Goal: Use online tool/utility: Utilize a website feature to perform a specific function

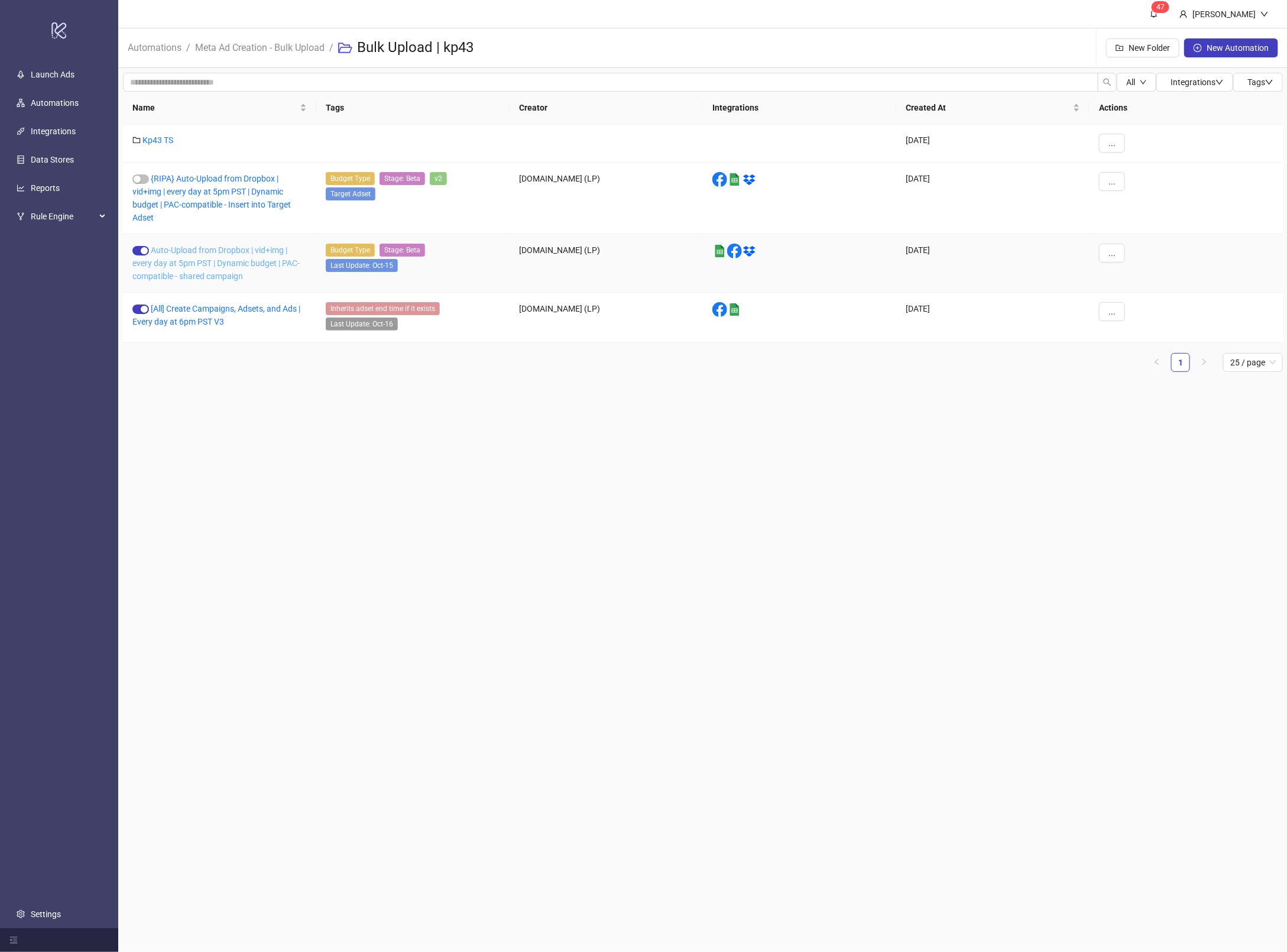
click at [219, 268] on link "Auto-Upload from Dropbox | vid+img | every day at 5pm PST | Dynamic budget | PA…" at bounding box center [216, 263] width 167 height 35
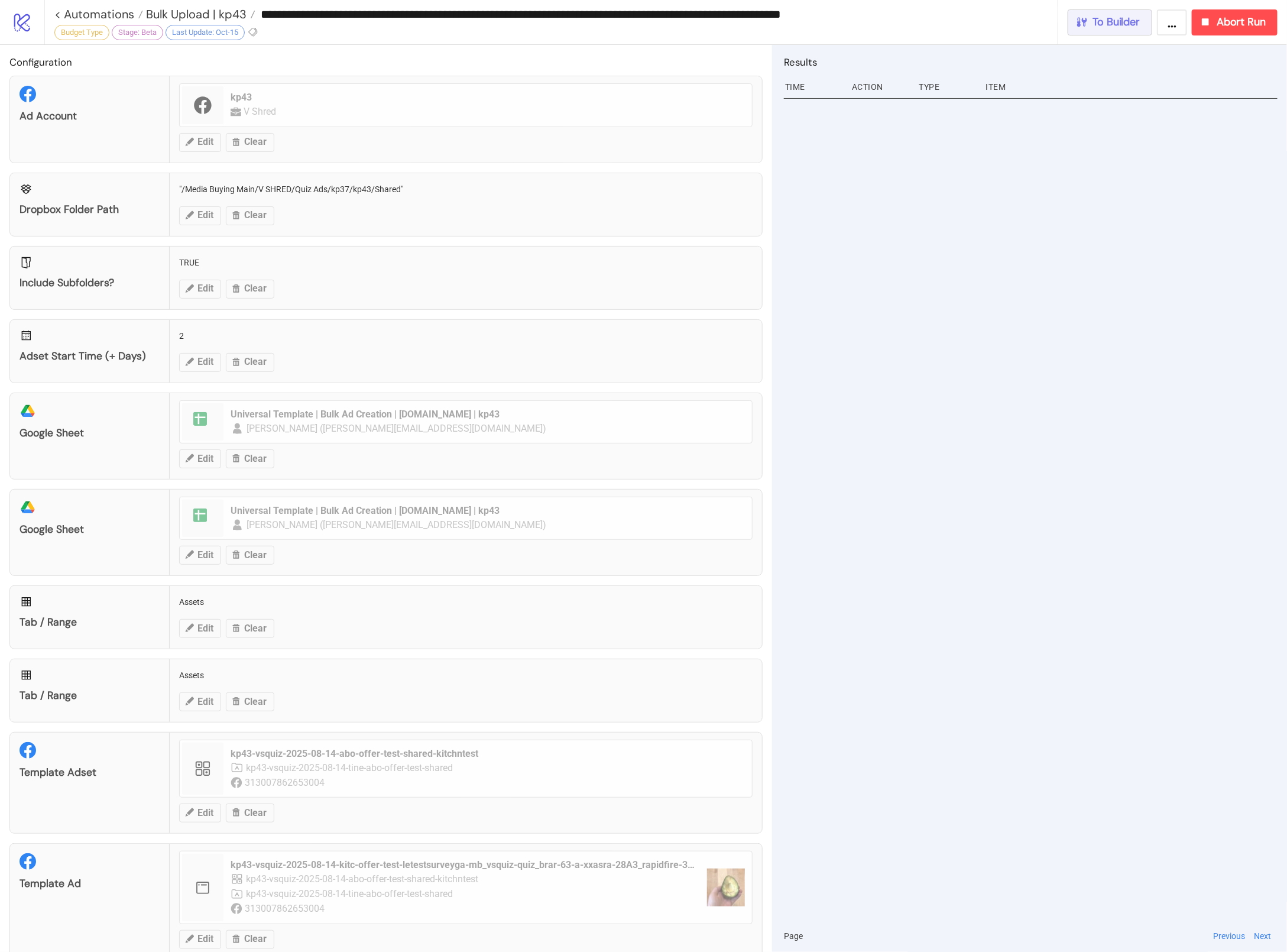
click at [1103, 29] on span "To Builder" at bounding box center [1116, 23] width 47 height 14
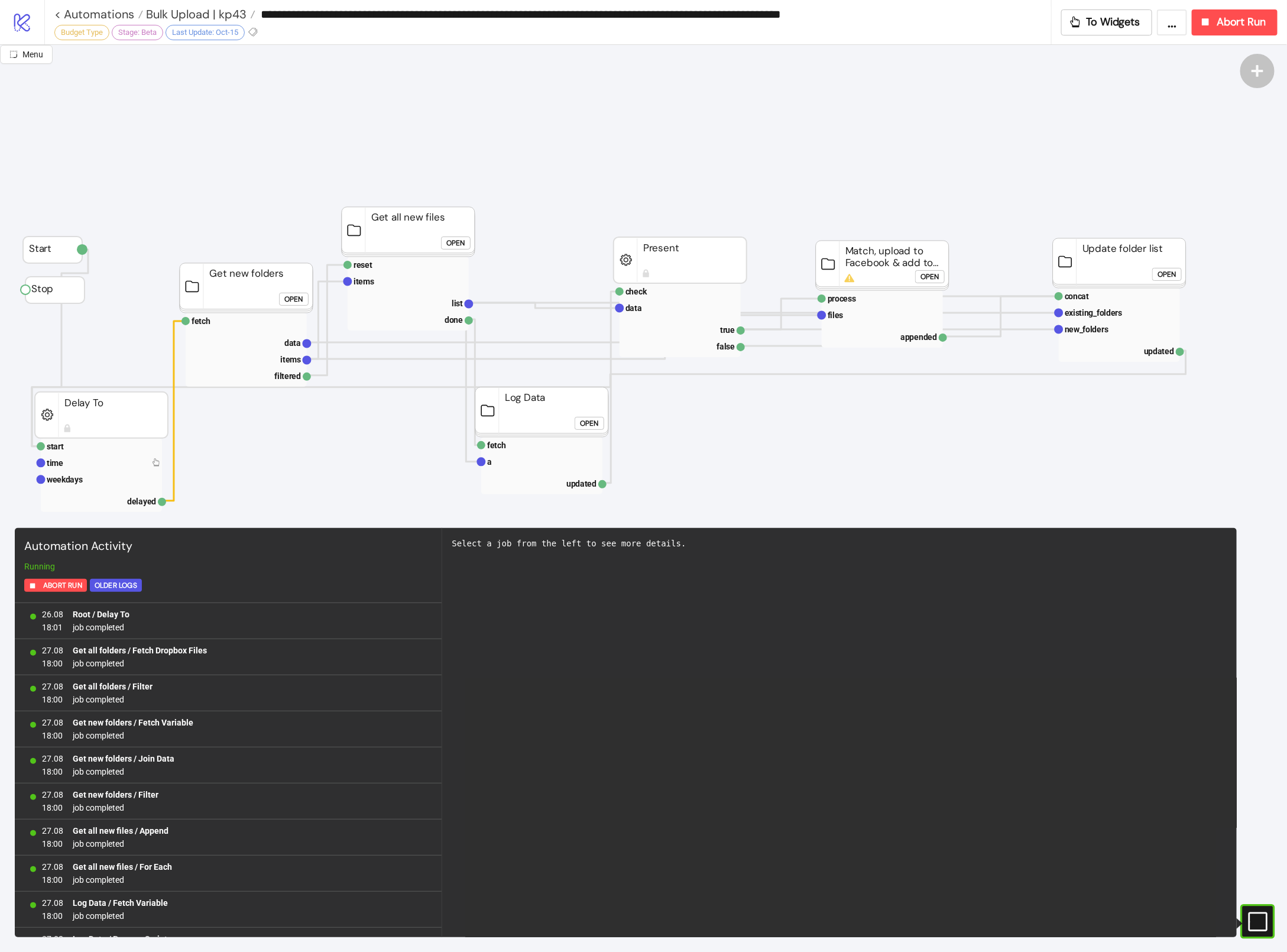
scroll to position [897, 0]
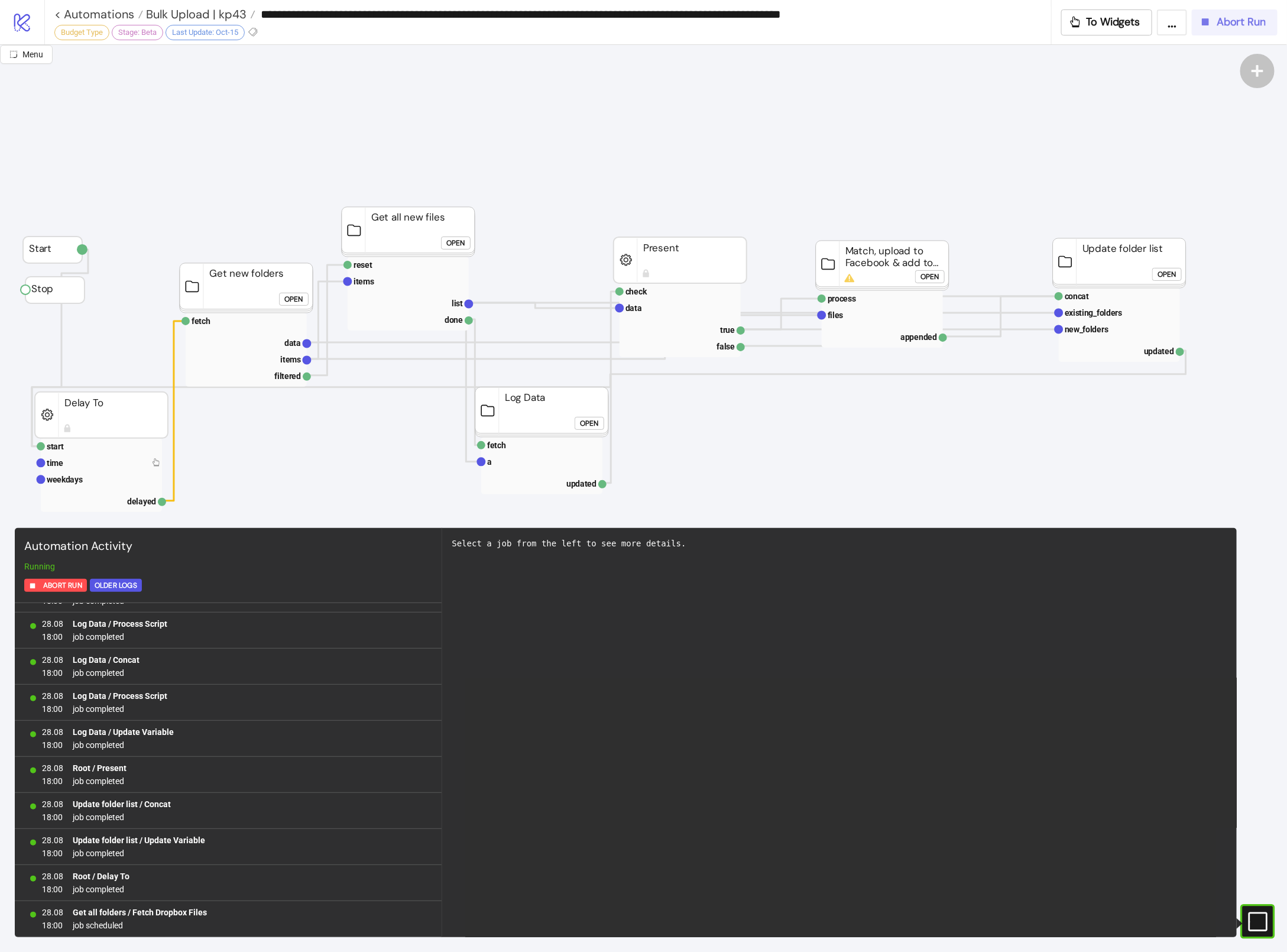
click at [1224, 18] on span "Abort Run" at bounding box center [1241, 23] width 49 height 14
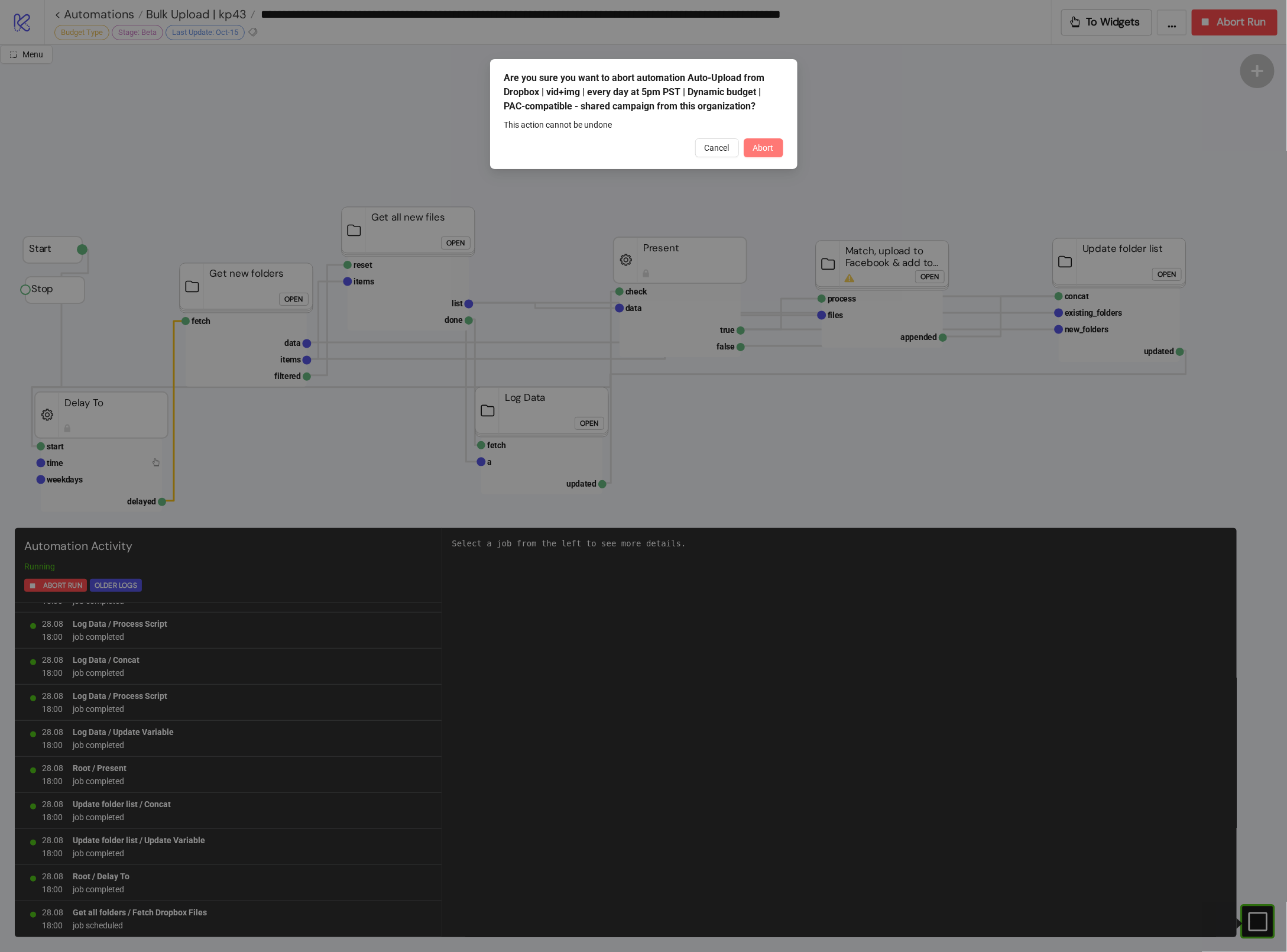
click at [764, 146] on span "Abort" at bounding box center [764, 148] width 20 height 10
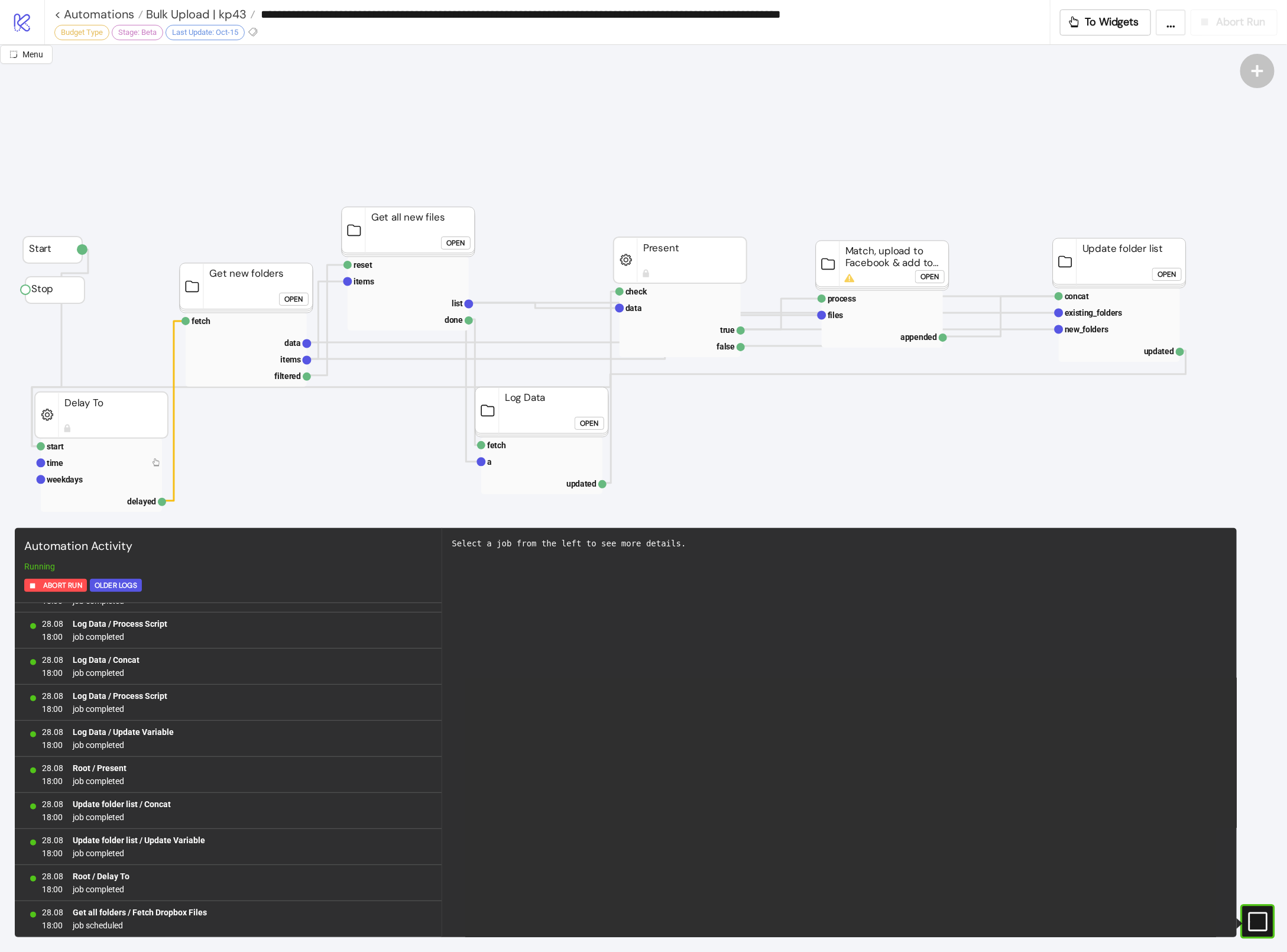
scroll to position [0, 0]
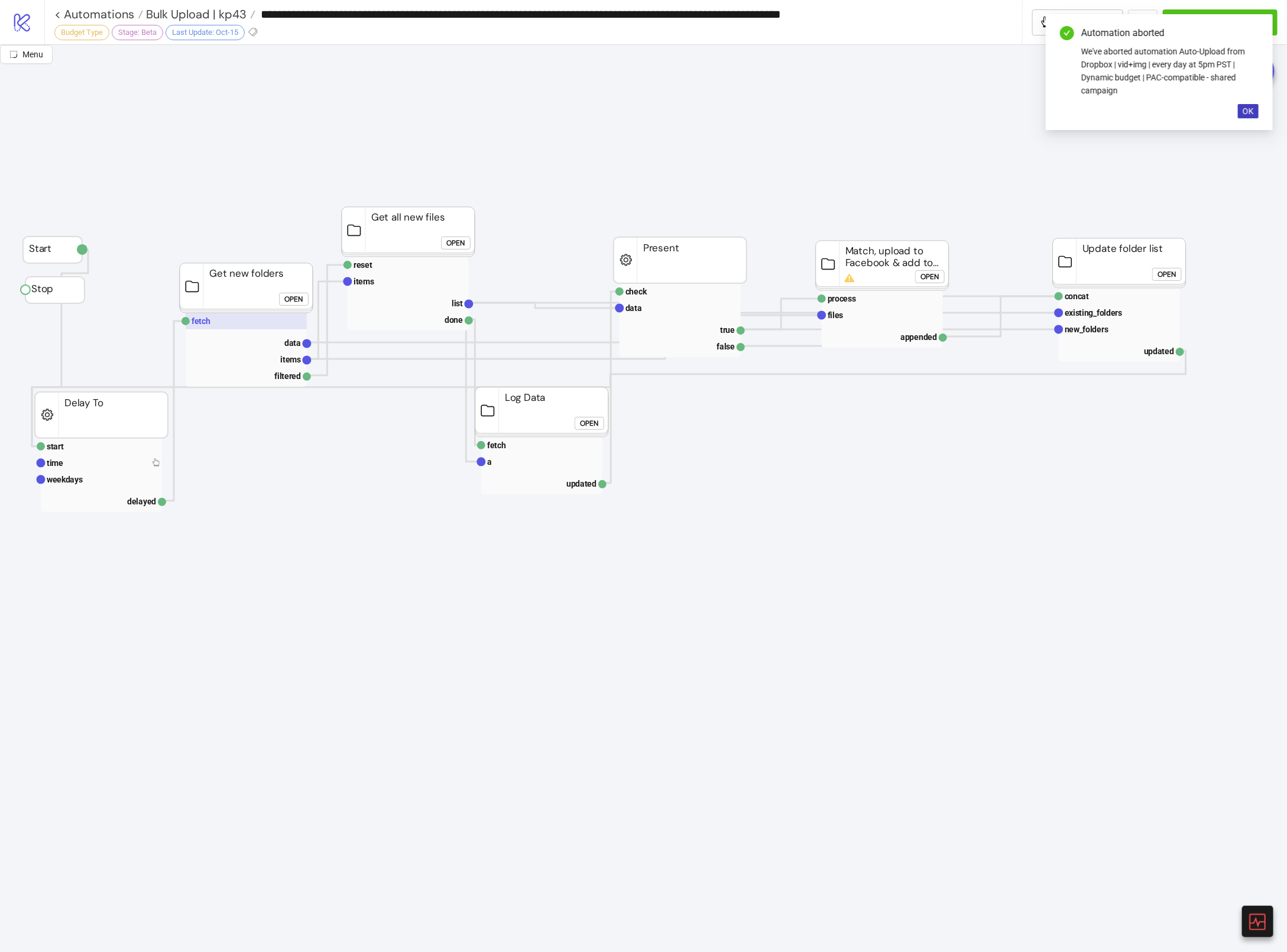
click at [192, 322] on text "fetch" at bounding box center [201, 321] width 19 height 10
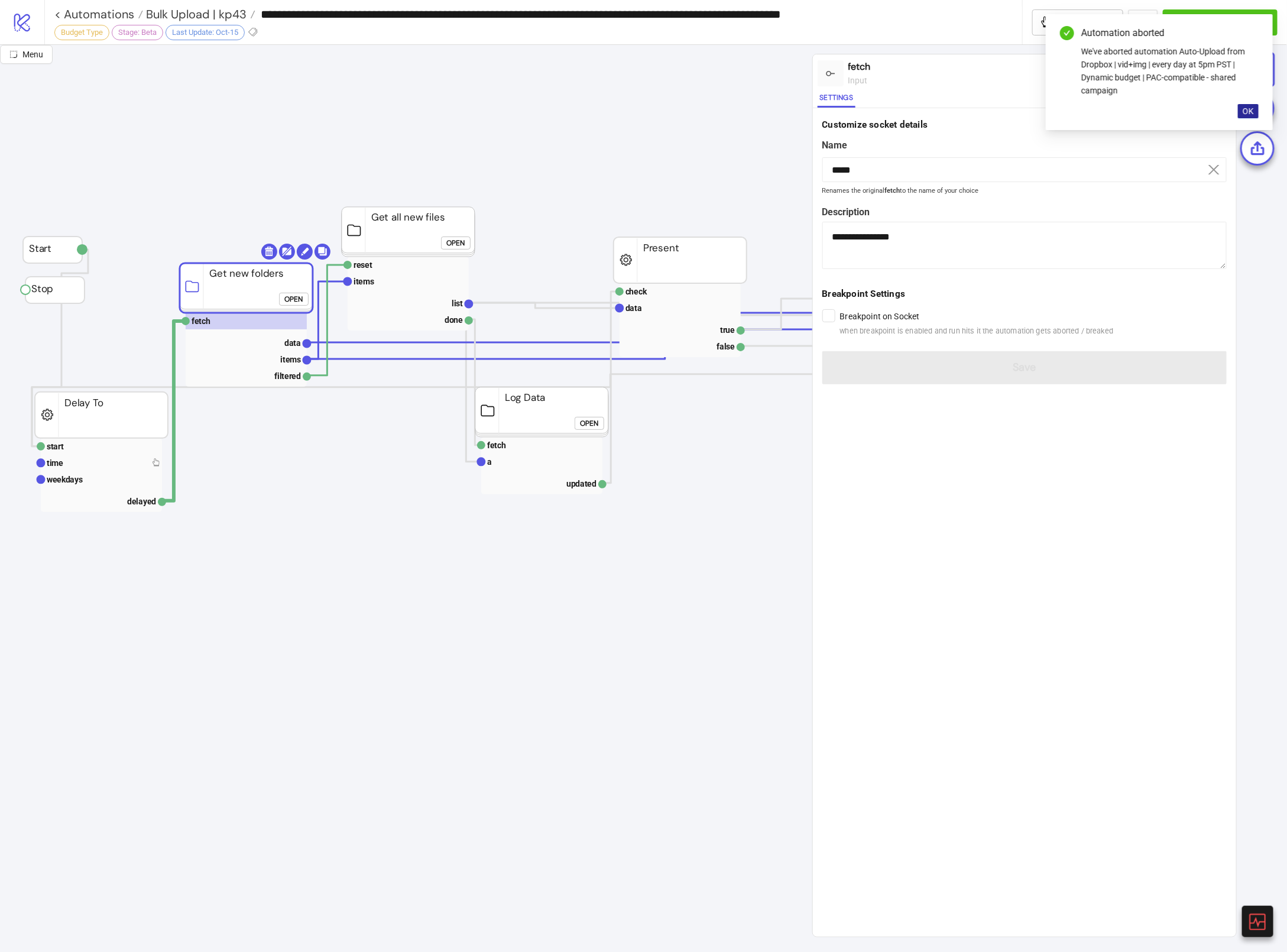
click at [1248, 114] on span "OK" at bounding box center [1248, 111] width 11 height 10
click at [1121, 74] on div "Run from here" at bounding box center [1118, 73] width 55 height 14
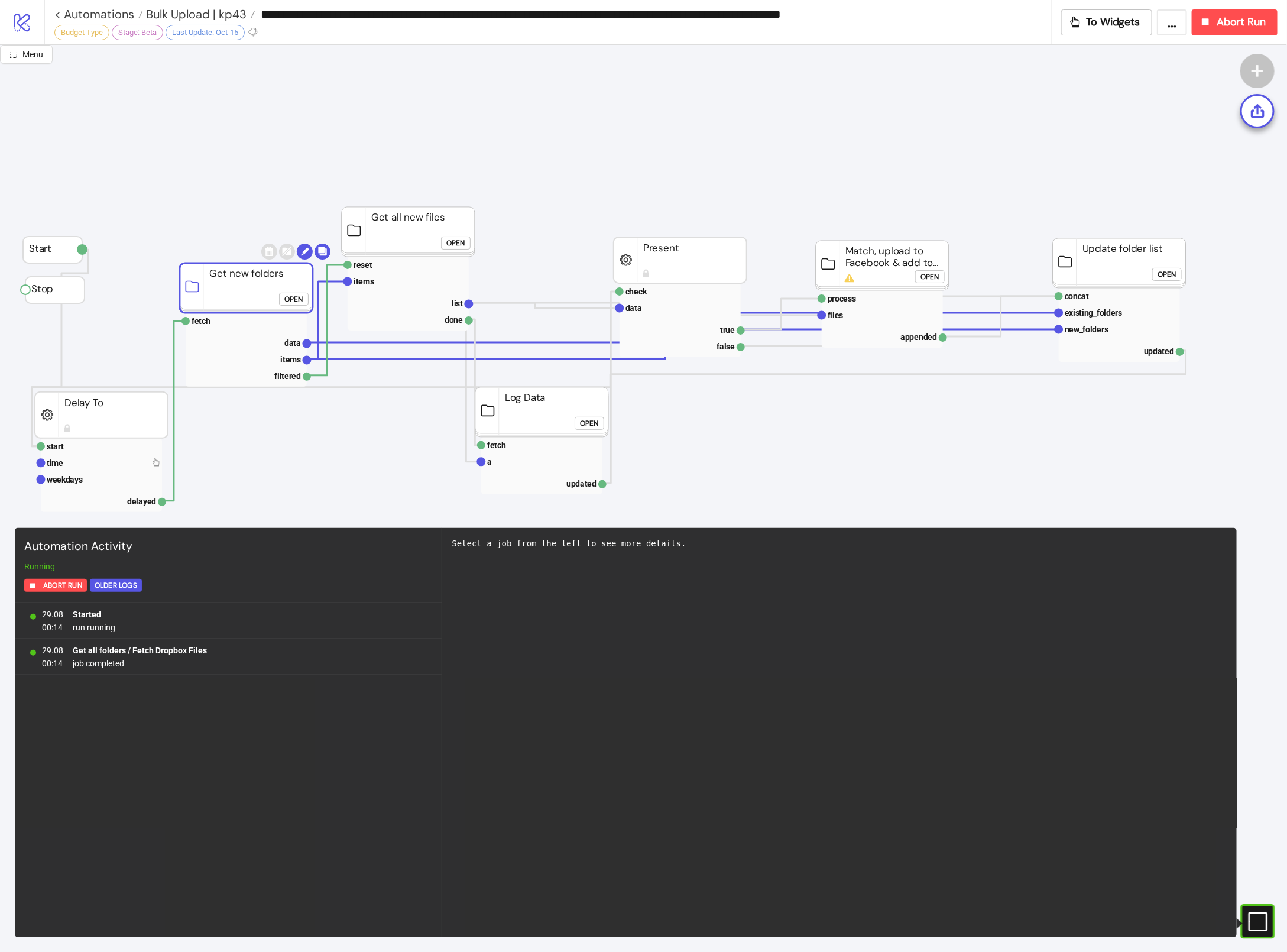
click div "Open"
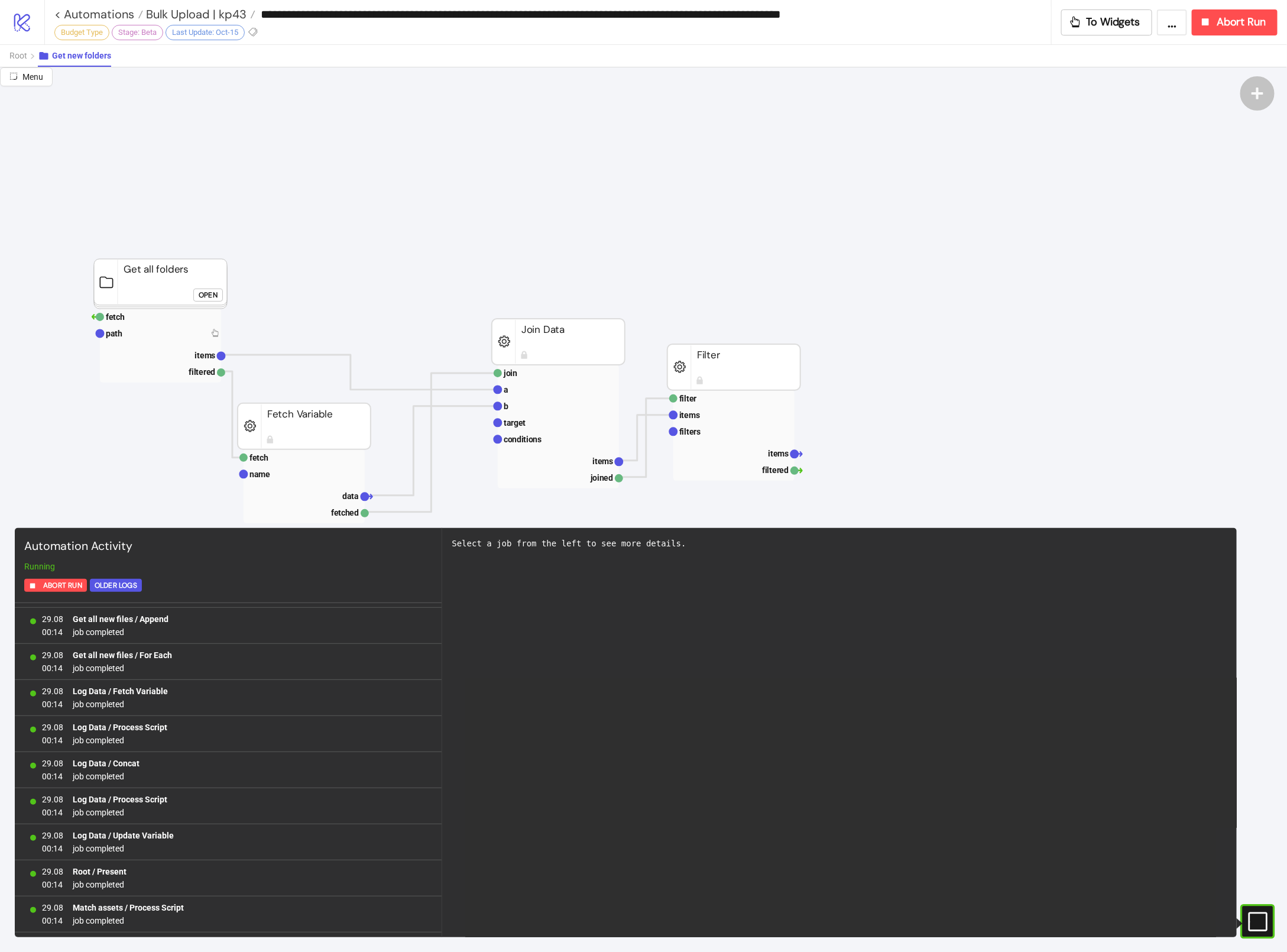
scroll to position [5275, 0]
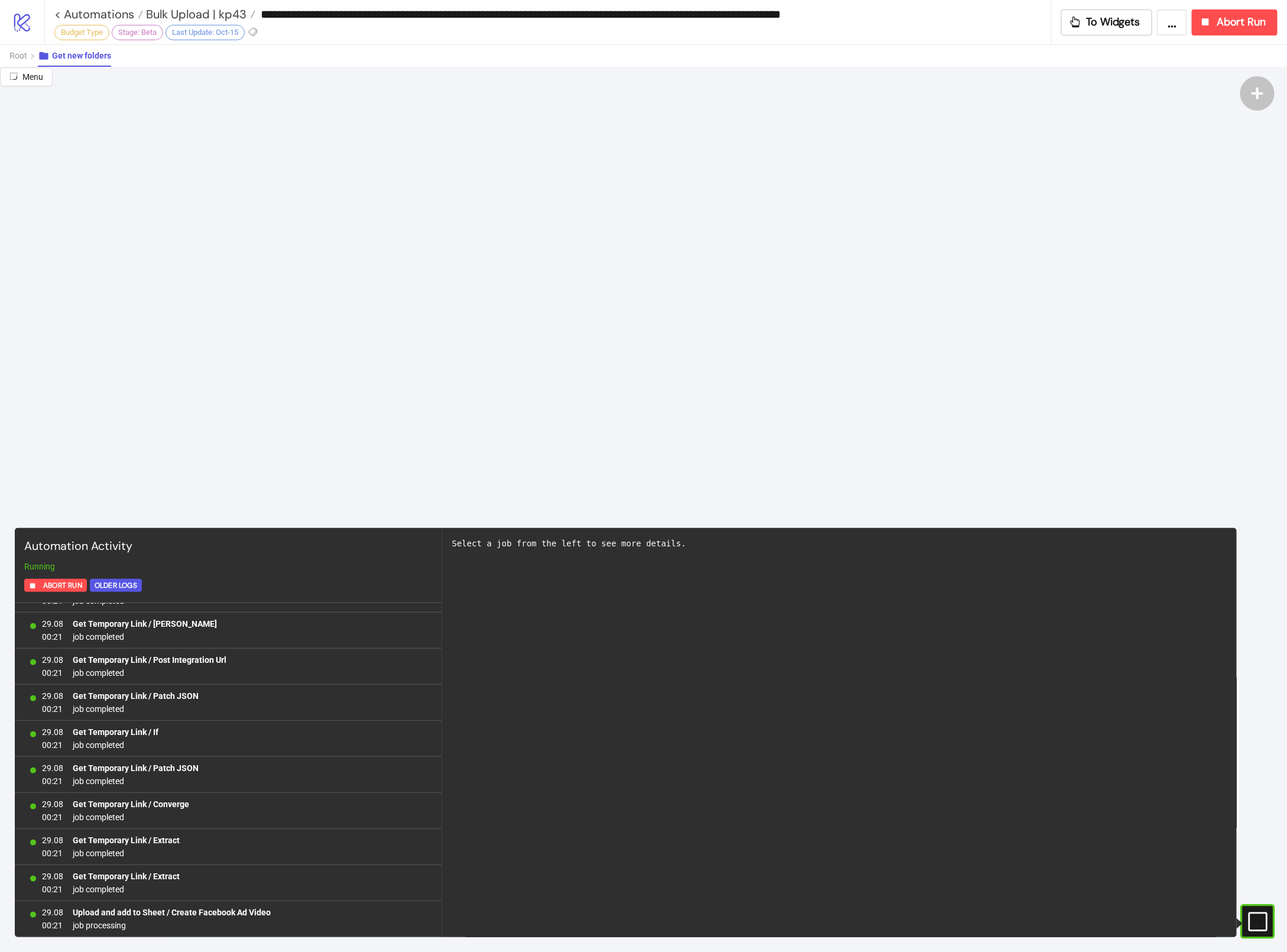
scroll to position [834, 0]
click at [1090, 28] on span "To Widgets" at bounding box center [1113, 23] width 54 height 14
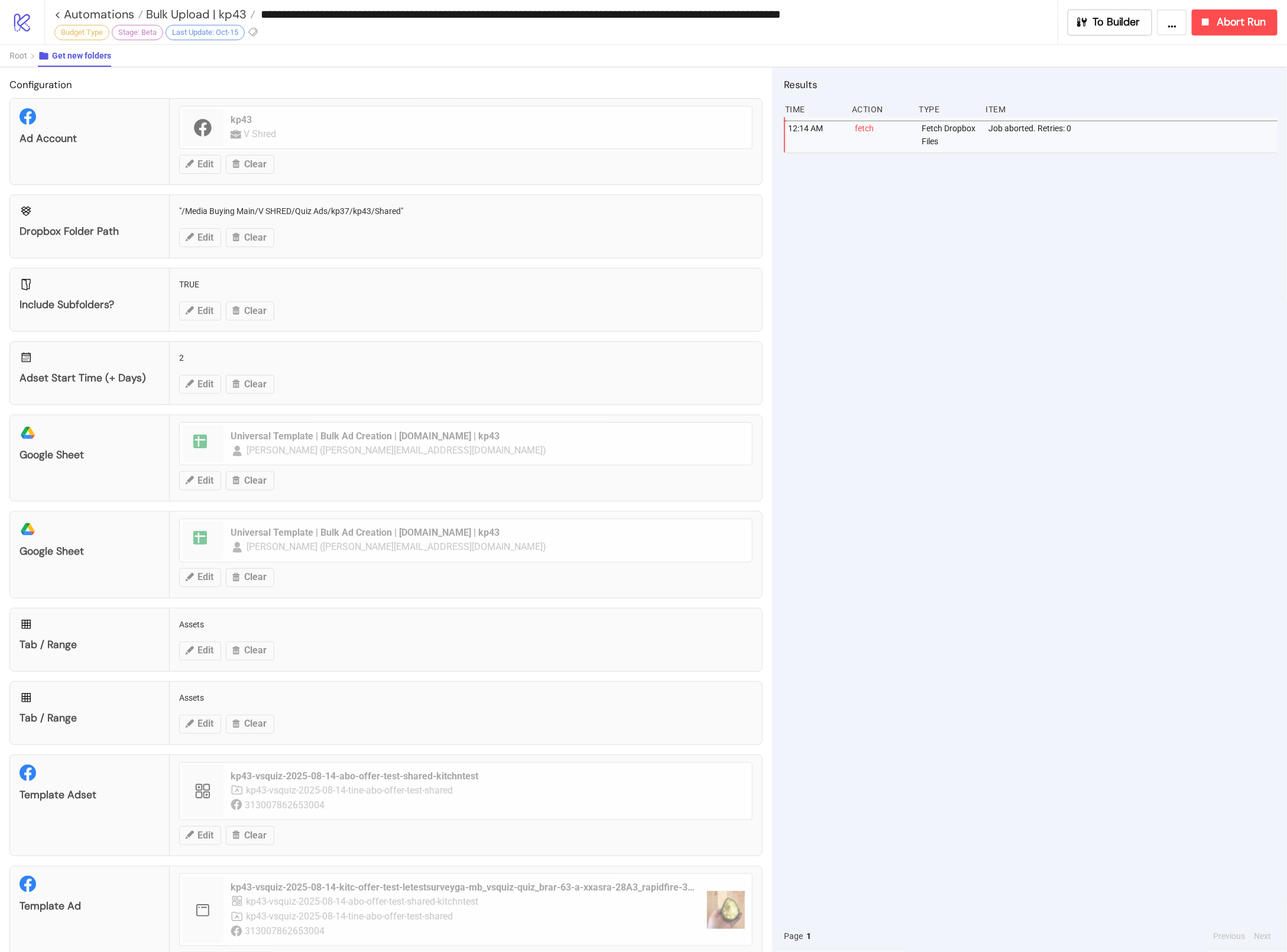
click at [1047, 138] on div "Job aborted. Retries: 0" at bounding box center [1134, 135] width 293 height 35
click at [1114, 27] on span "To Builder" at bounding box center [1116, 23] width 47 height 14
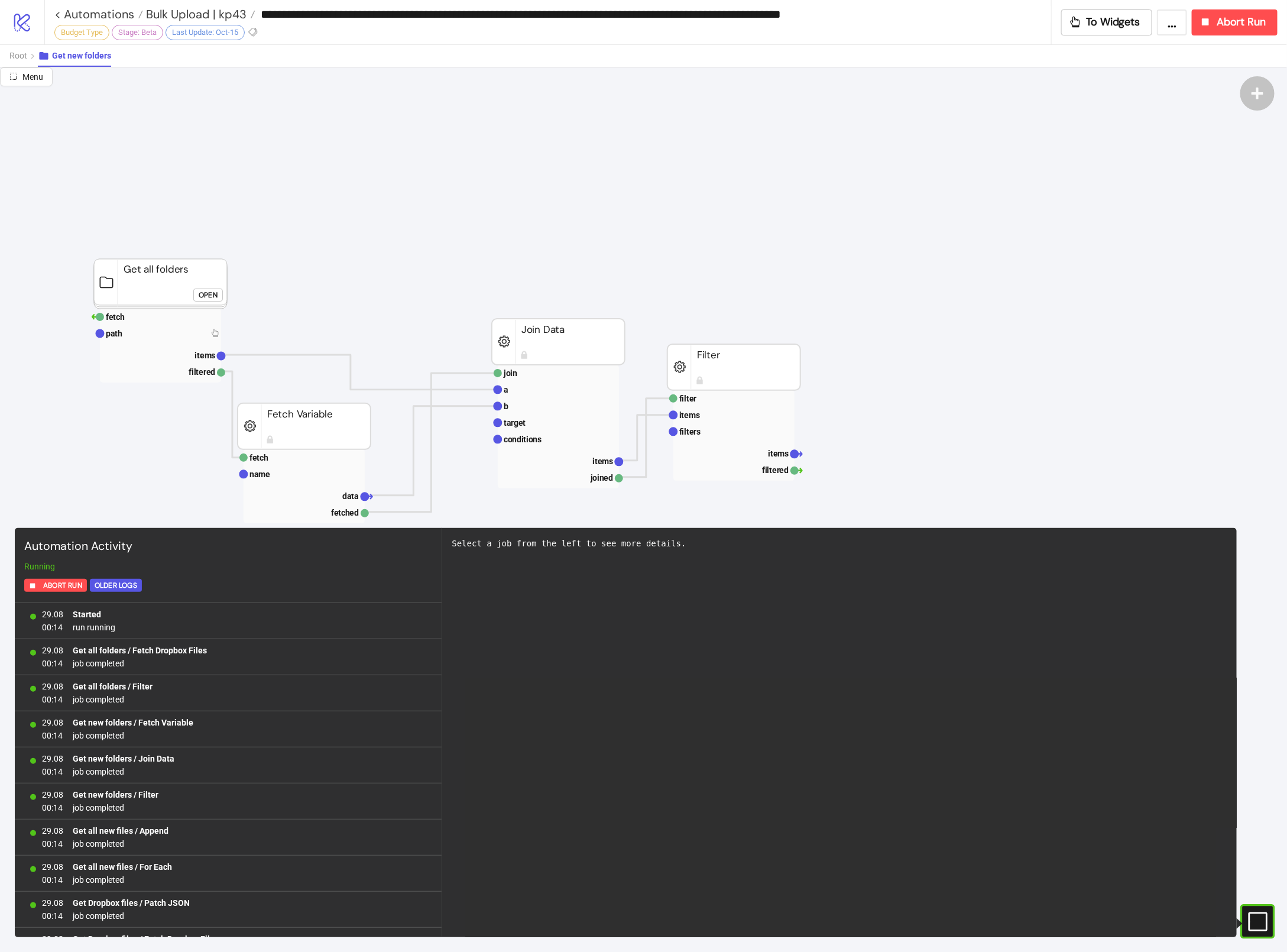
scroll to position [5275, 0]
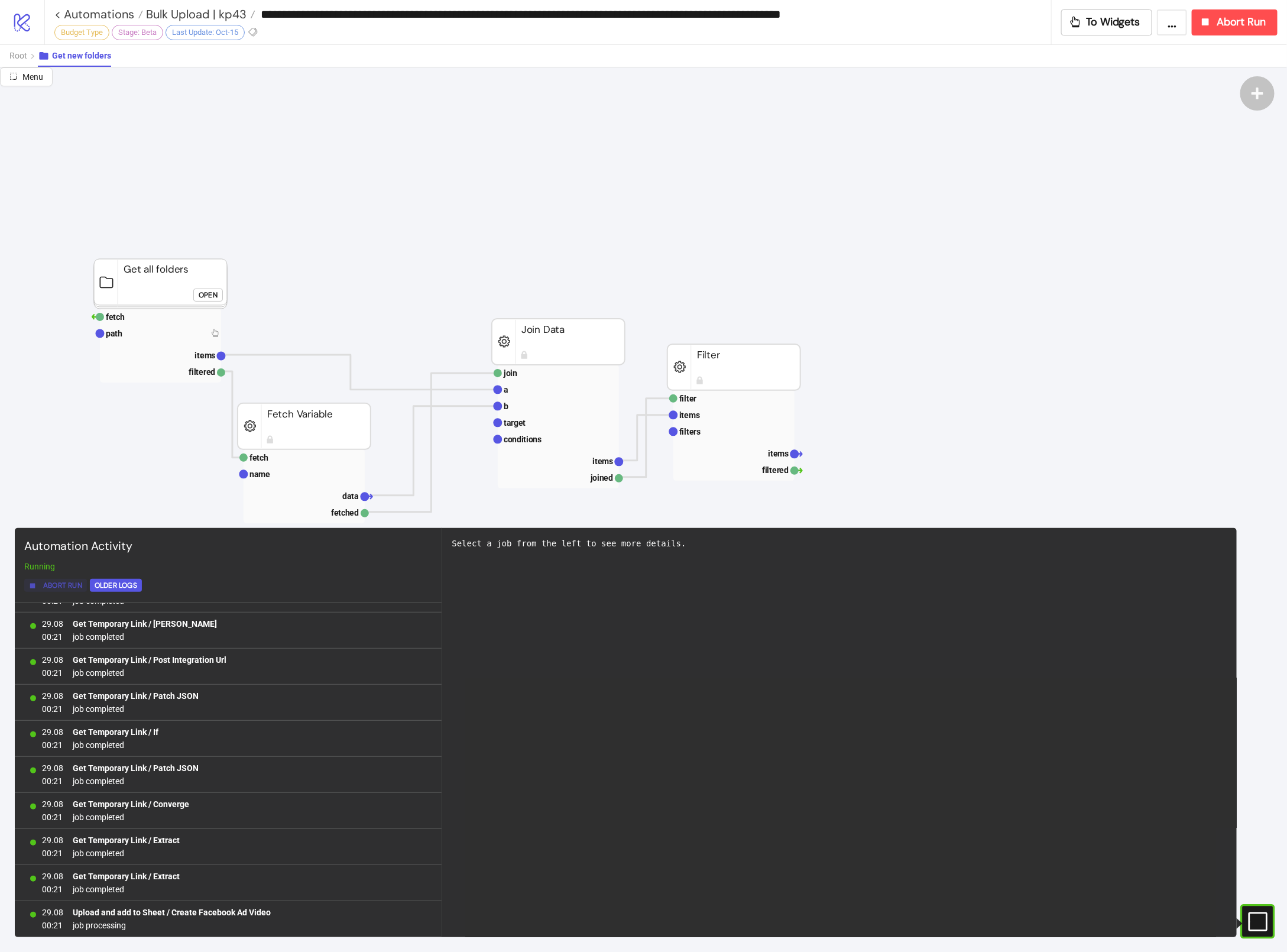
click at [53, 585] on span "Abort Run" at bounding box center [62, 586] width 39 height 14
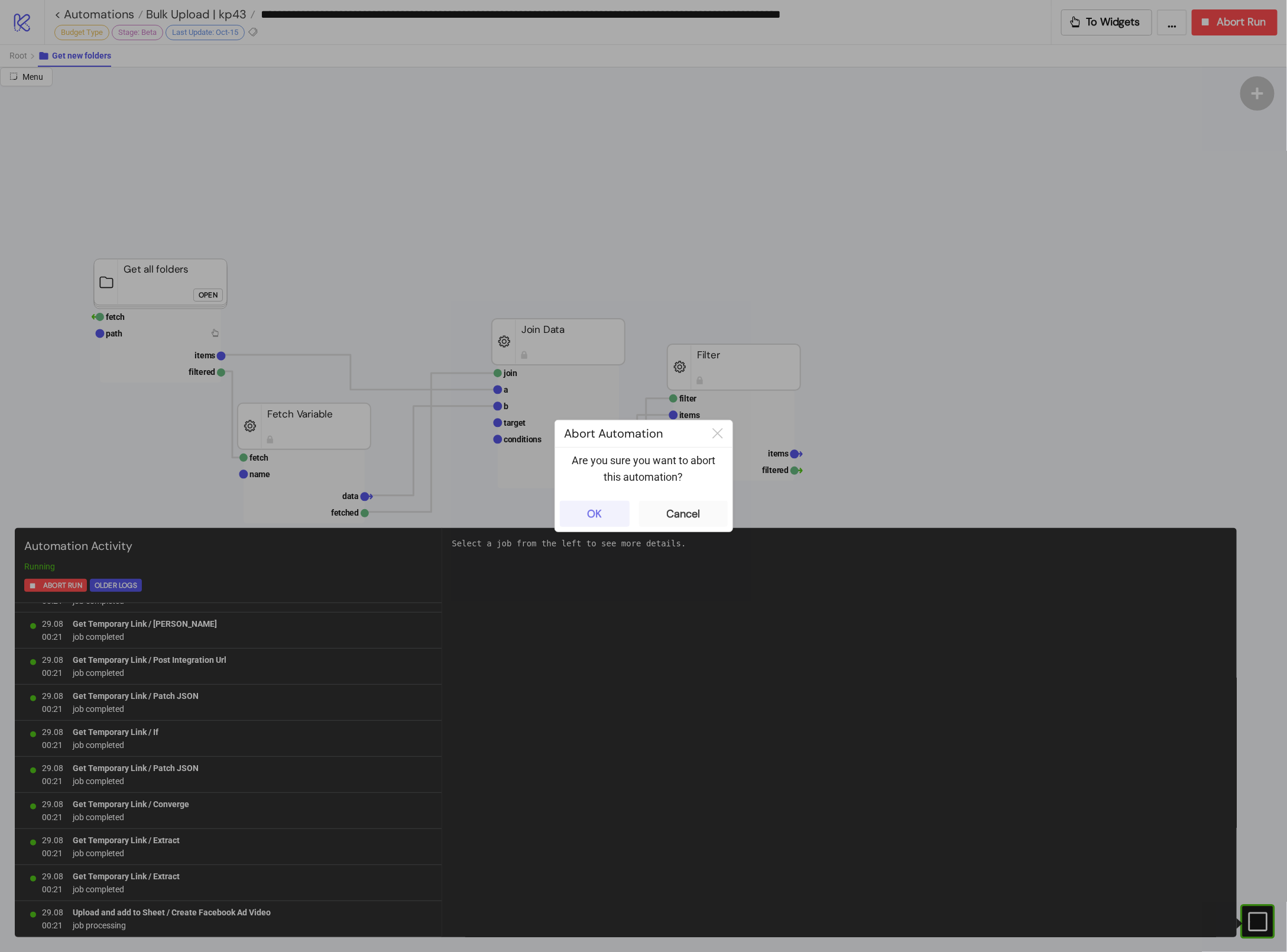
click at [608, 509] on button "OK" at bounding box center [594, 514] width 70 height 26
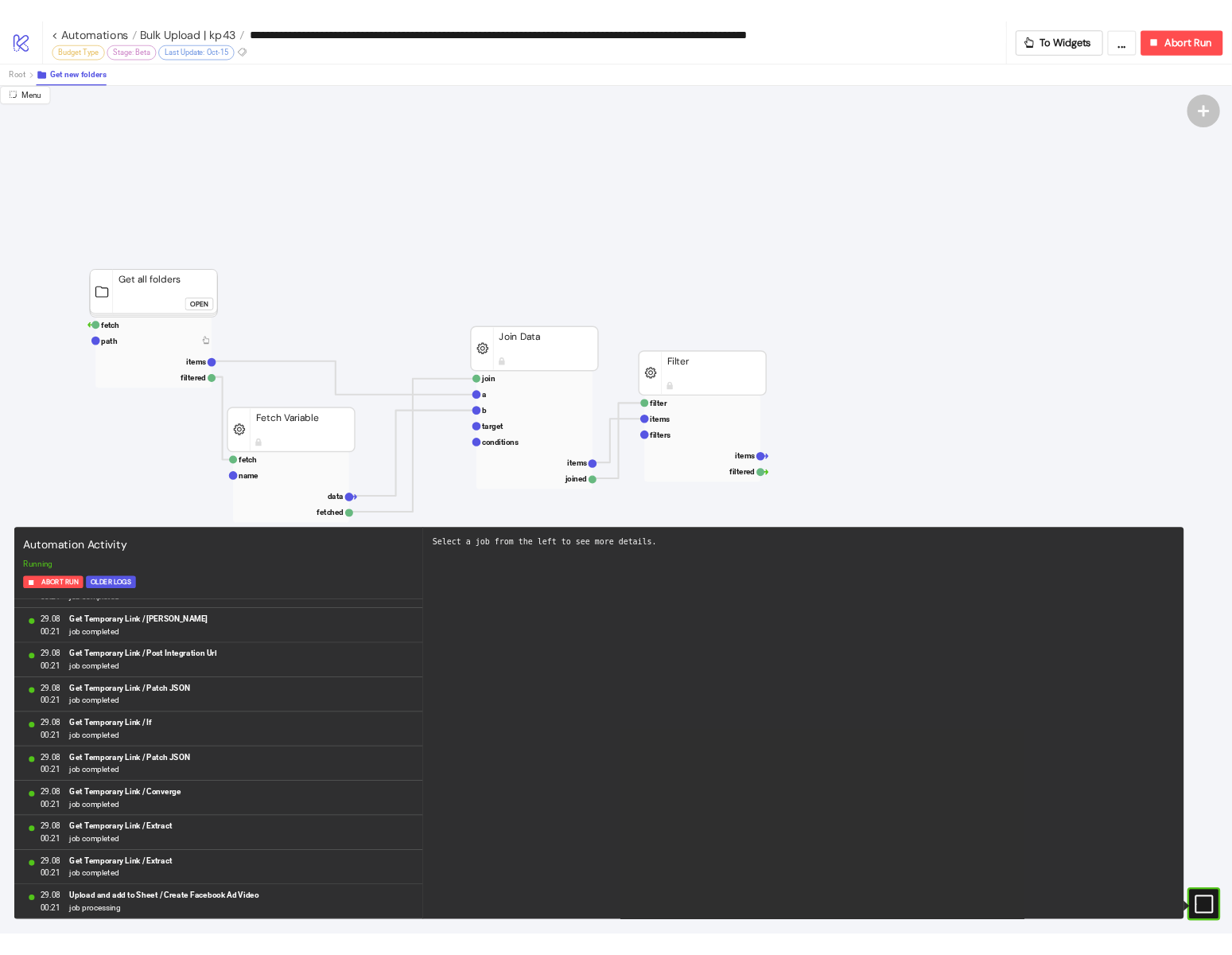
scroll to position [0, 0]
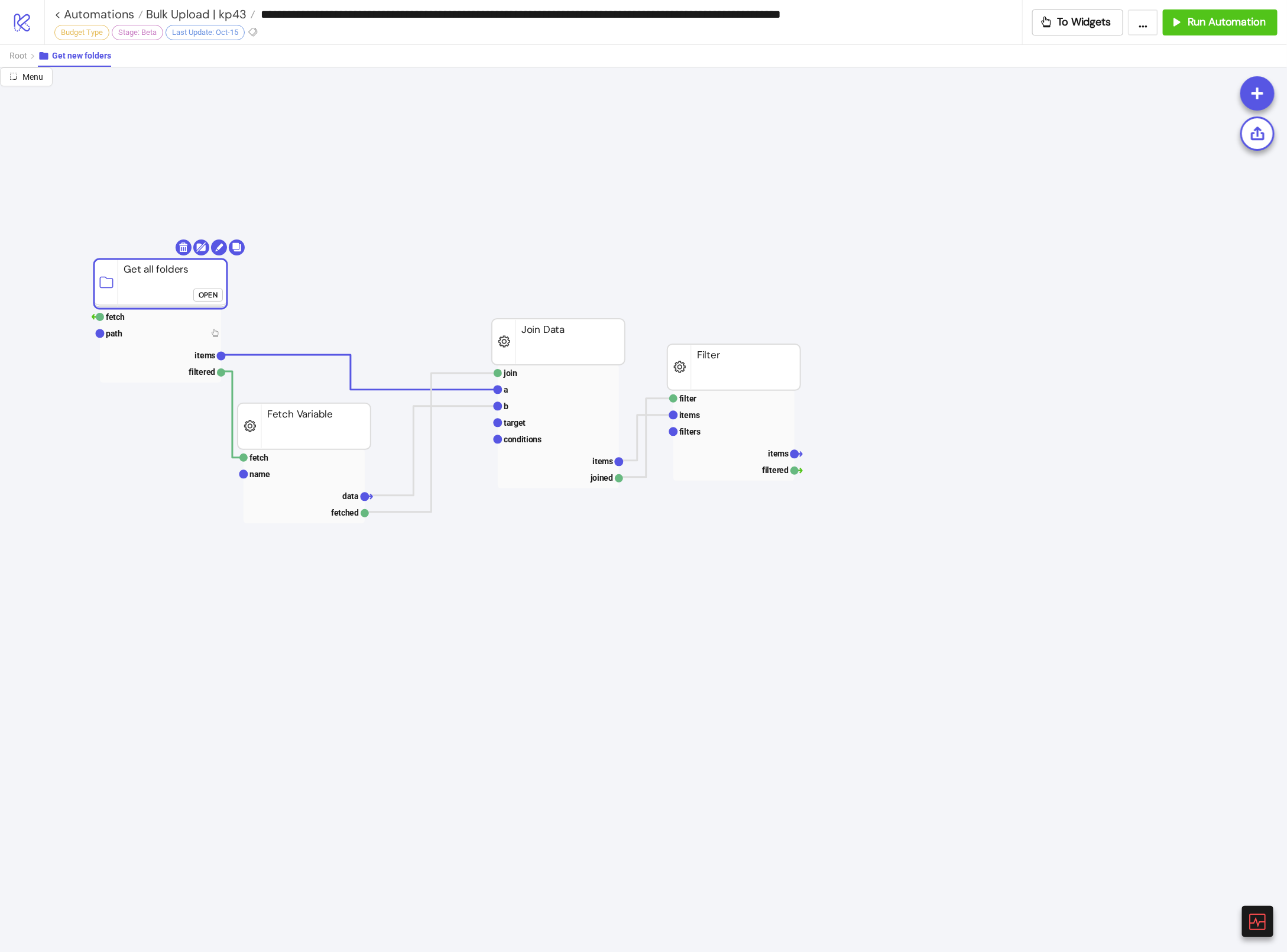
click at [182, 298] on rect at bounding box center [160, 283] width 133 height 50
click div "Open"
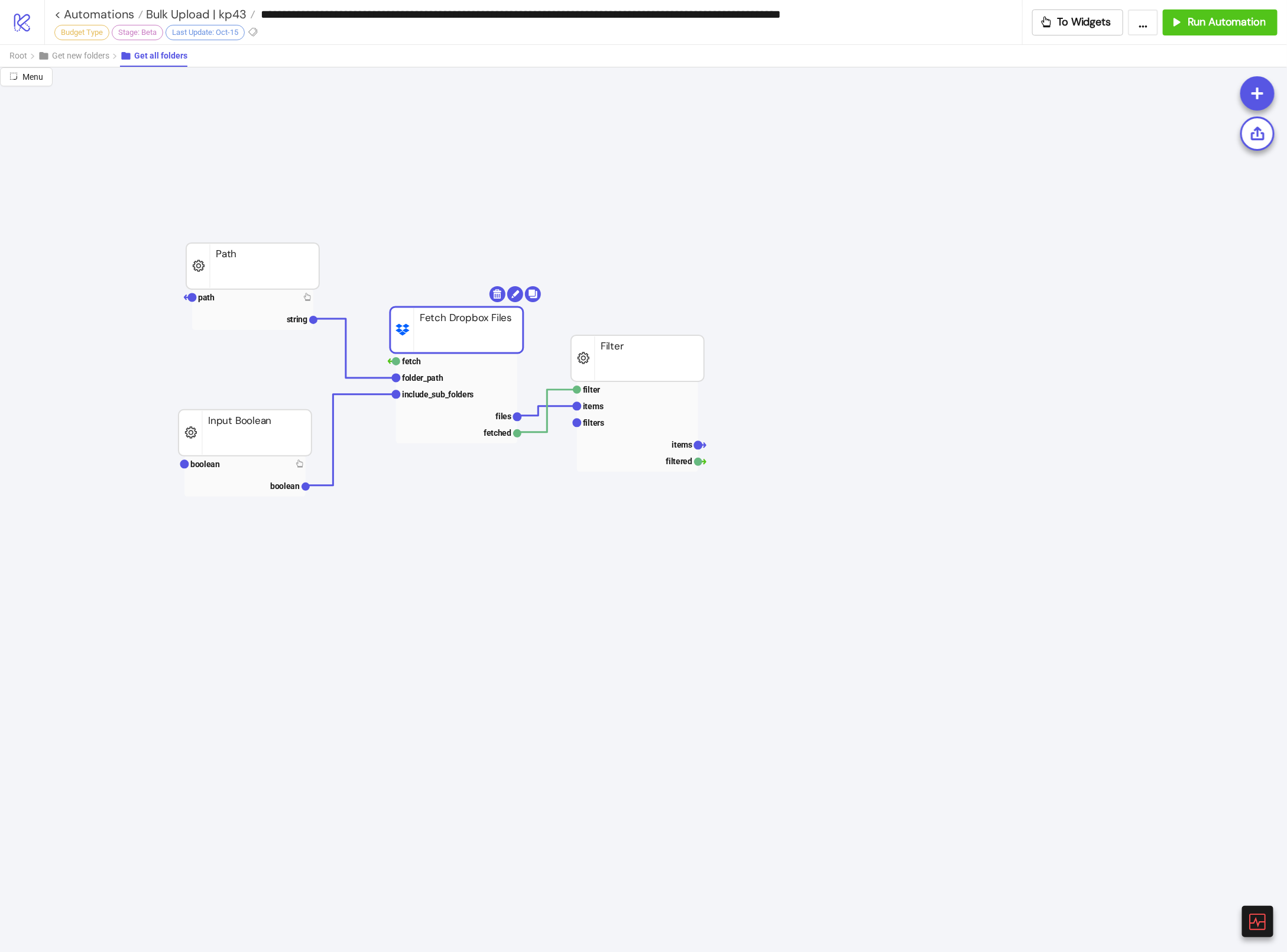
click at [446, 332] on rect at bounding box center [457, 330] width 133 height 46
click at [446, 334] on rect at bounding box center [457, 330] width 133 height 46
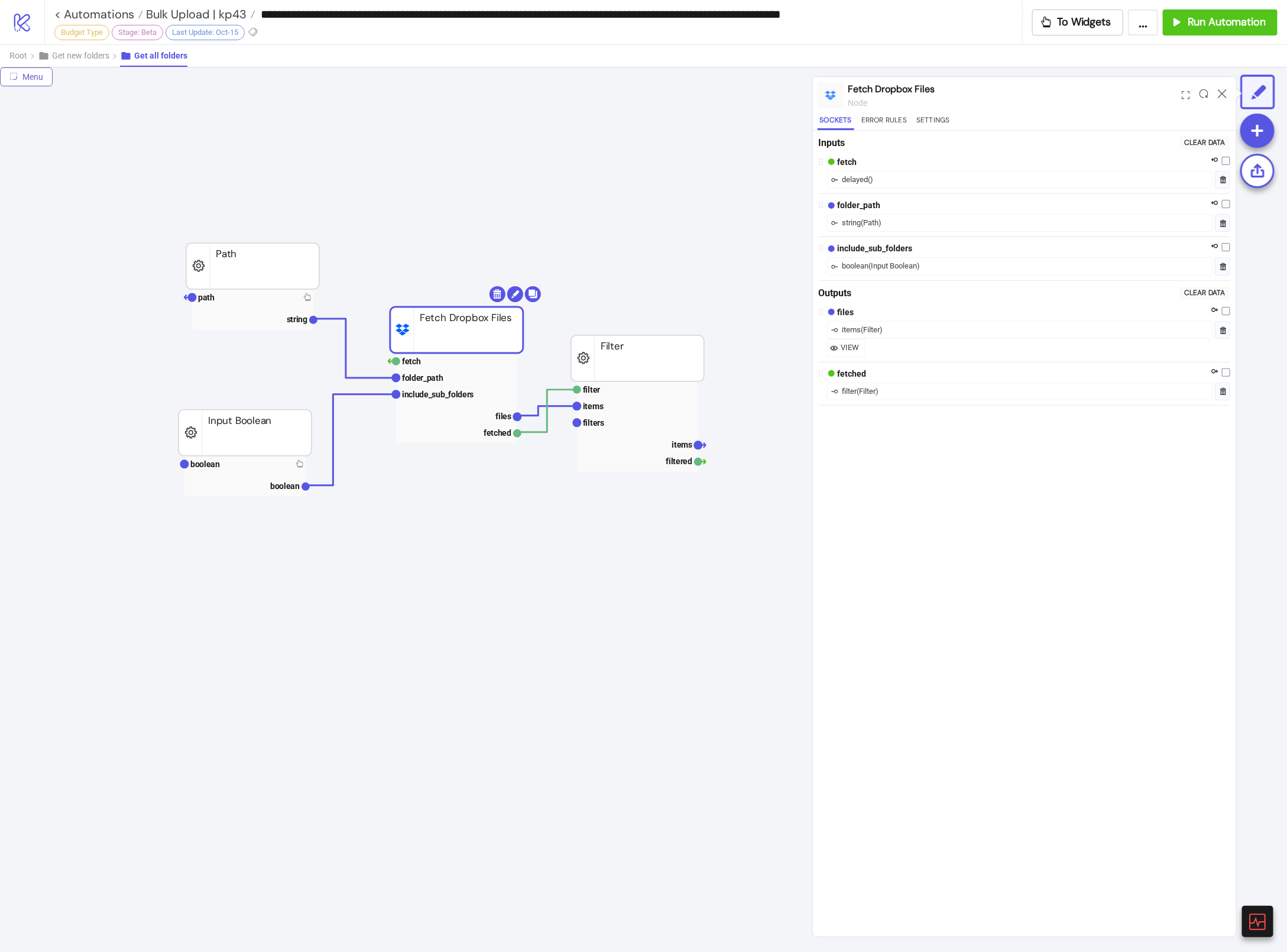
click at [42, 76] on span "Menu" at bounding box center [33, 77] width 20 height 10
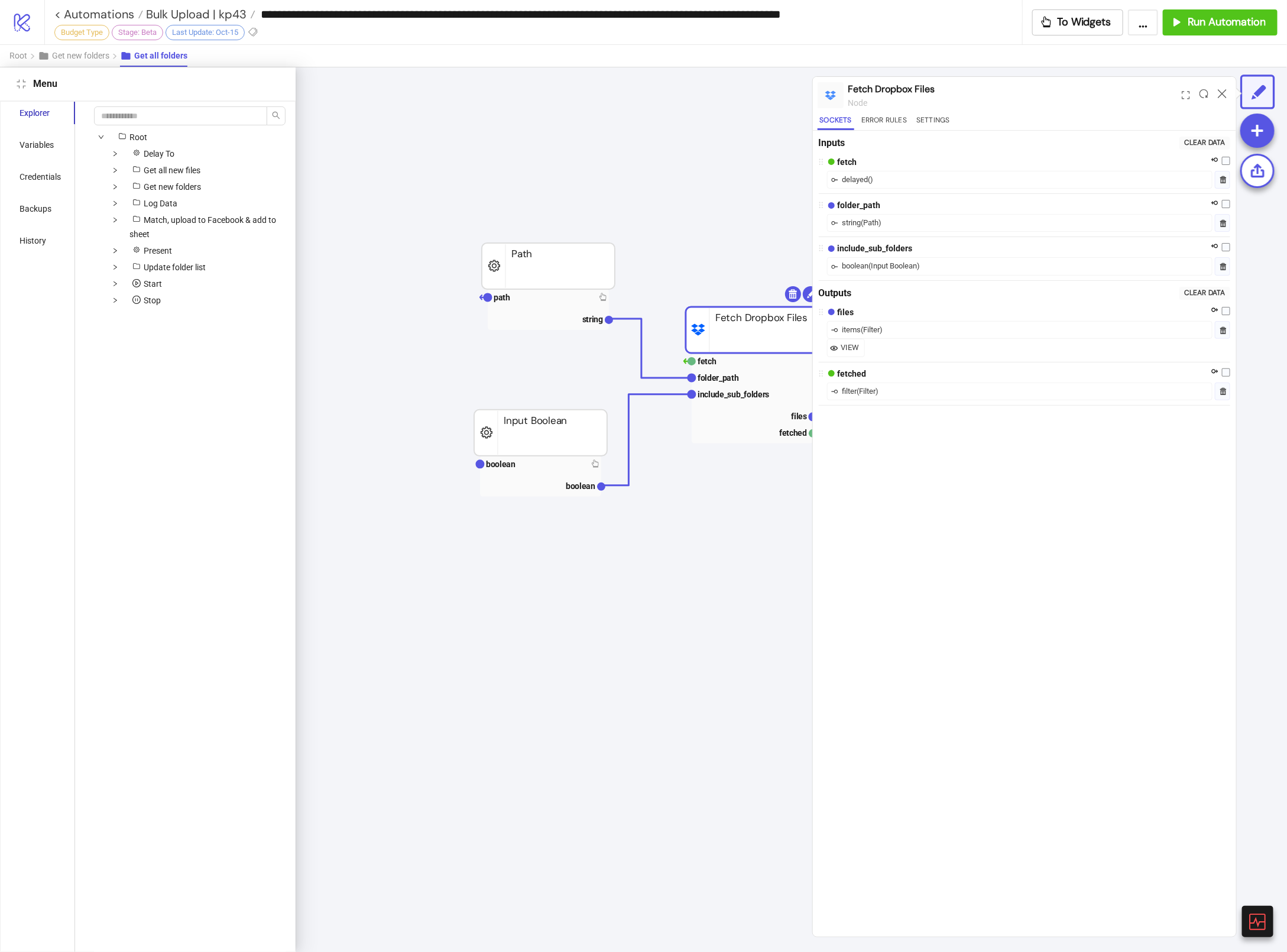
click at [85, 51] on span "Get new folders" at bounding box center [81, 56] width 57 height 10
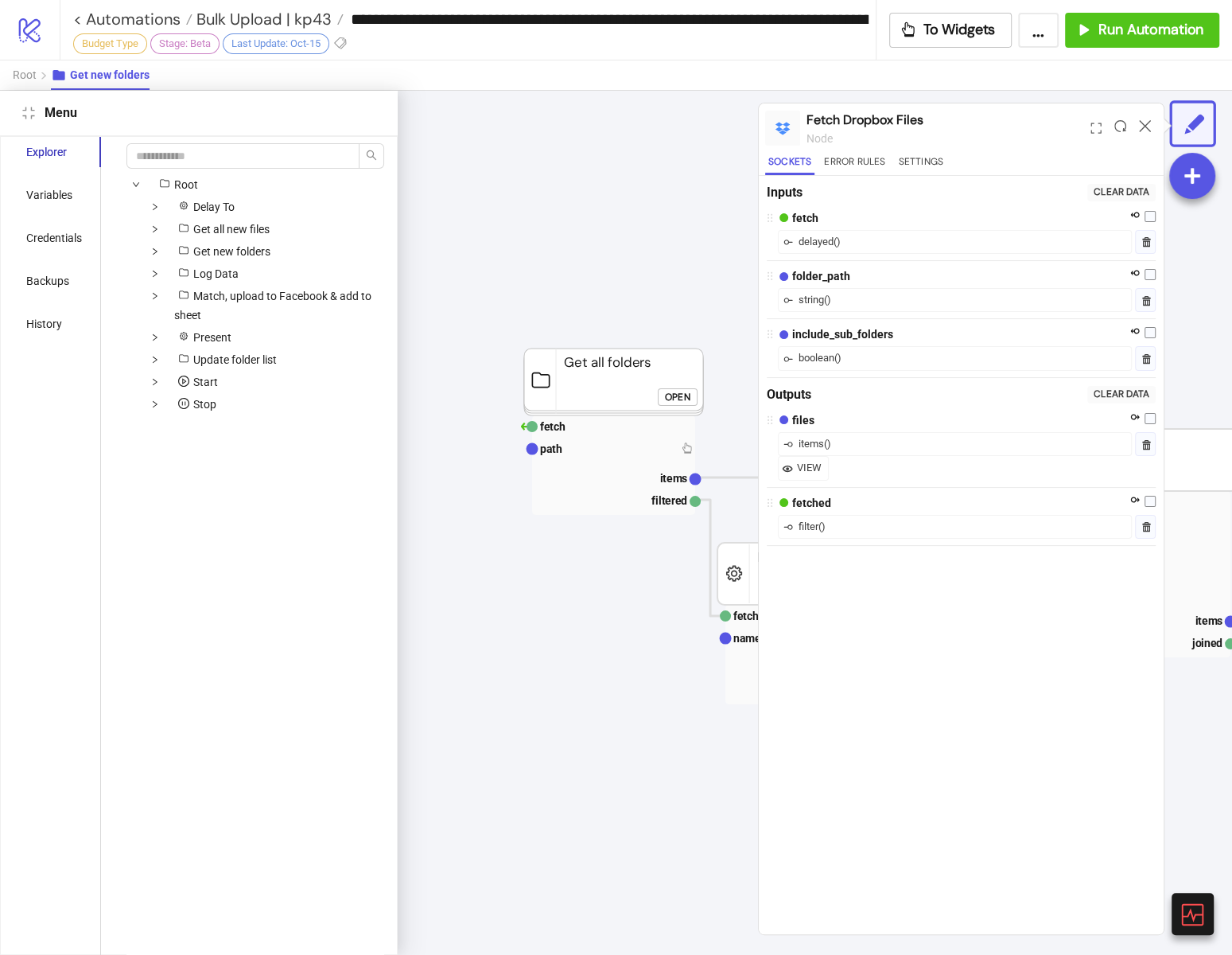
click at [1143, 128] on icon at bounding box center [1145, 126] width 12 height 12
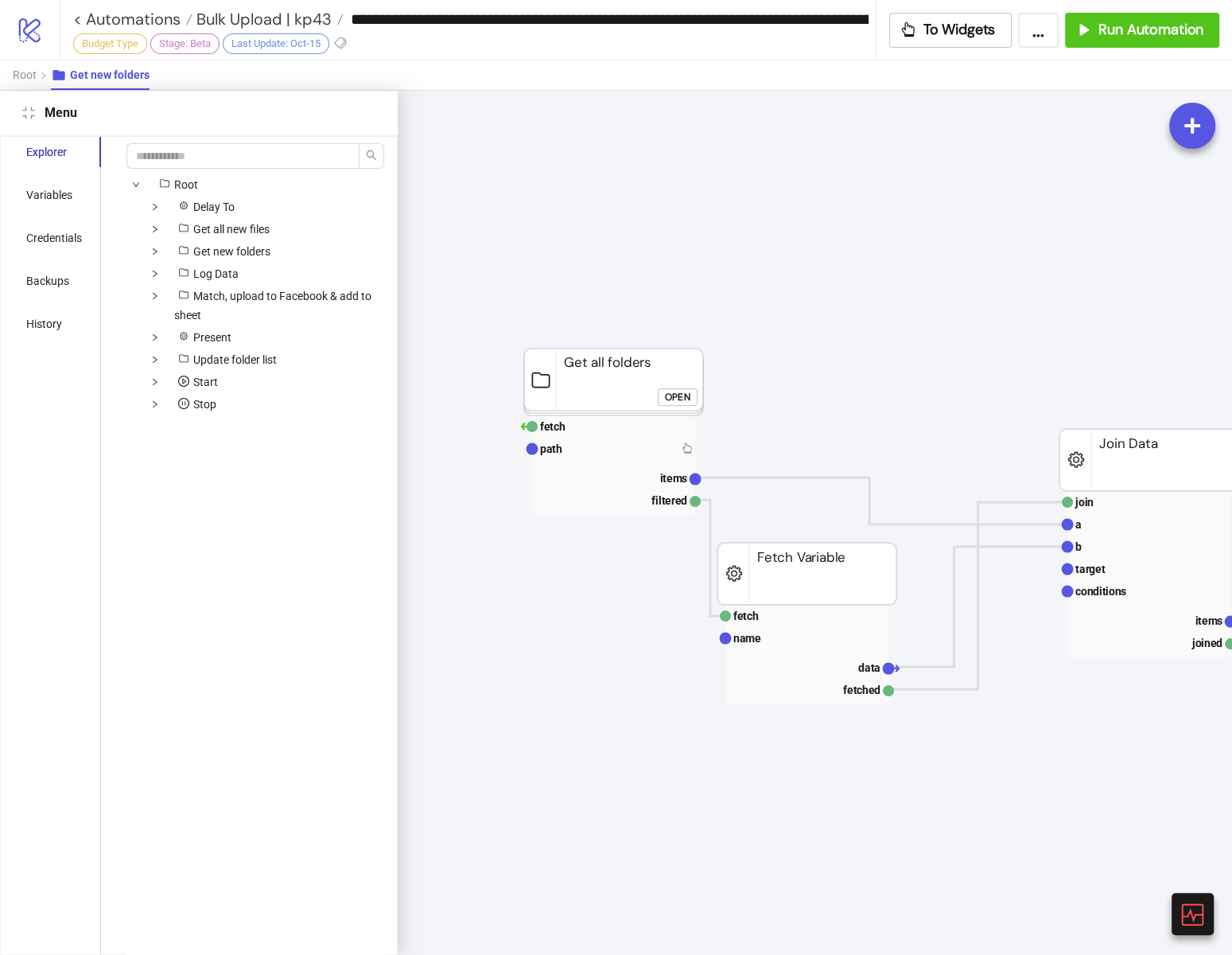
click at [27, 74] on span "Root" at bounding box center [25, 75] width 24 height 13
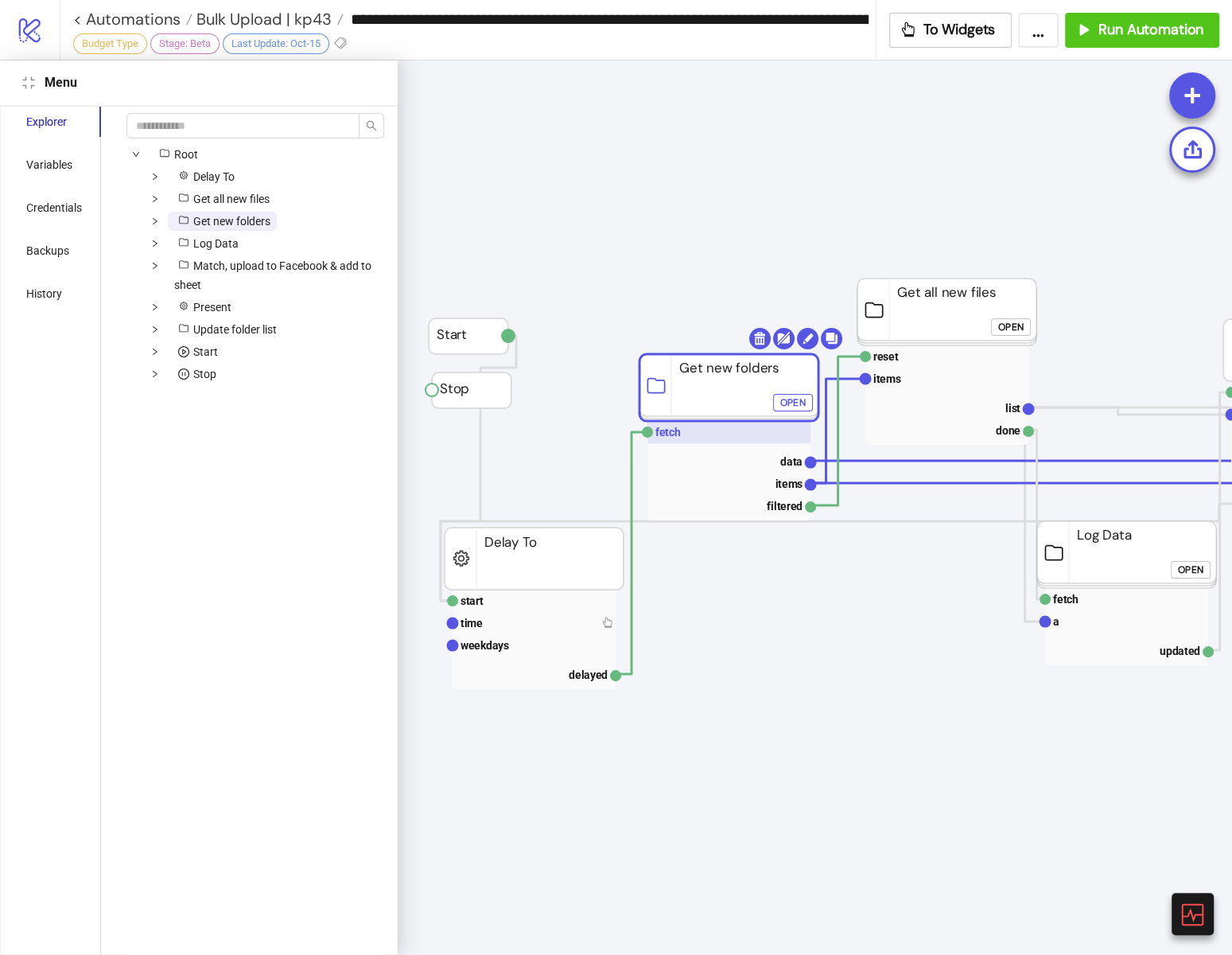
click at [660, 432] on text "fetch" at bounding box center [668, 432] width 26 height 13
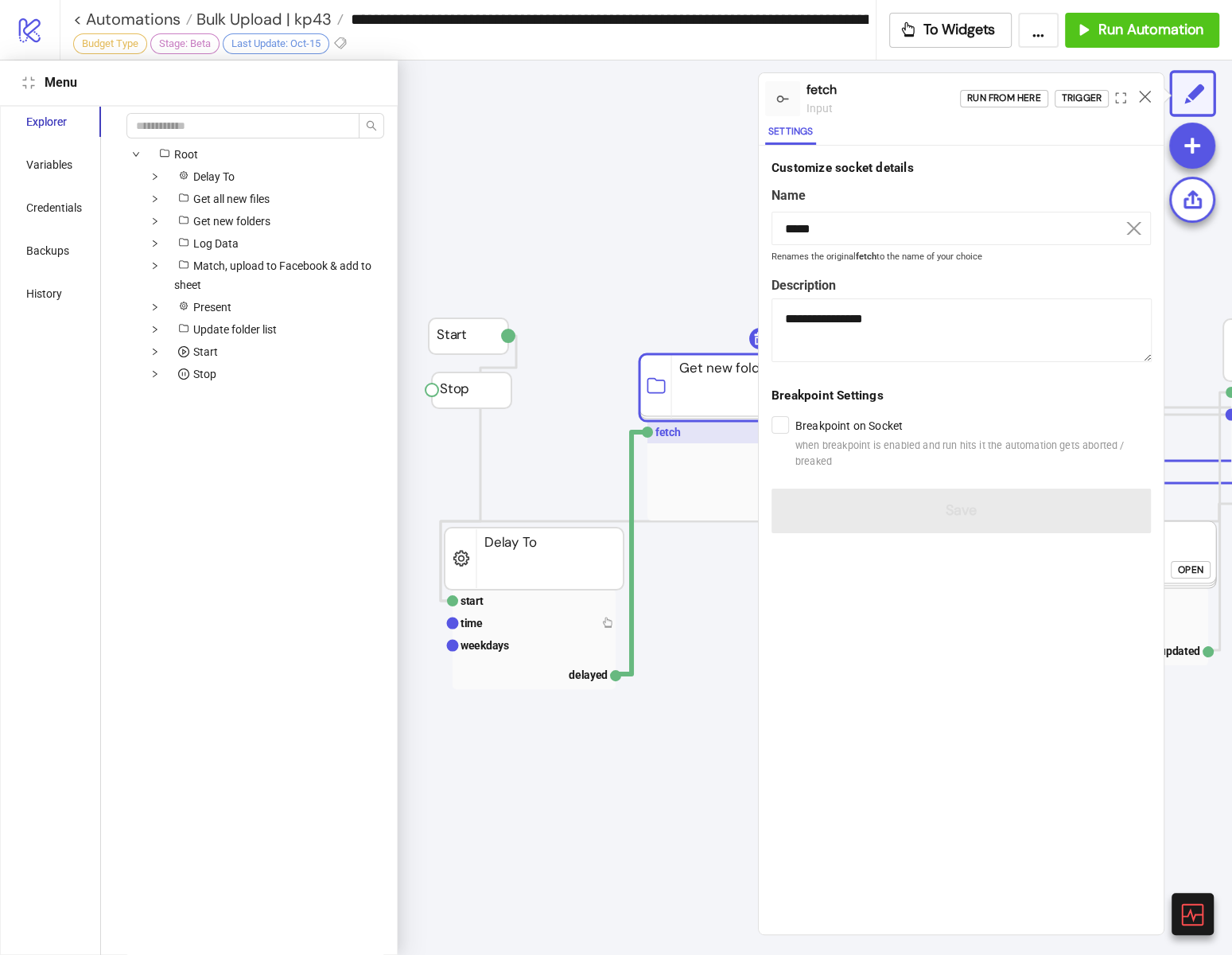
click at [660, 432] on text "fetch" at bounding box center [668, 432] width 26 height 13
click at [664, 426] on text "fetch" at bounding box center [668, 432] width 26 height 13
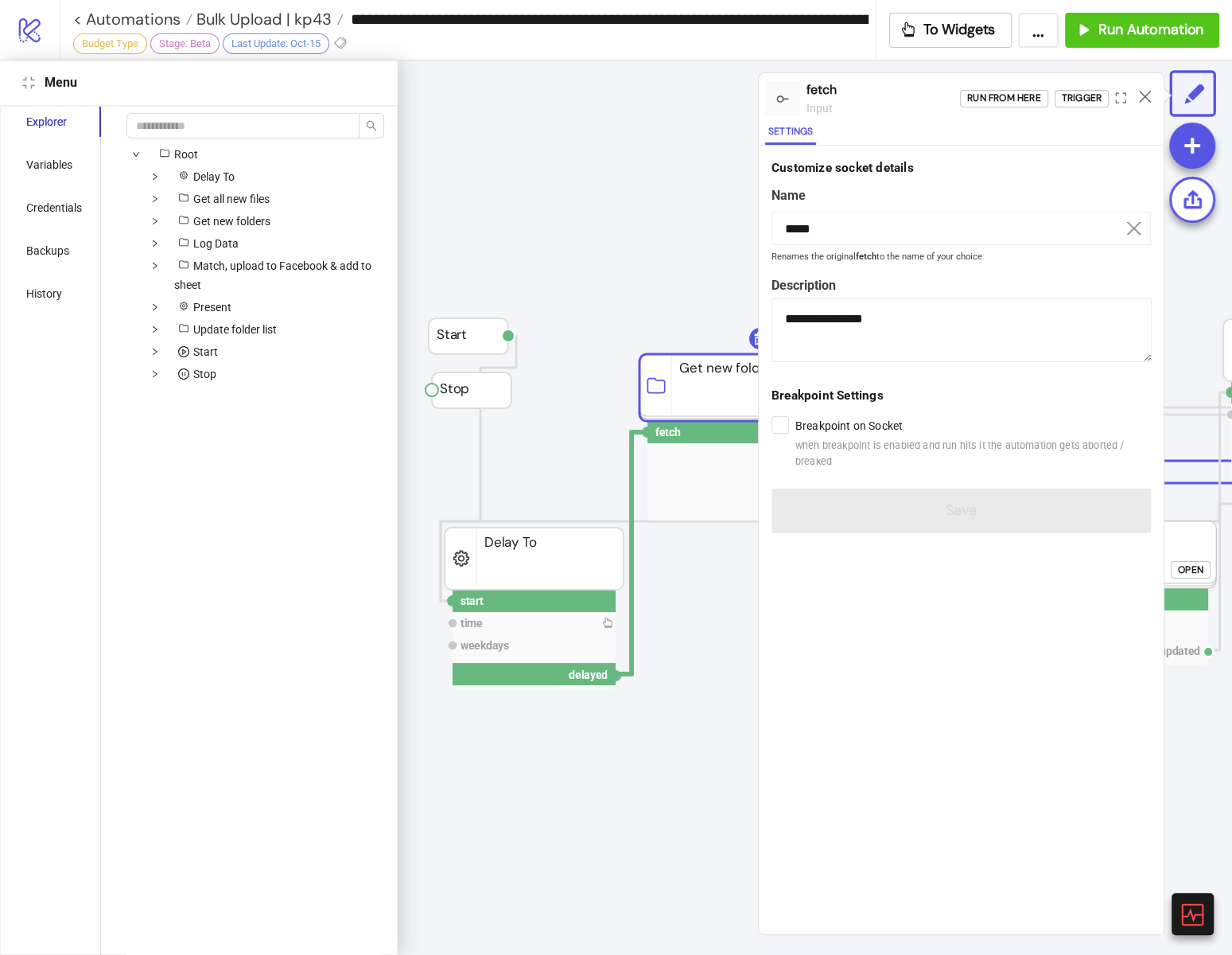
click at [617, 670] on circle at bounding box center [615, 675] width 9 height 9
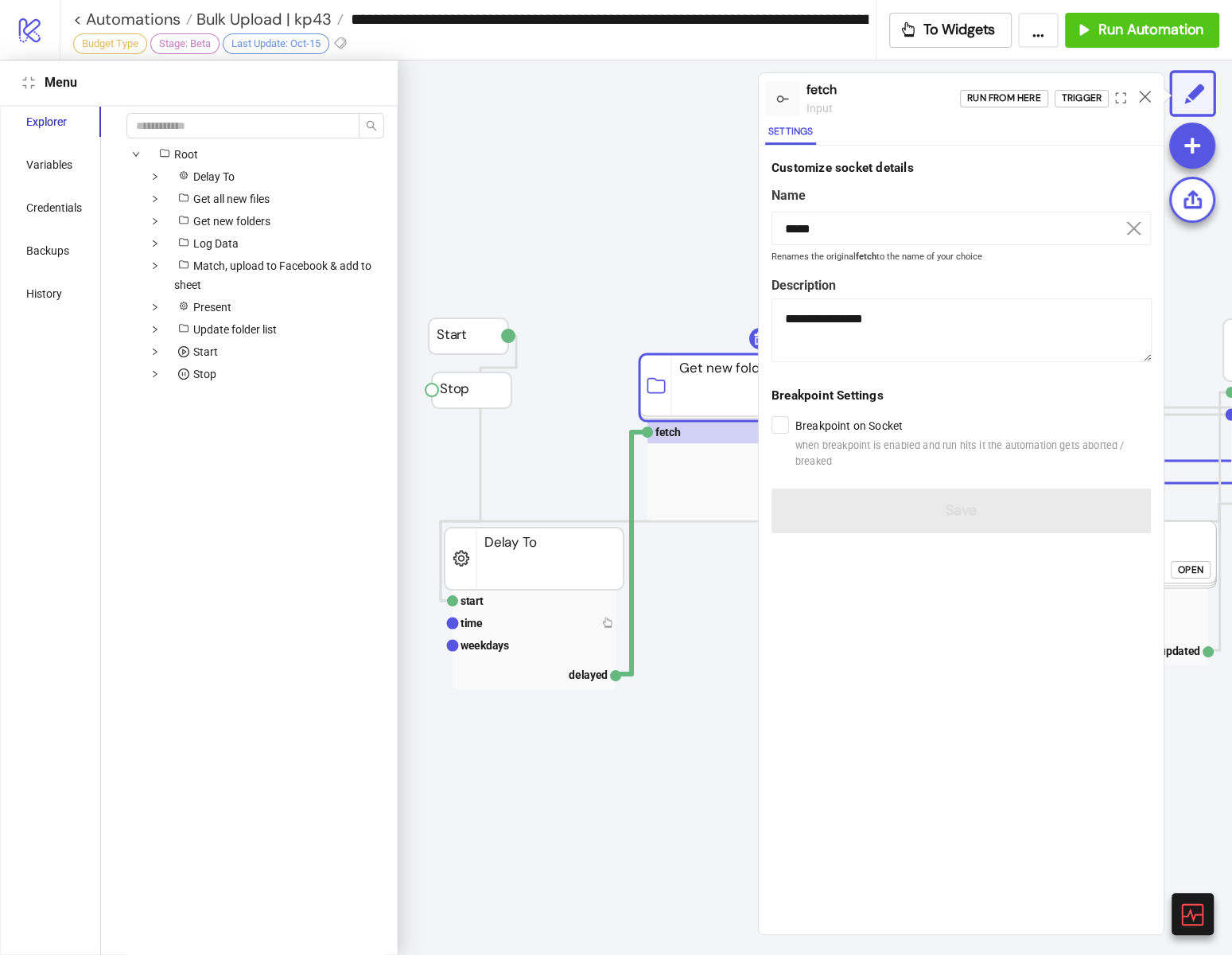
click at [616, 675] on circle at bounding box center [615, 675] width 9 height 9
click at [655, 436] on text "fetch" at bounding box center [668, 432] width 26 height 13
click at [681, 434] on rect at bounding box center [729, 432] width 163 height 22
click at [1010, 92] on div "Run from here" at bounding box center [1003, 98] width 74 height 18
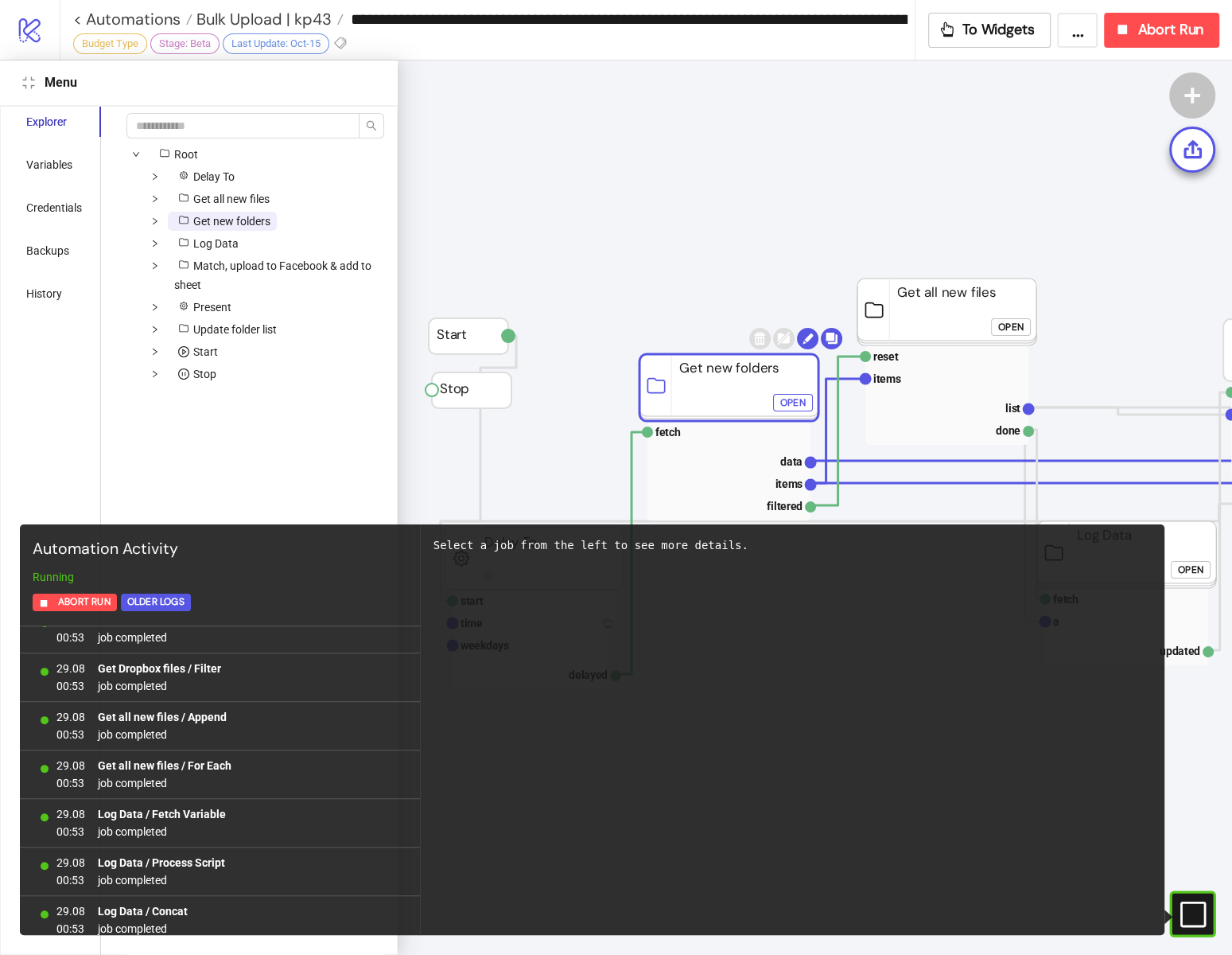
scroll to position [3084, 0]
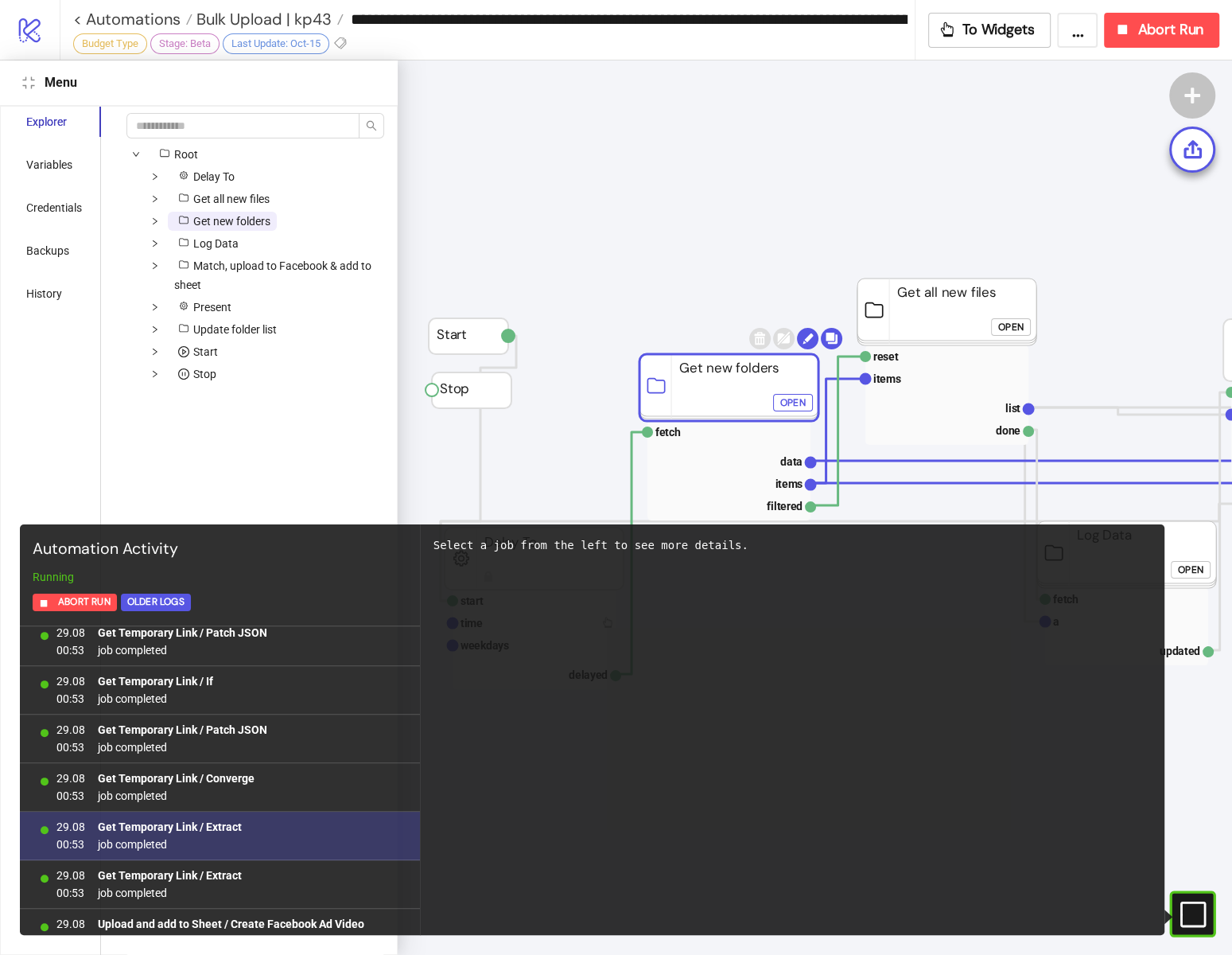
click at [183, 818] on span "Get Temporary Link / Extract" at bounding box center [170, 826] width 144 height 17
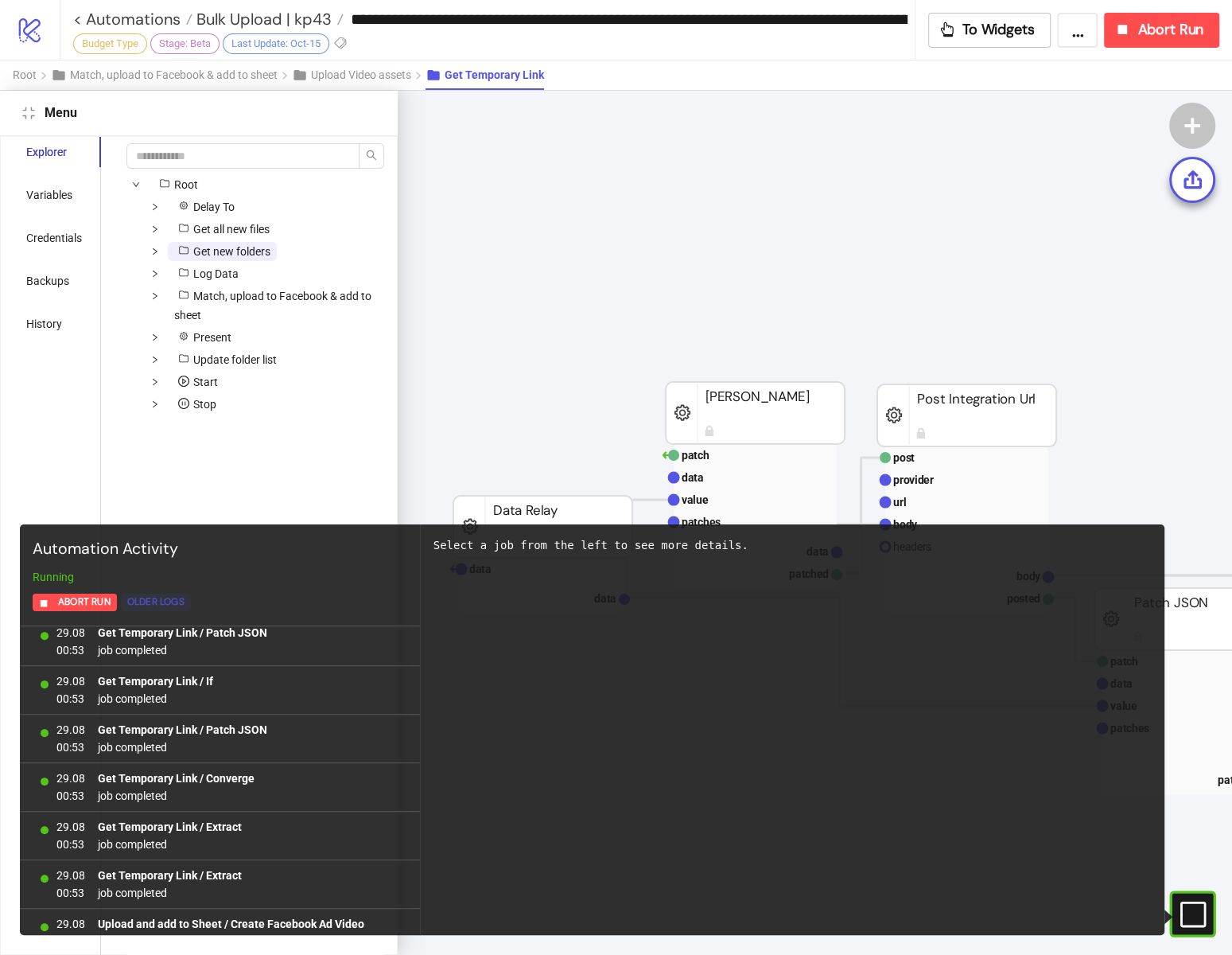
click at [177, 607] on div "Older Logs" at bounding box center [156, 601] width 57 height 18
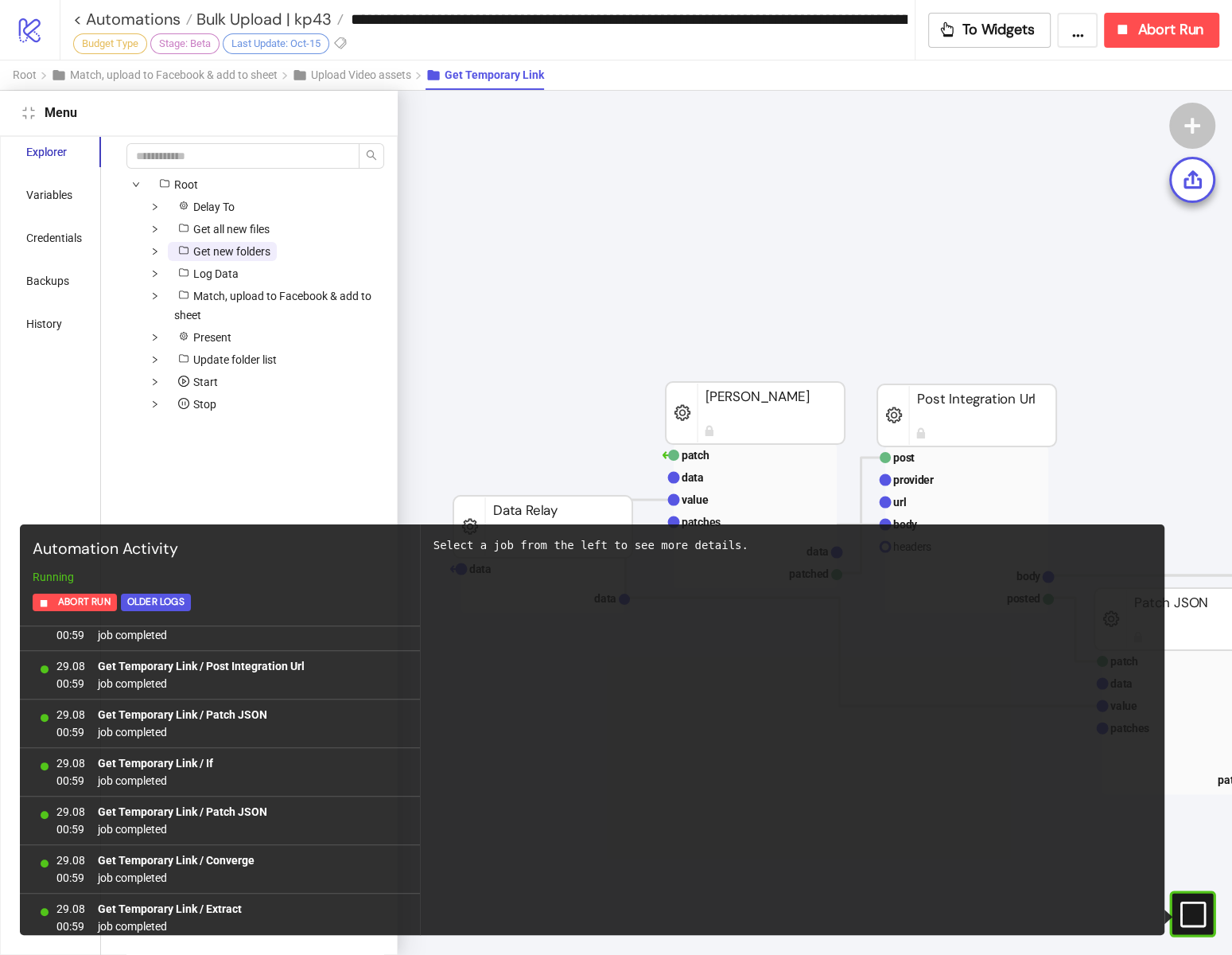
scroll to position [2412, 0]
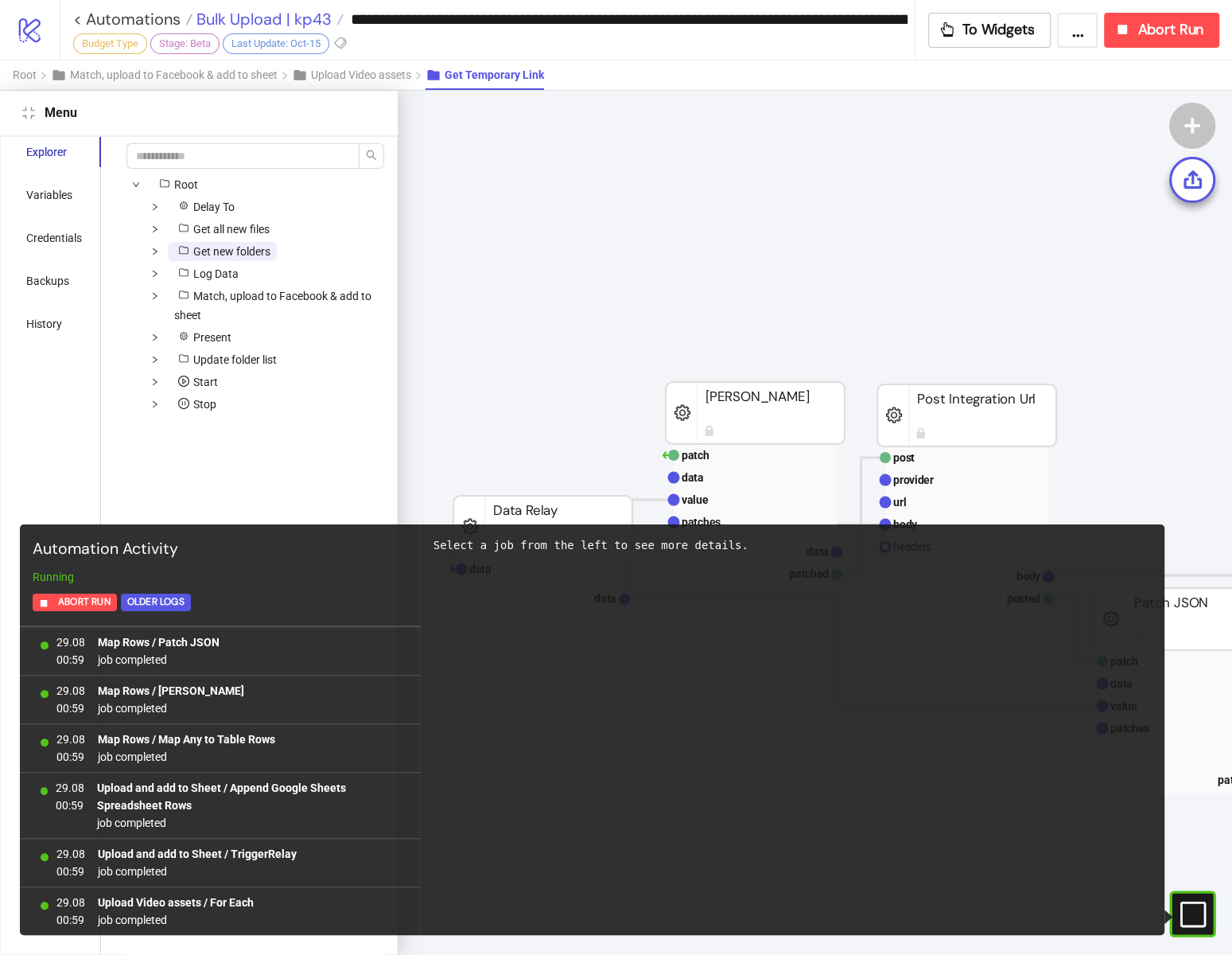
click at [302, 14] on span "Bulk Upload | kp43" at bounding box center [263, 19] width 140 height 21
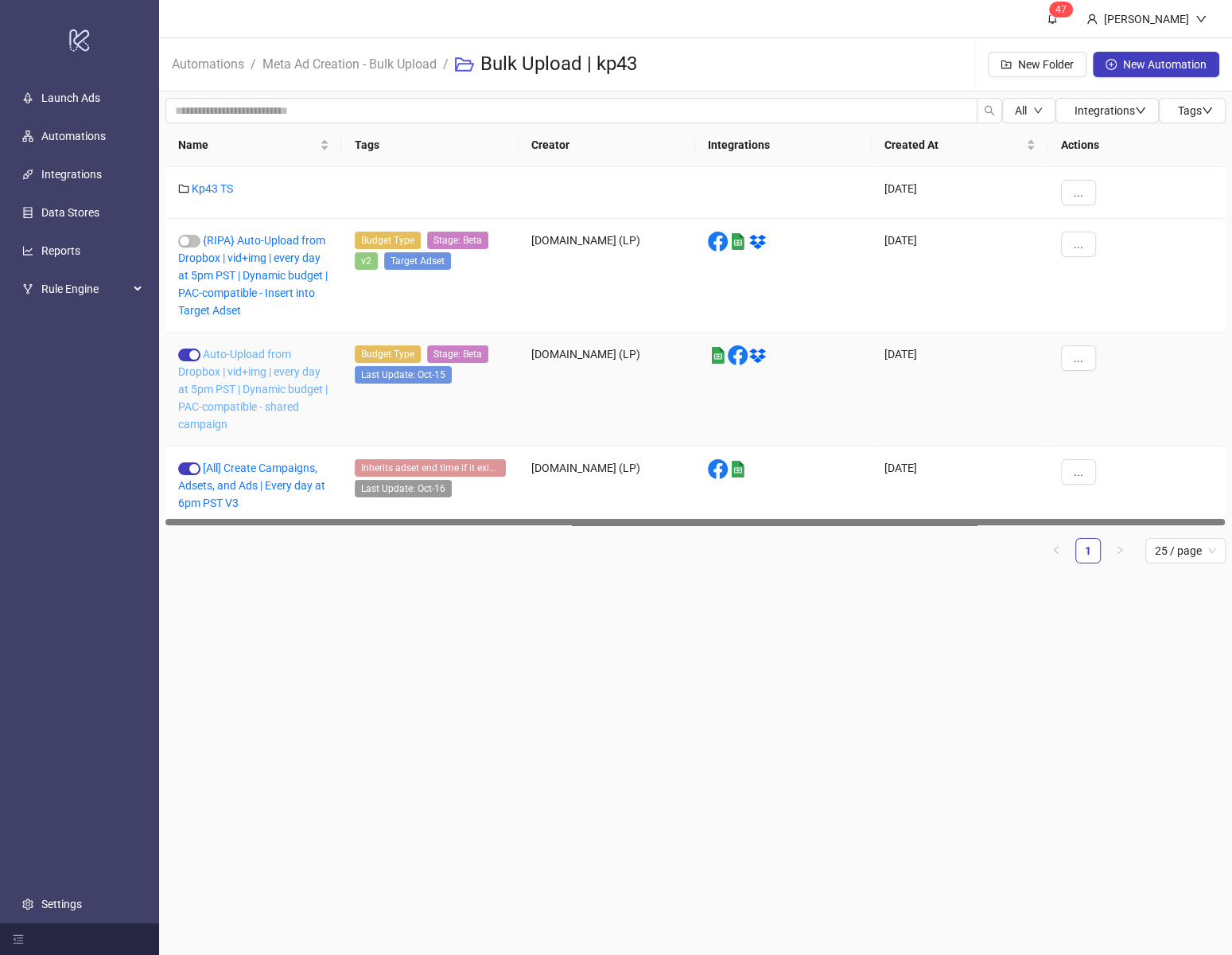
click at [274, 380] on link "Auto-Upload from Dropbox | vid+img | every day at 5pm PST | Dynamic budget | PA…" at bounding box center [252, 389] width 150 height 83
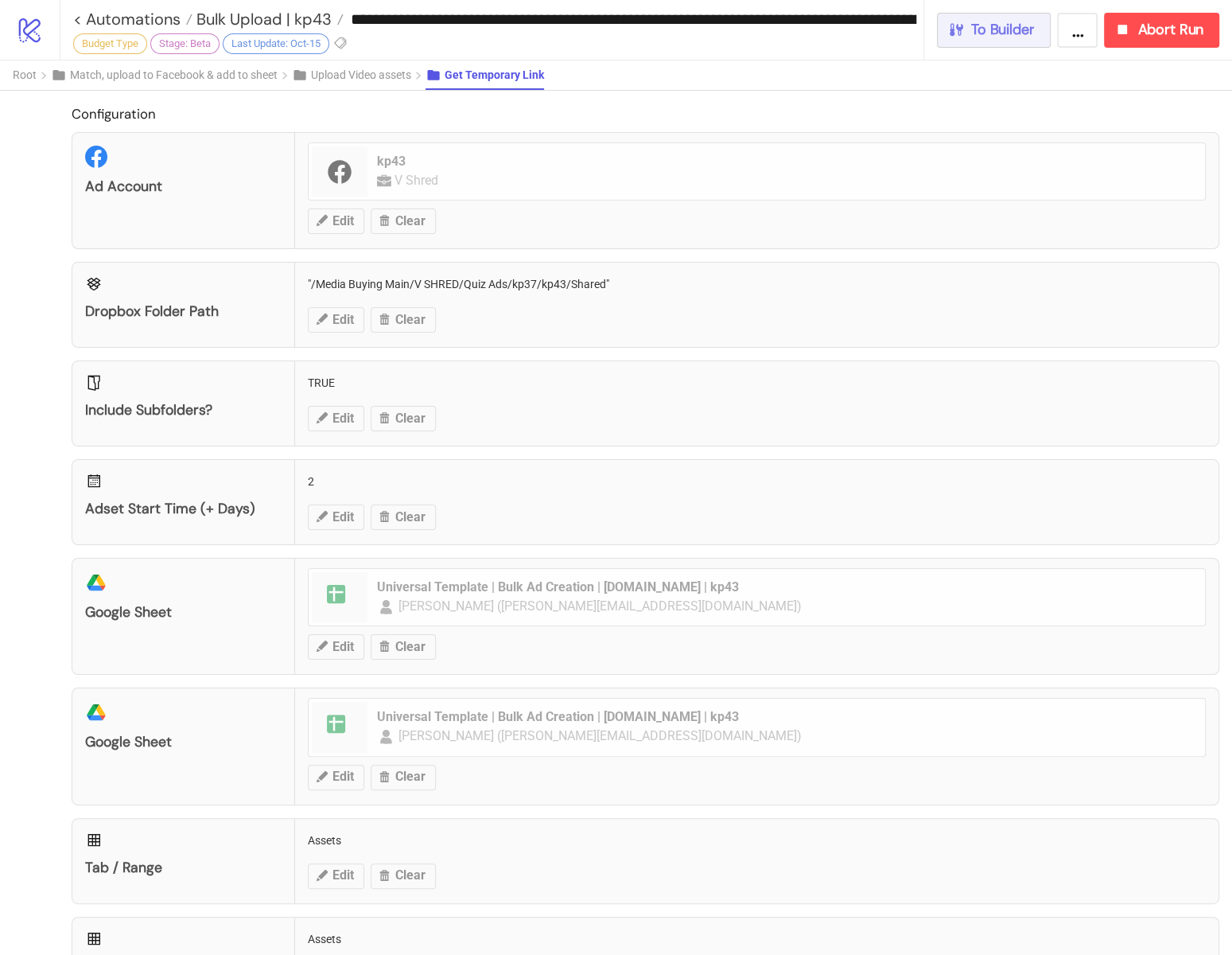
click at [1005, 32] on span "To Builder" at bounding box center [1002, 30] width 63 height 18
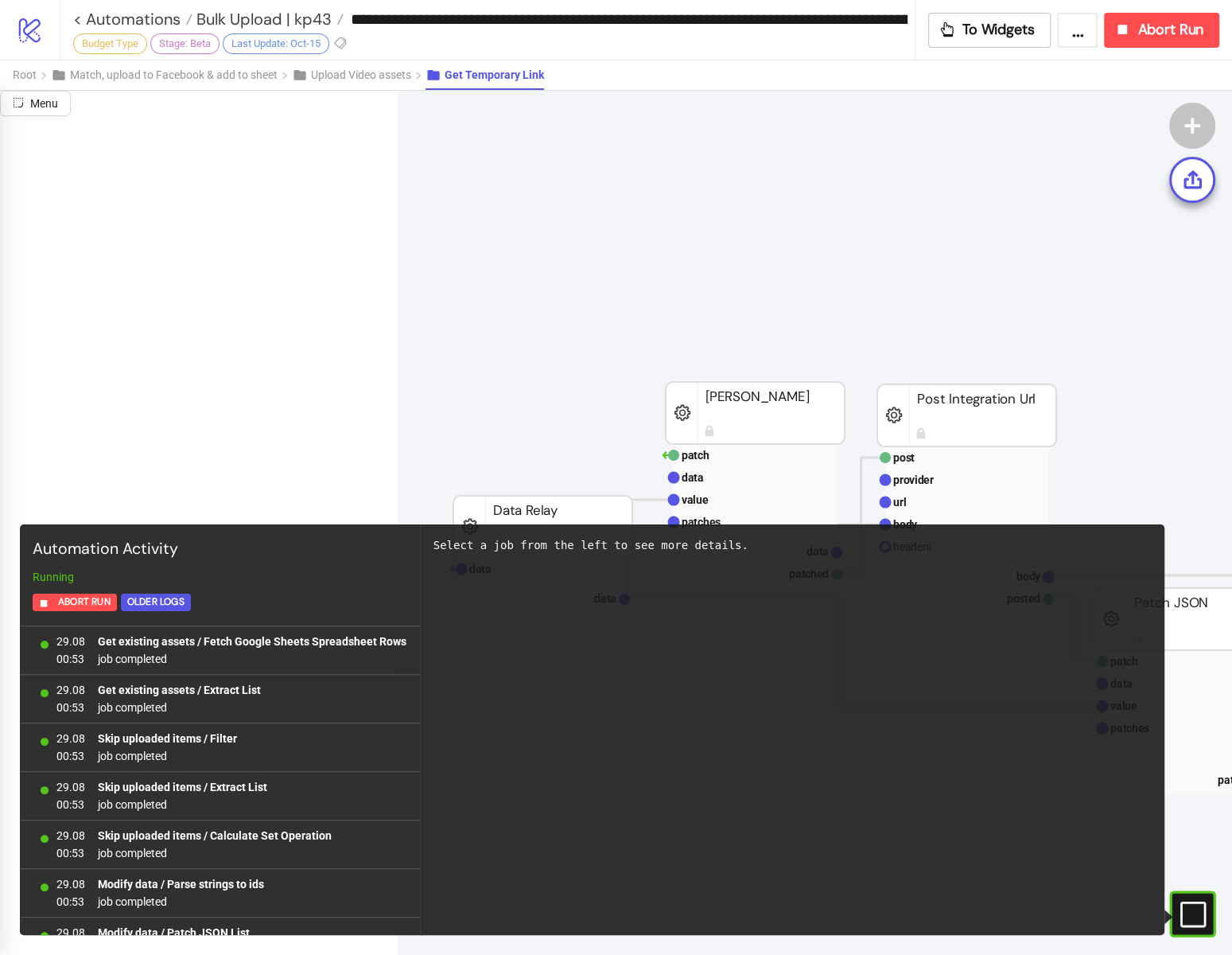
scroll to position [4312, 0]
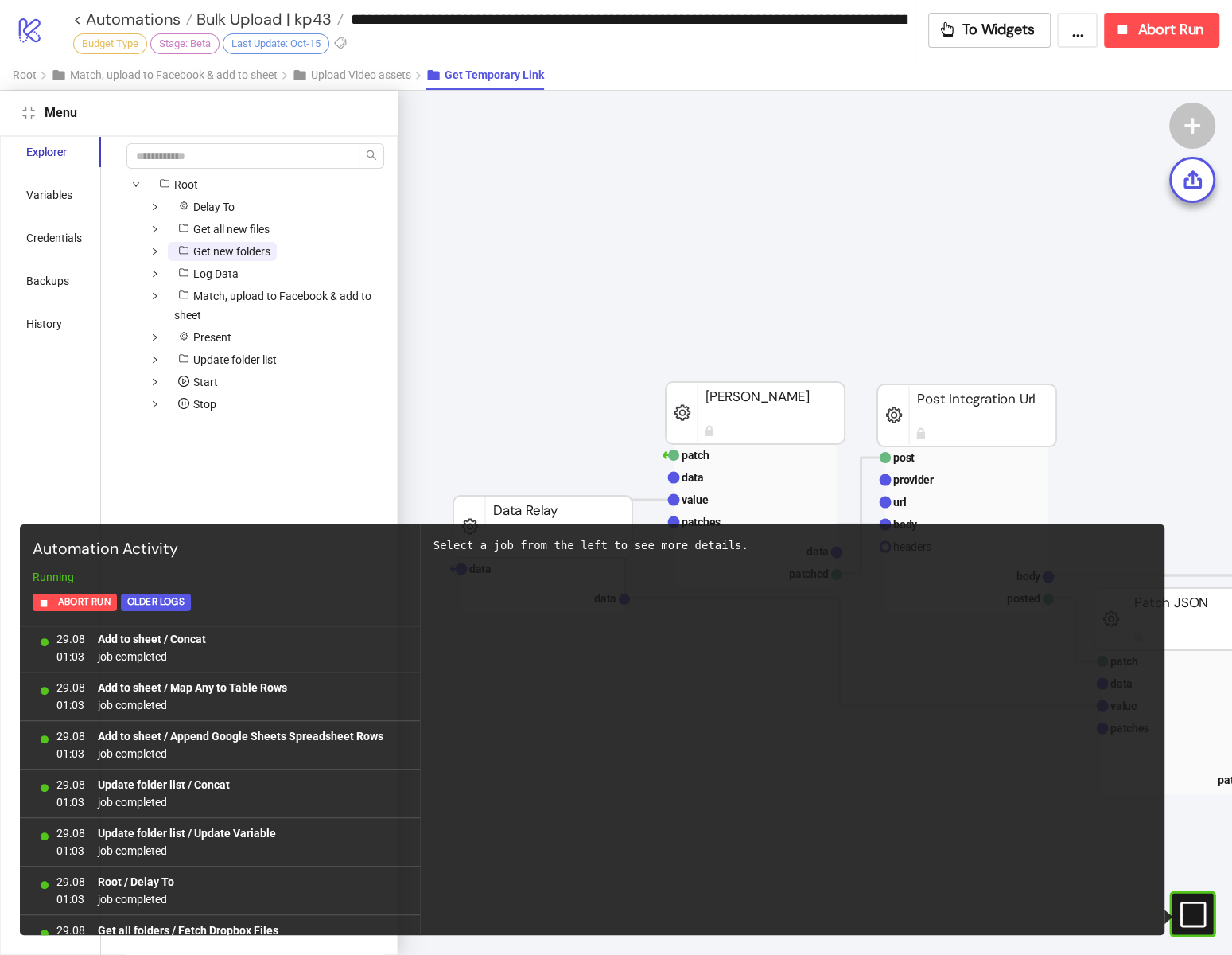
click at [28, 113] on icon "compress" at bounding box center [28, 113] width 13 height 13
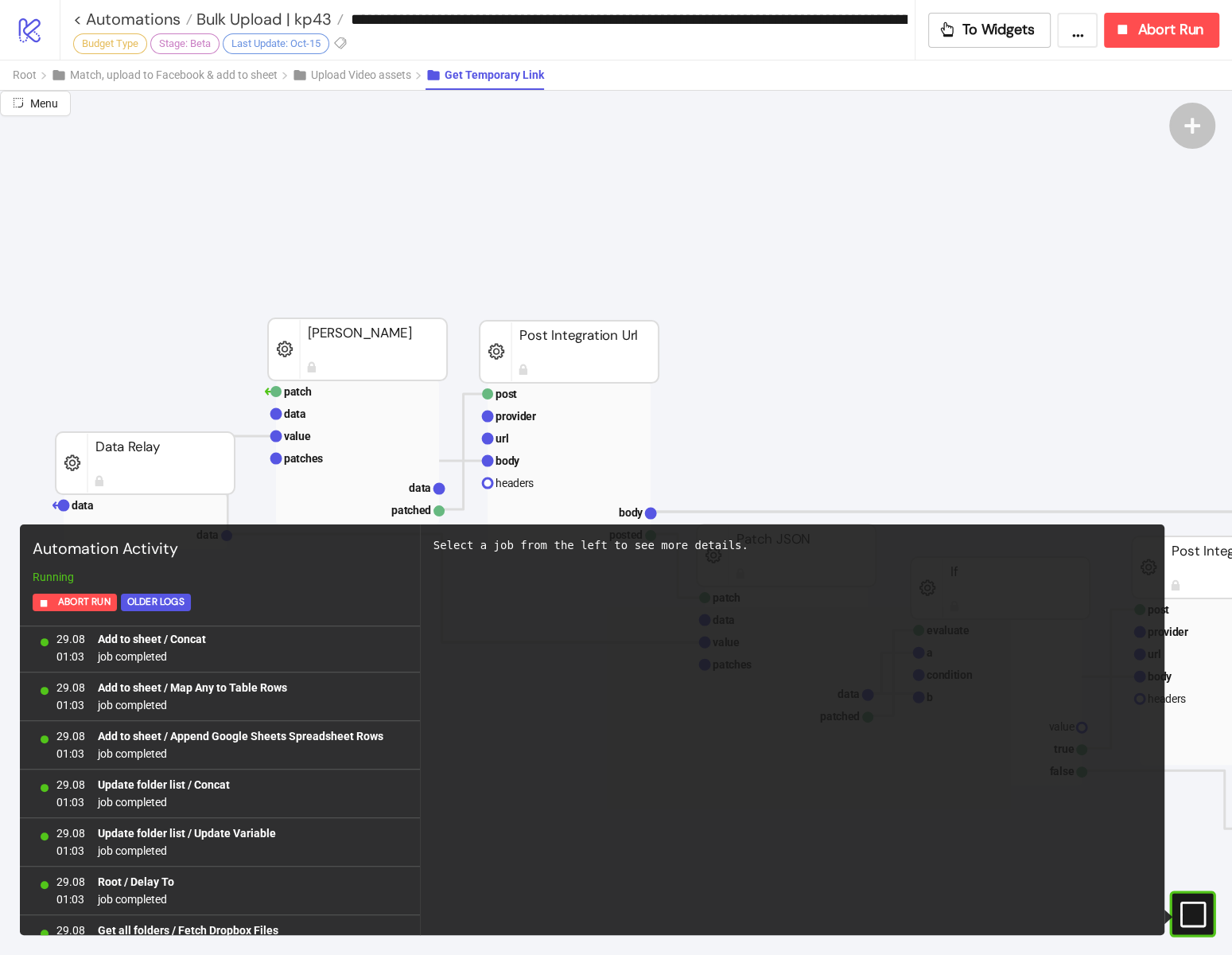
scroll to position [68, 0]
click at [360, 79] on span "Upload Video assets" at bounding box center [361, 75] width 100 height 13
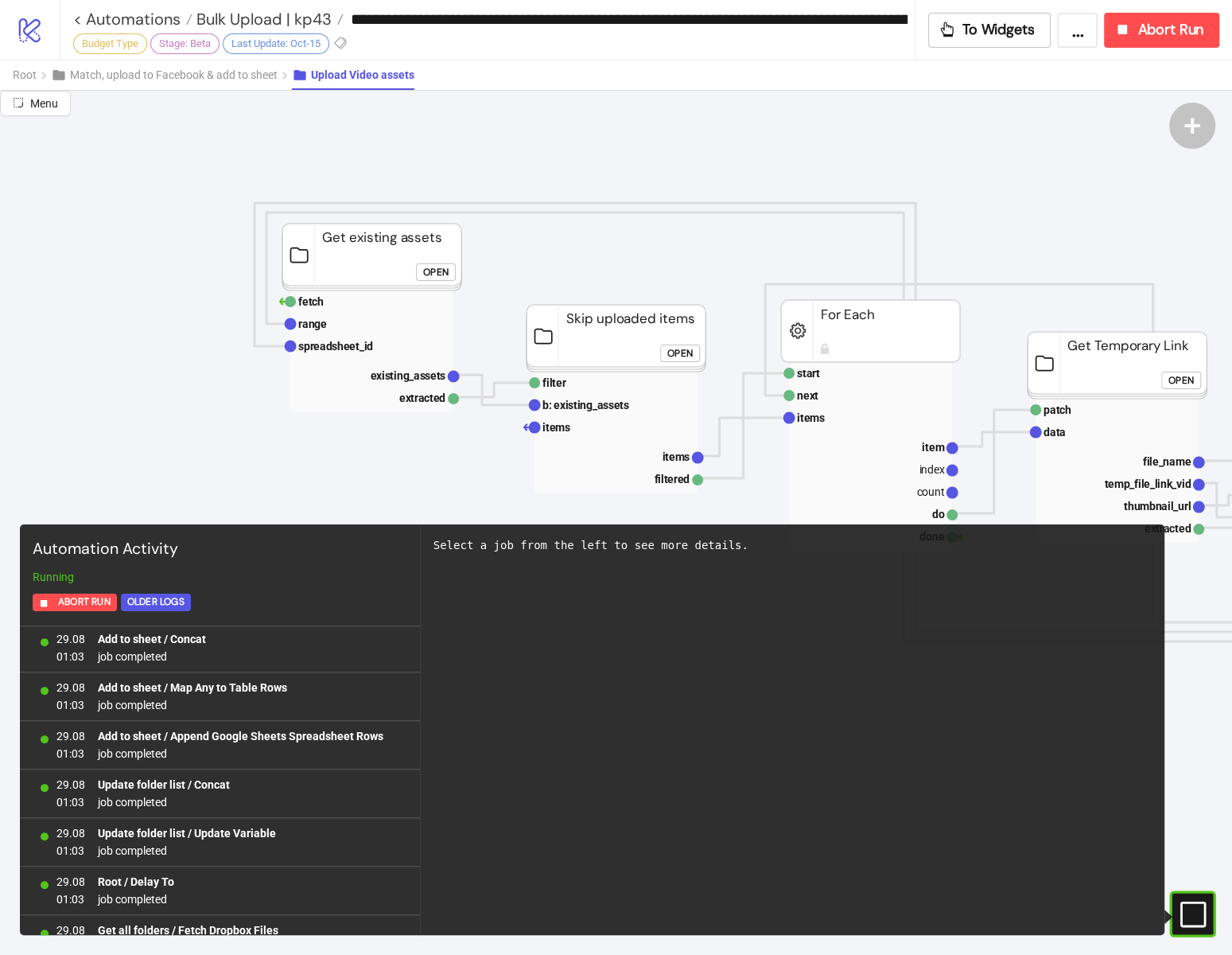
scroll to position [21, 229]
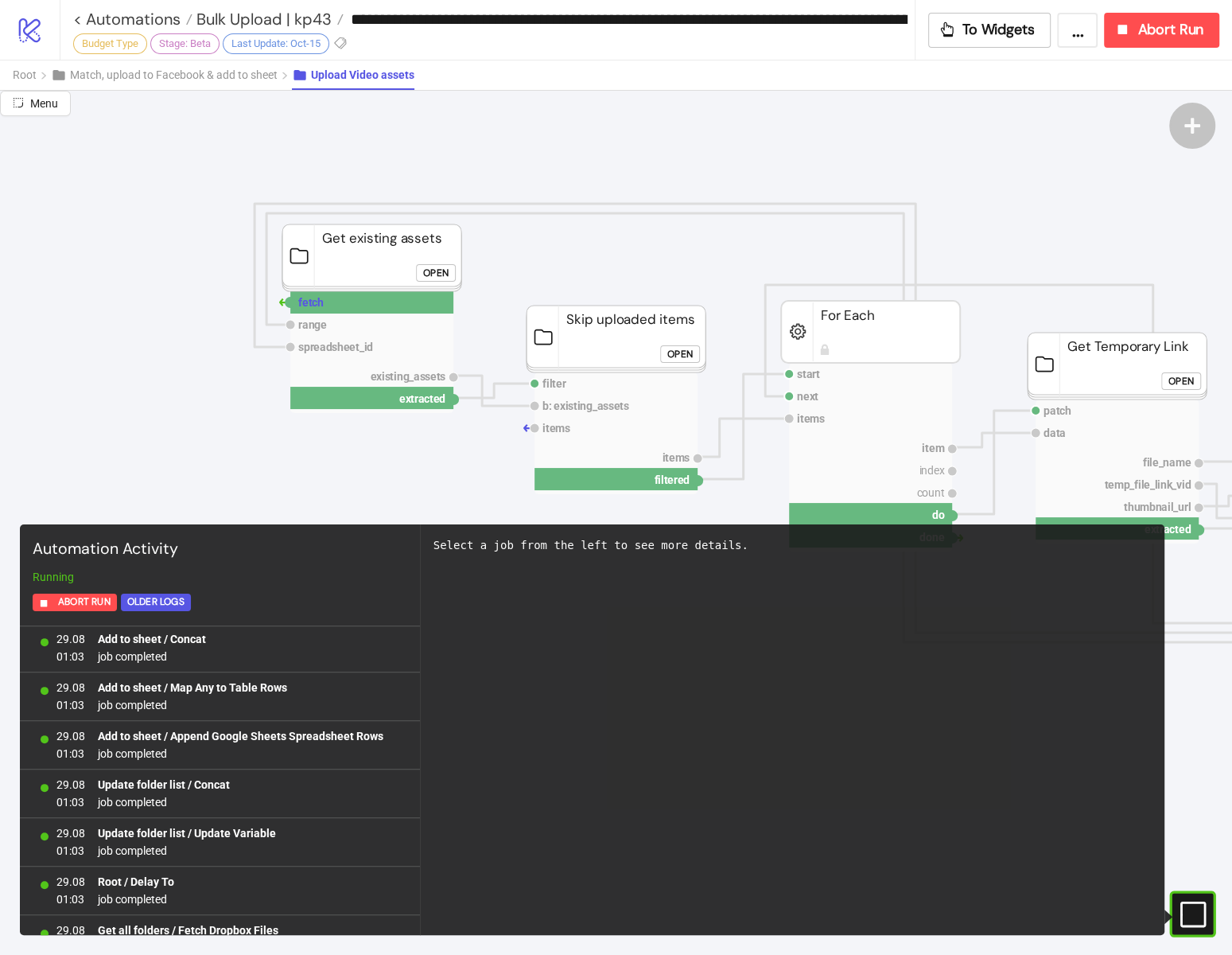
click at [295, 299] on rect at bounding box center [372, 302] width 163 height 22
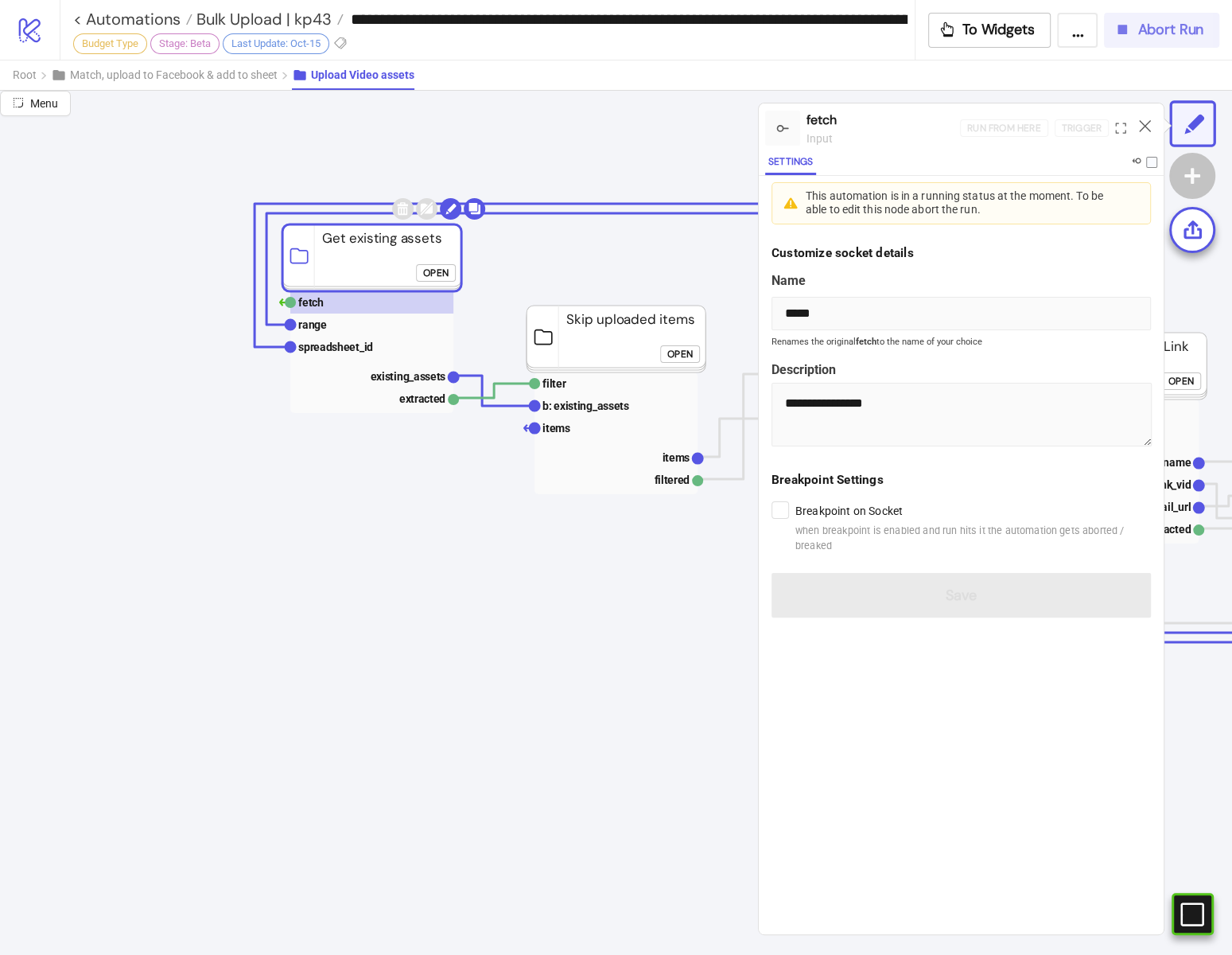
click at [1167, 29] on span "Abort Run" at bounding box center [1170, 30] width 66 height 18
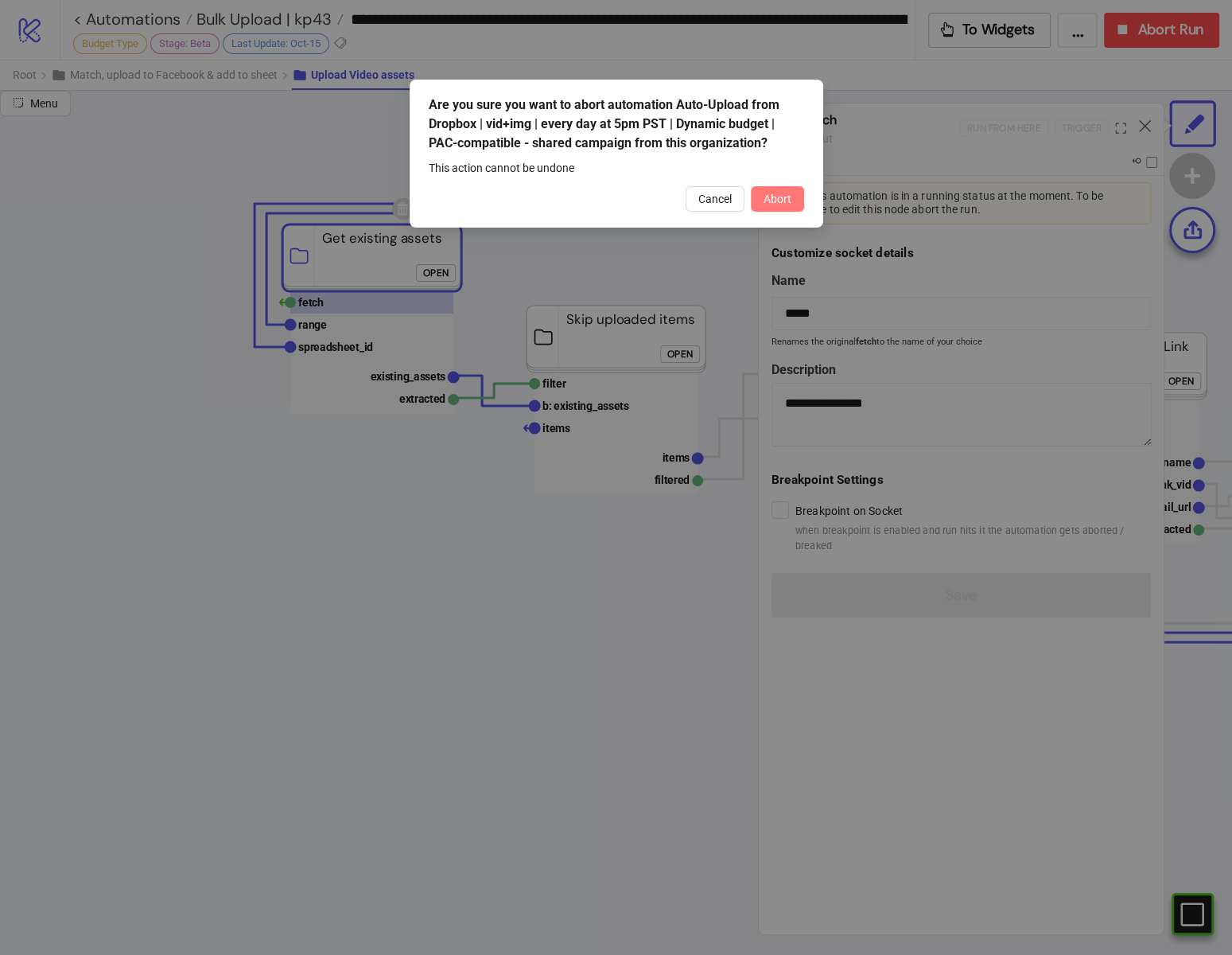
click at [784, 202] on span "Abort" at bounding box center [778, 199] width 28 height 13
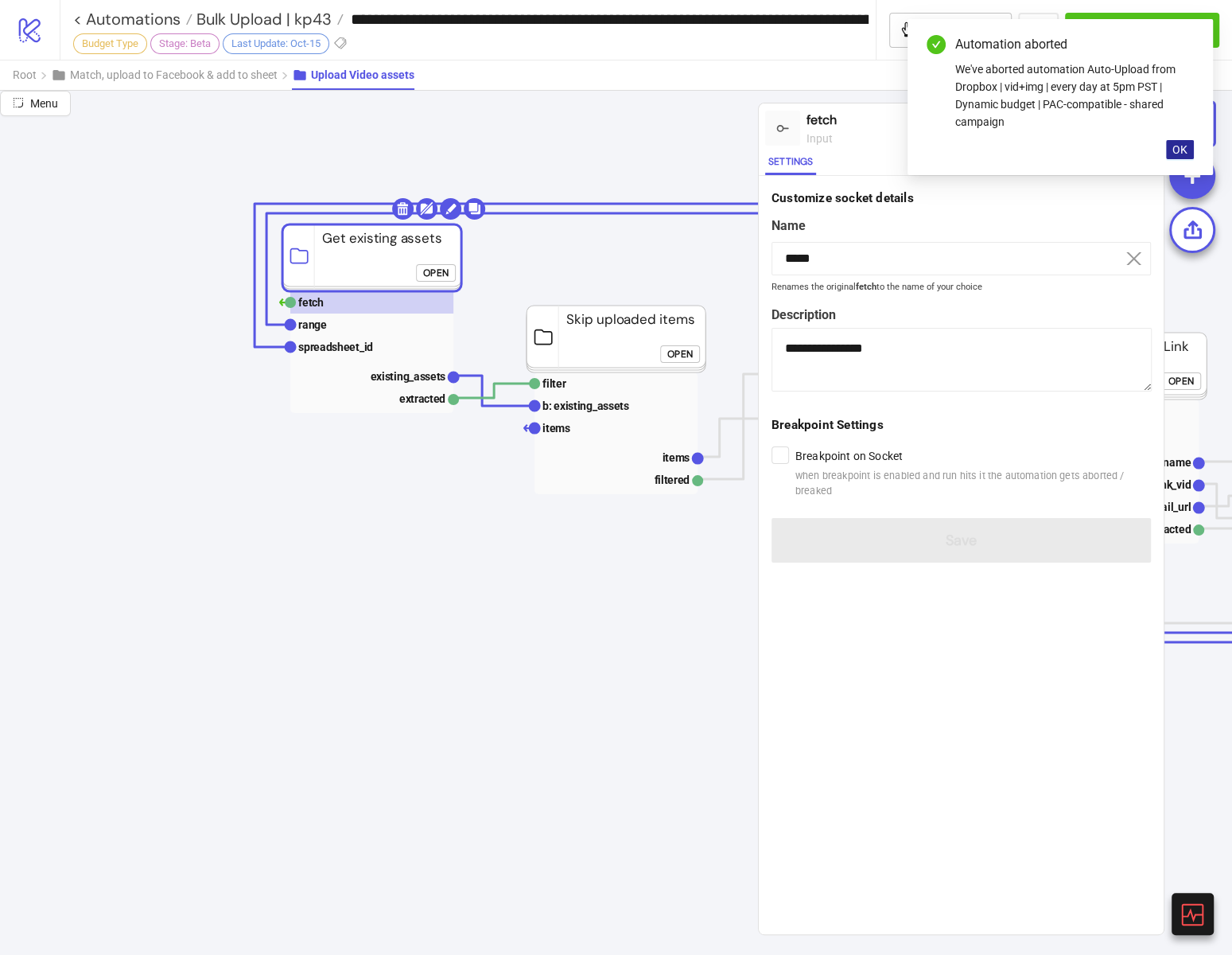
click at [1175, 150] on span "OK" at bounding box center [1180, 150] width 15 height 13
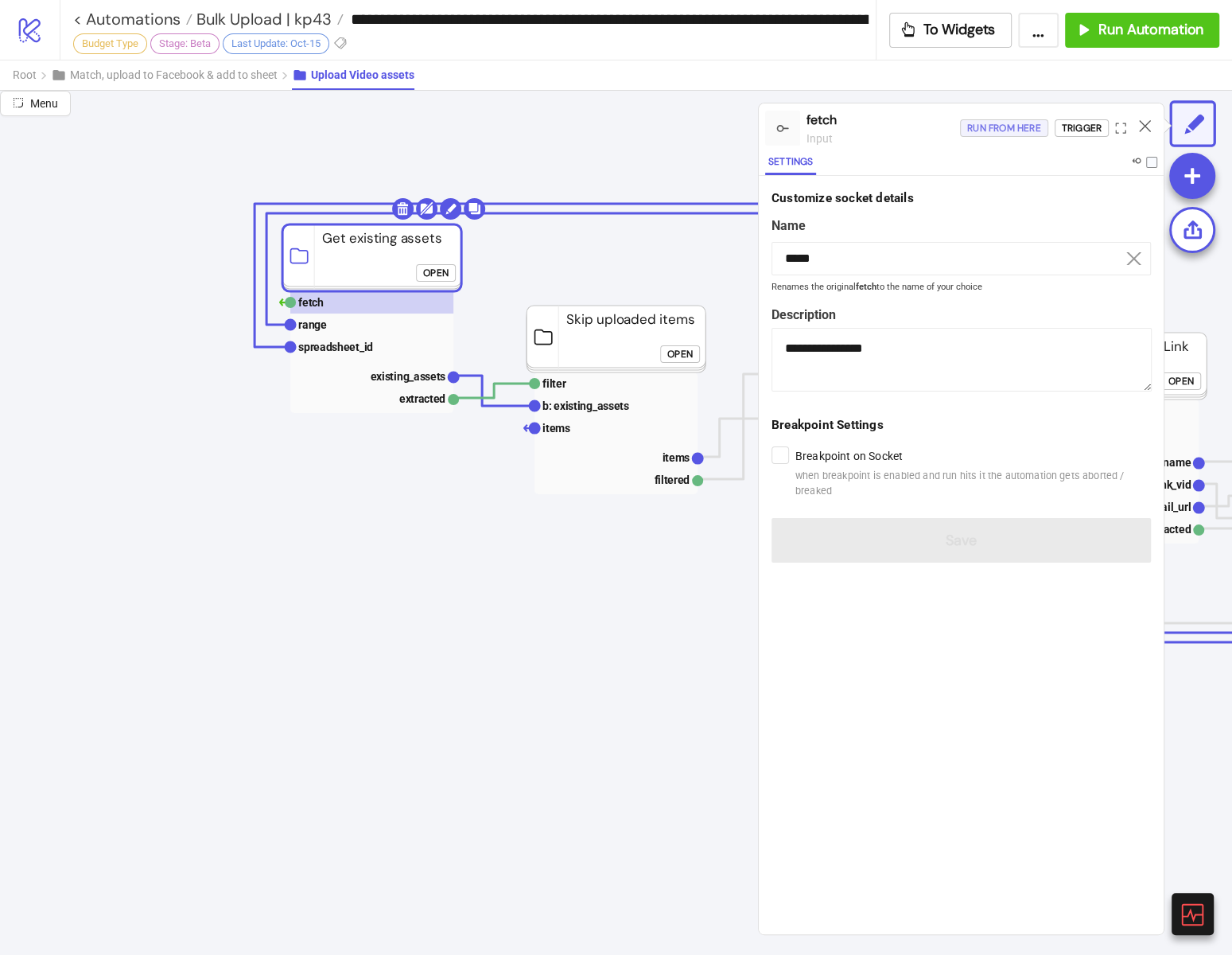
click at [1019, 129] on div "Run from here" at bounding box center [1003, 129] width 74 height 18
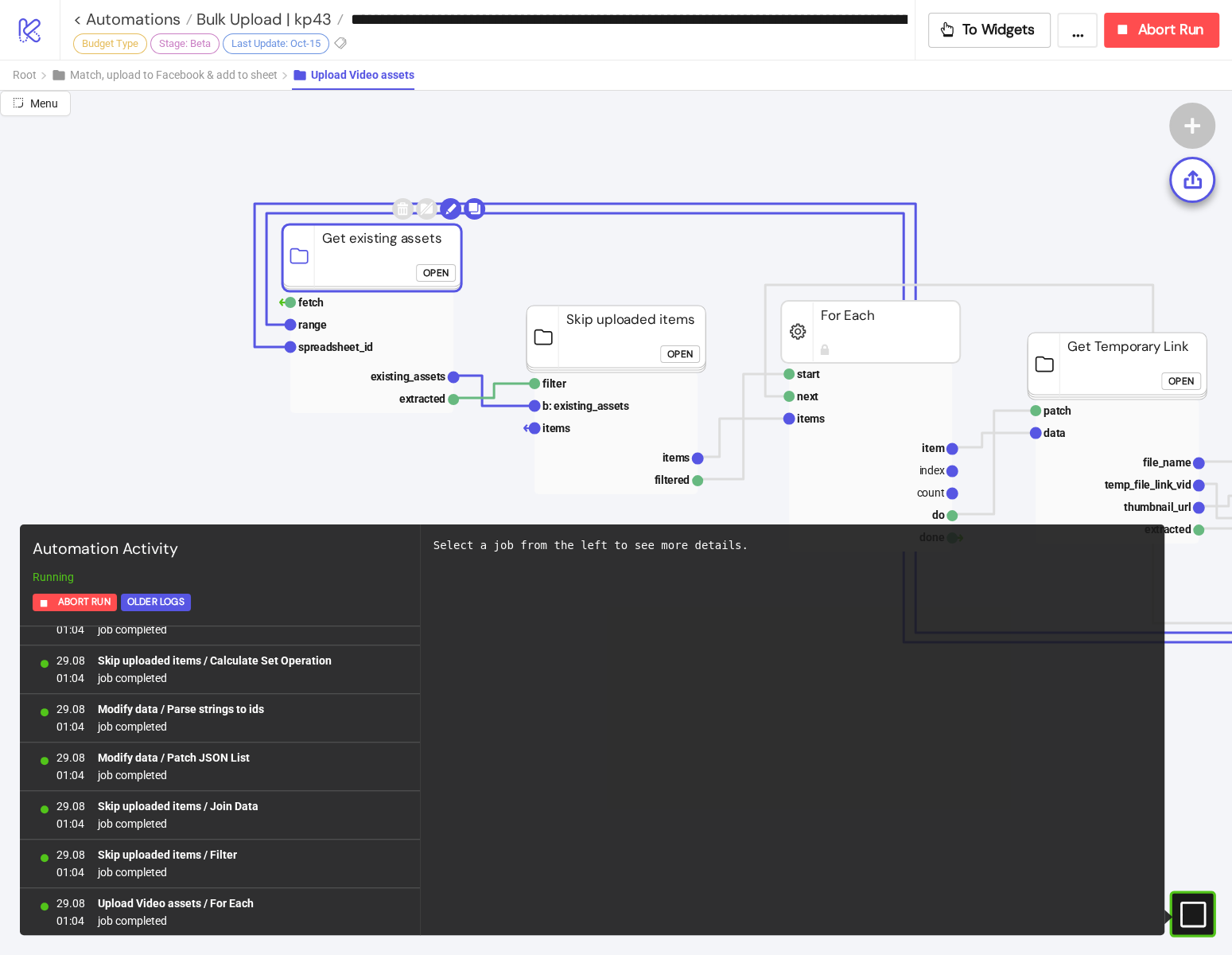
scroll to position [0, 0]
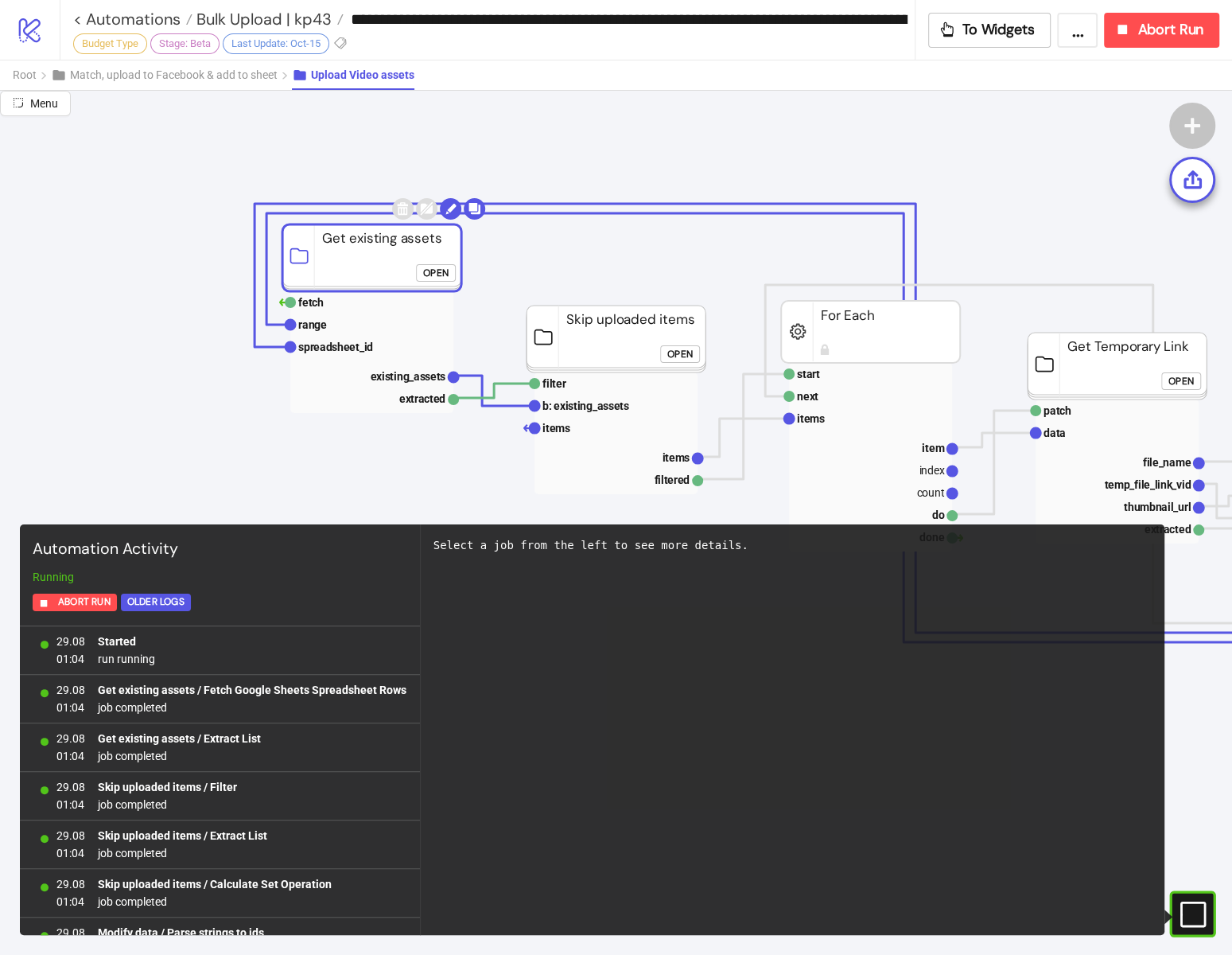
click at [385, 253] on rect at bounding box center [372, 257] width 179 height 67
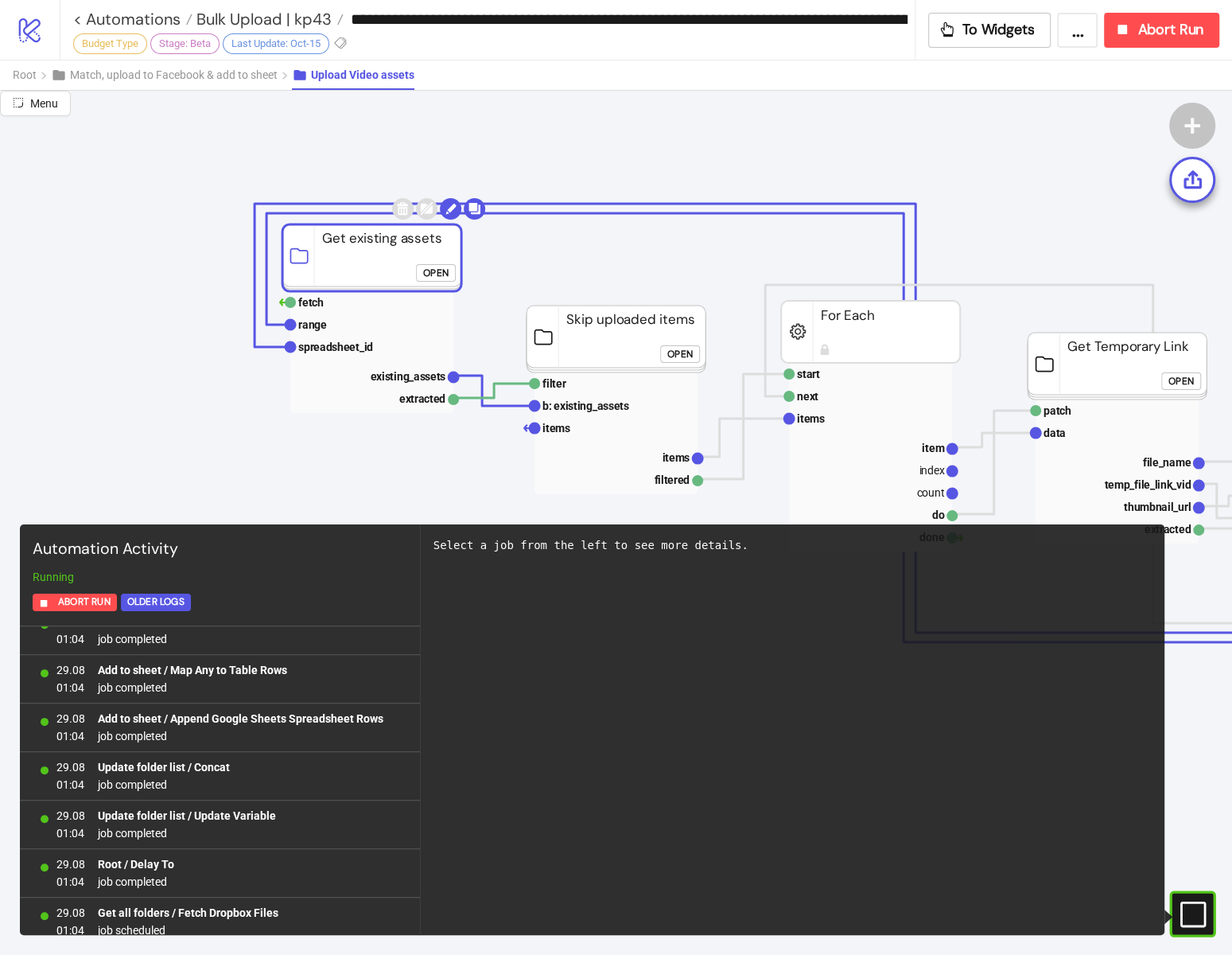
click div "Open"
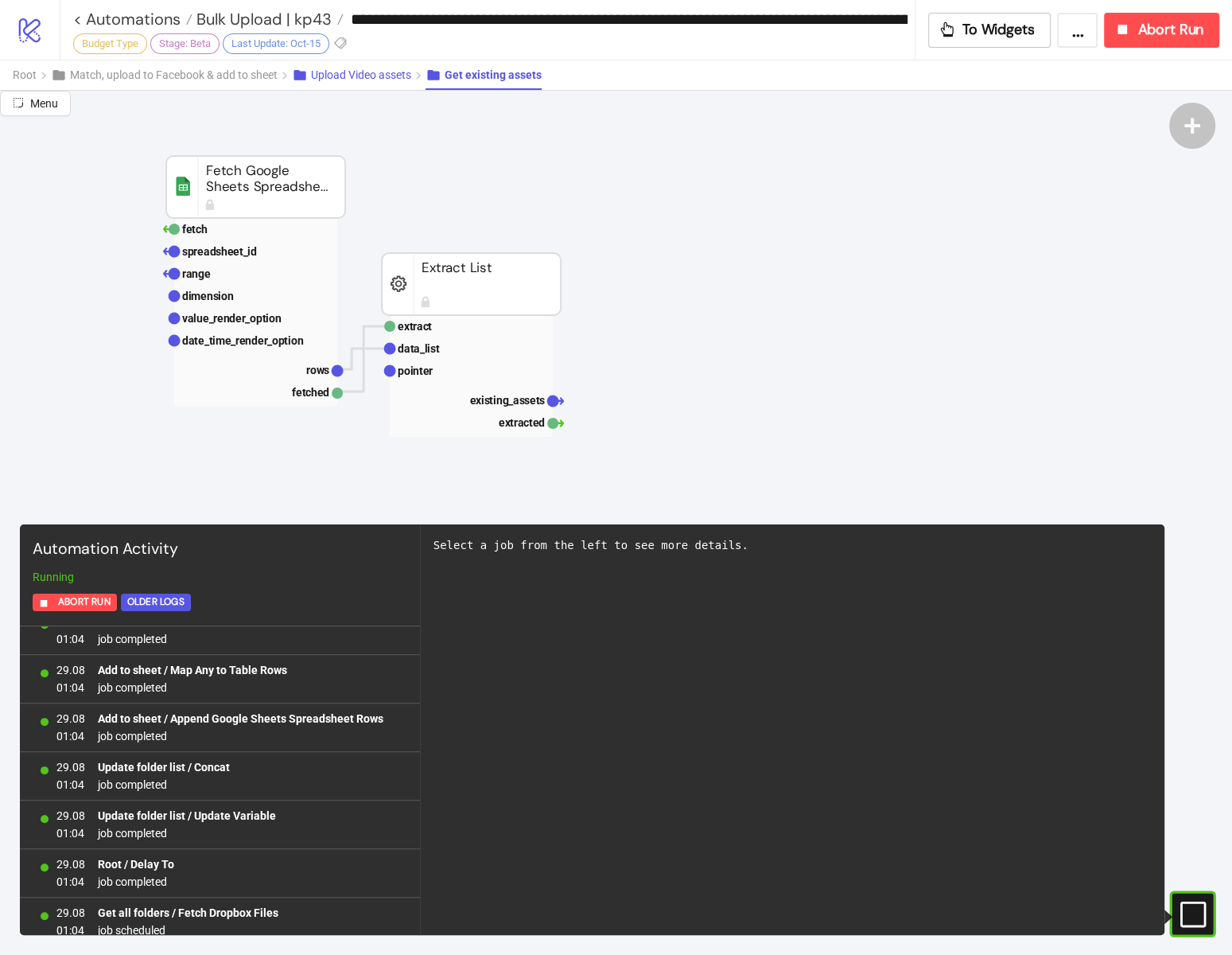
click at [338, 74] on span "Upload Video assets" at bounding box center [361, 75] width 100 height 13
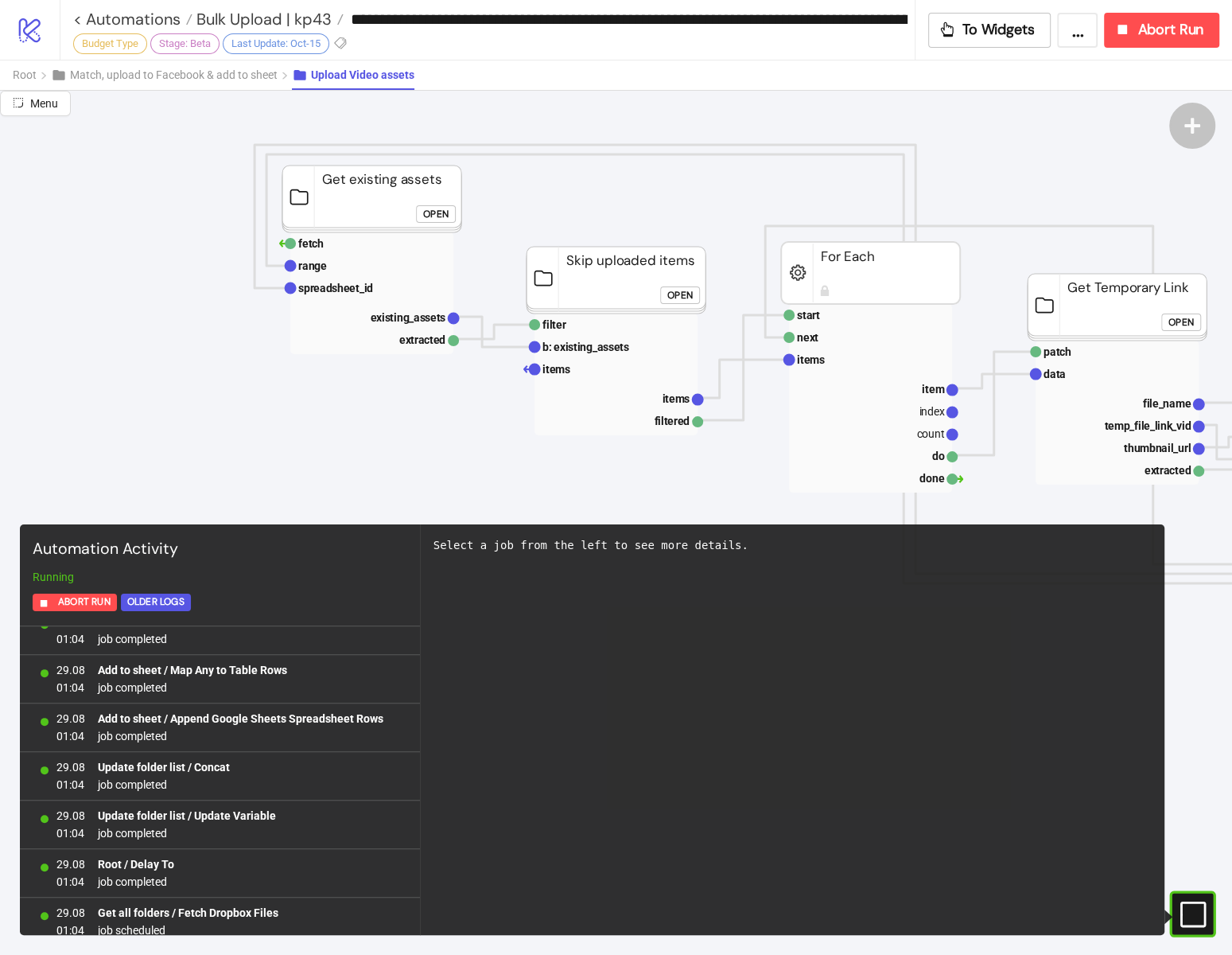
scroll to position [87, 229]
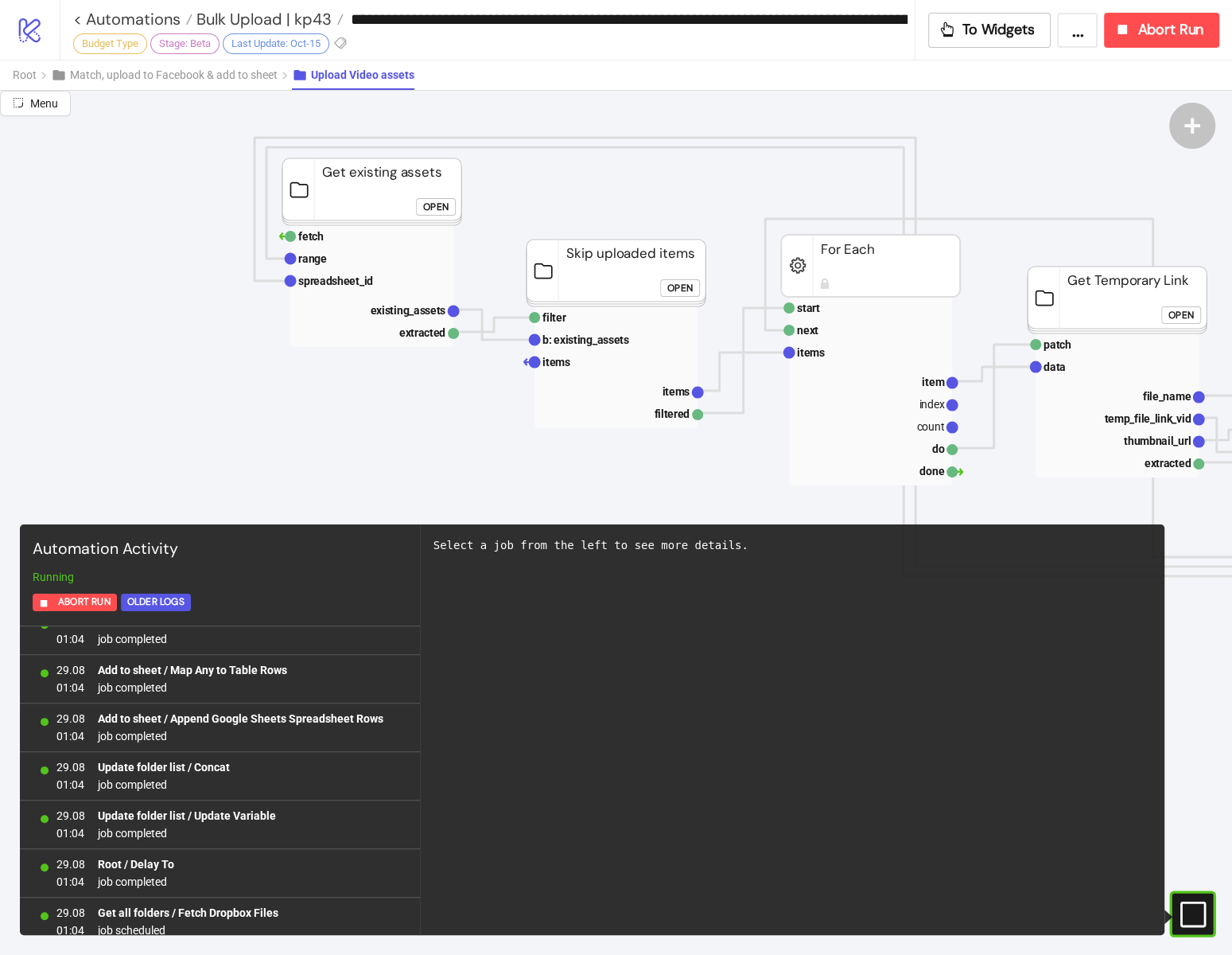
click at [355, 84] on button "Upload Video assets" at bounding box center [353, 75] width 122 height 29
click at [348, 73] on span "Upload Video assets" at bounding box center [363, 75] width 104 height 13
click at [242, 72] on span "Match, upload to Facebook & add to sheet" at bounding box center [174, 75] width 207 height 13
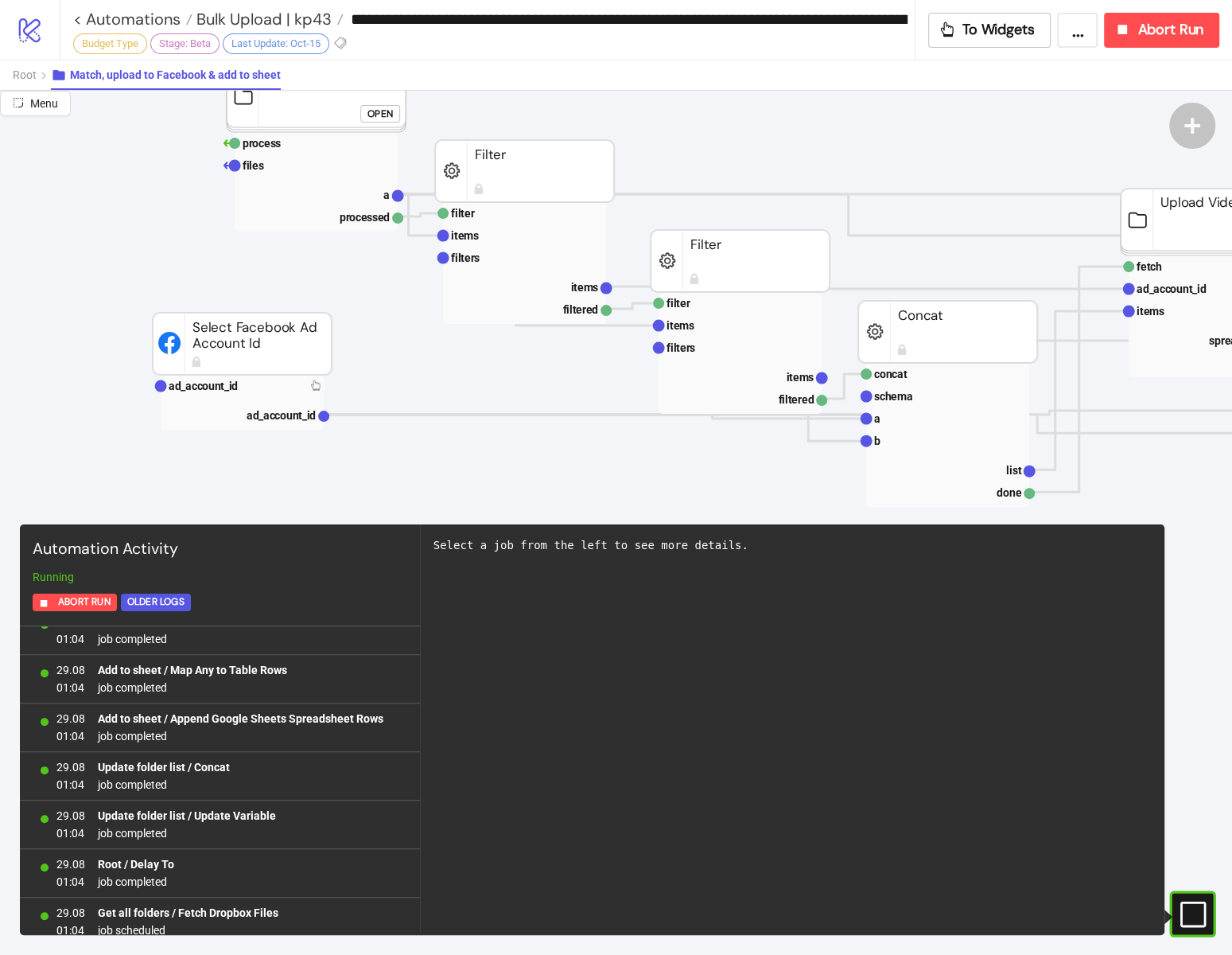
scroll to position [275, 230]
click at [839, 16] on input "**********" at bounding box center [629, 19] width 571 height 24
click at [252, 18] on span "Bulk Upload | kp43" at bounding box center [263, 19] width 140 height 21
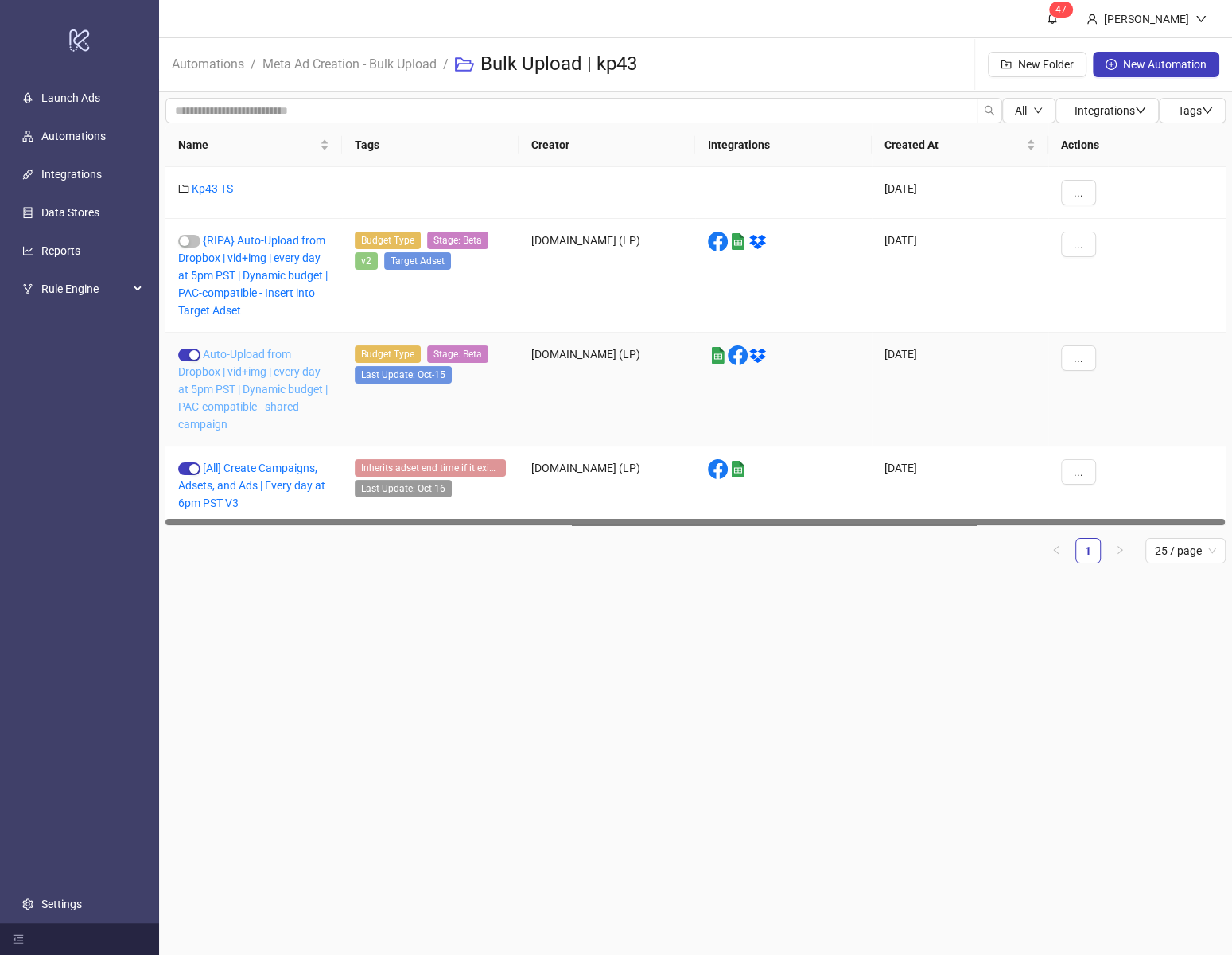
click at [293, 380] on link "Auto-Upload from Dropbox | vid+img | every day at 5pm PST | Dynamic budget | PA…" at bounding box center [252, 389] width 150 height 83
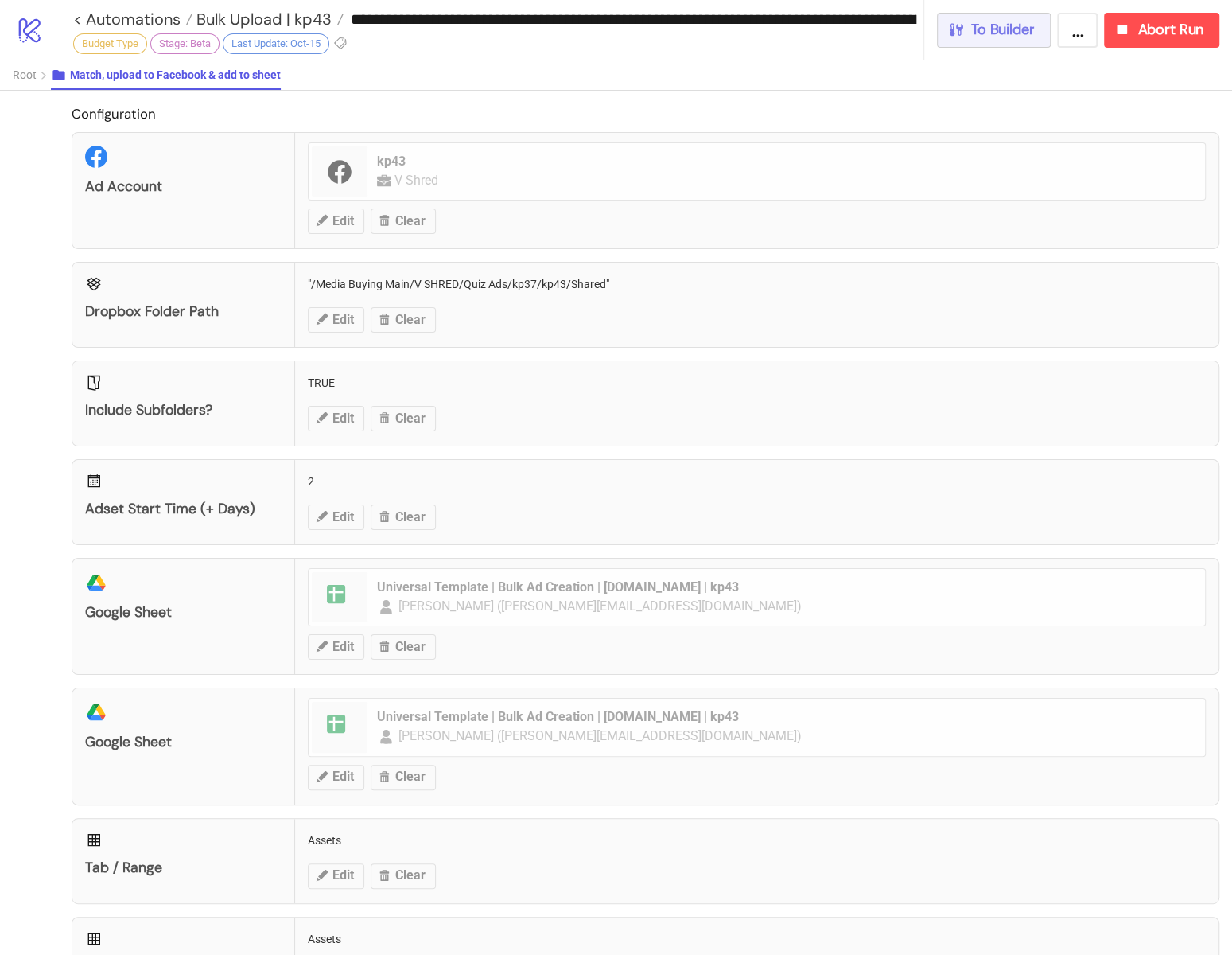
click at [968, 33] on div "To Builder" at bounding box center [991, 30] width 87 height 18
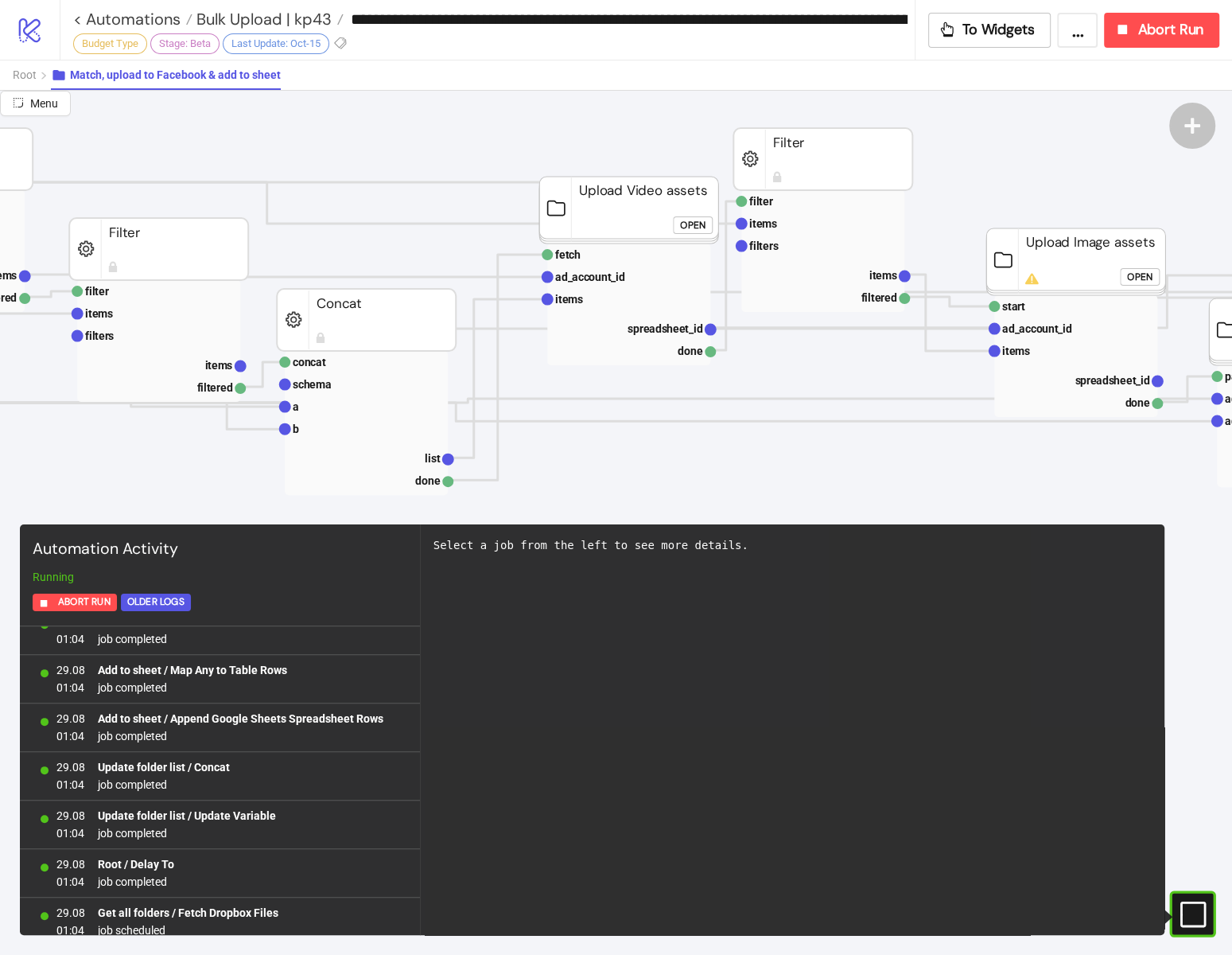
scroll to position [324, 810]
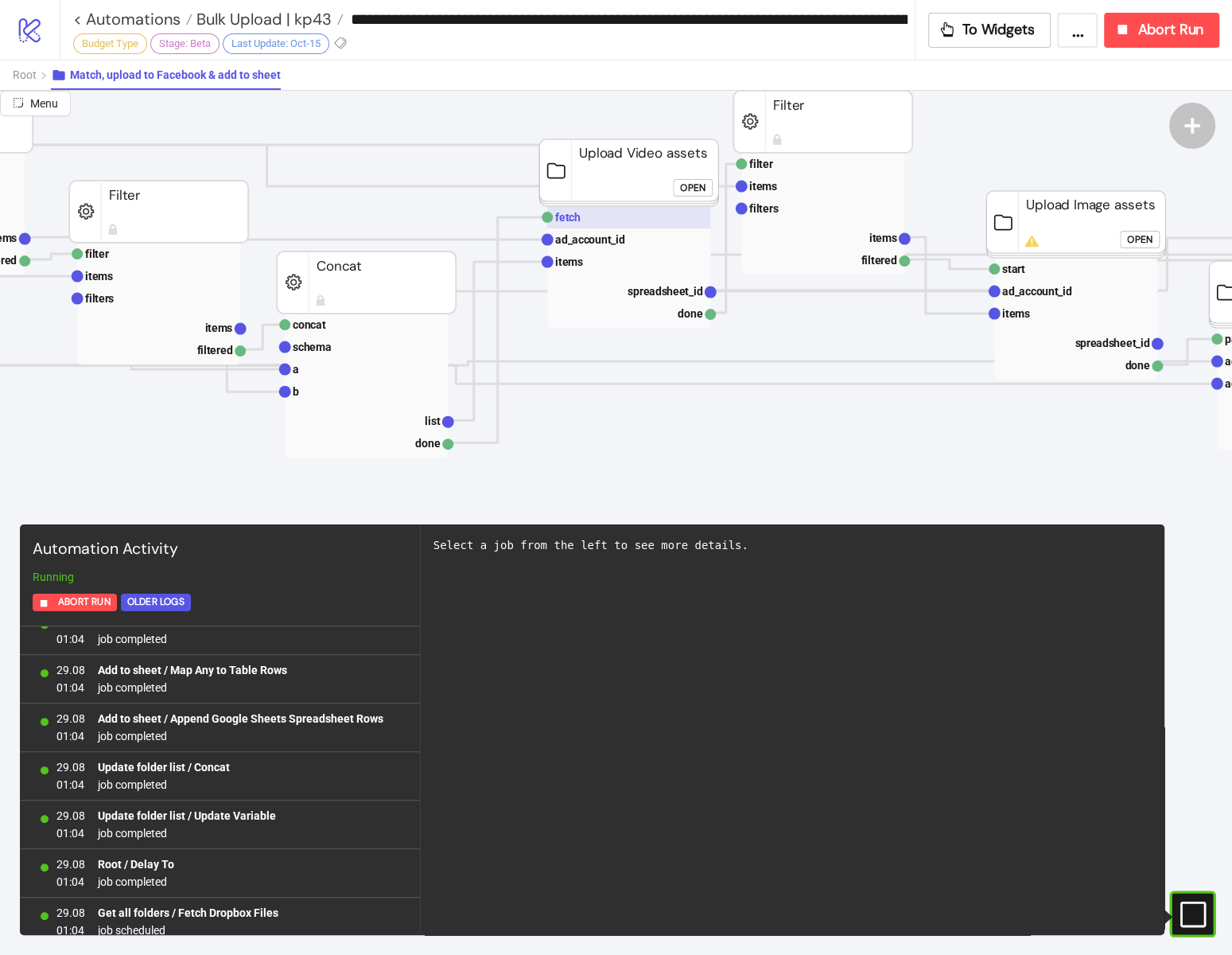
click at [561, 211] on text "fetch" at bounding box center [568, 218] width 26 height 13
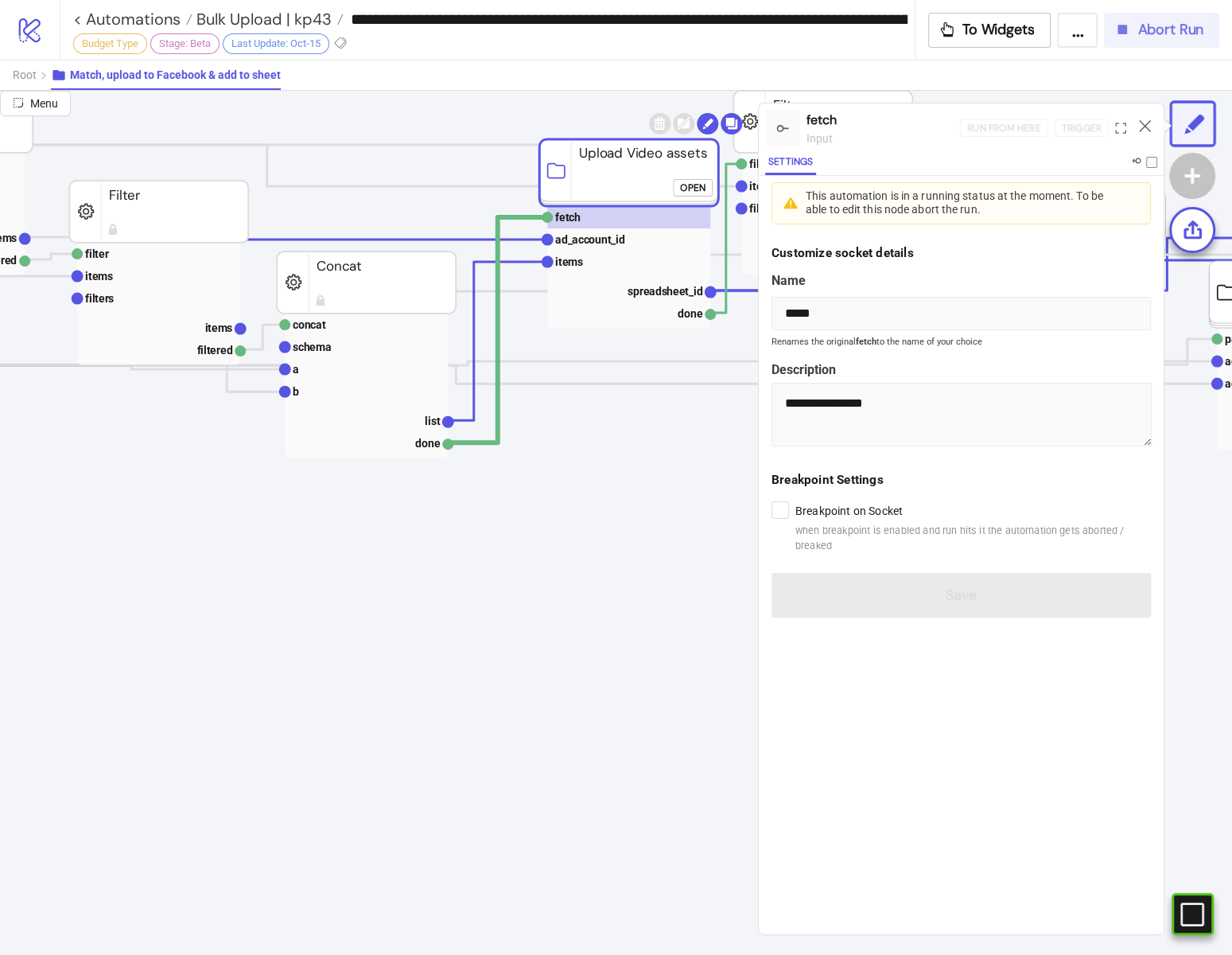
click at [1170, 33] on span "Abort Run" at bounding box center [1170, 30] width 66 height 18
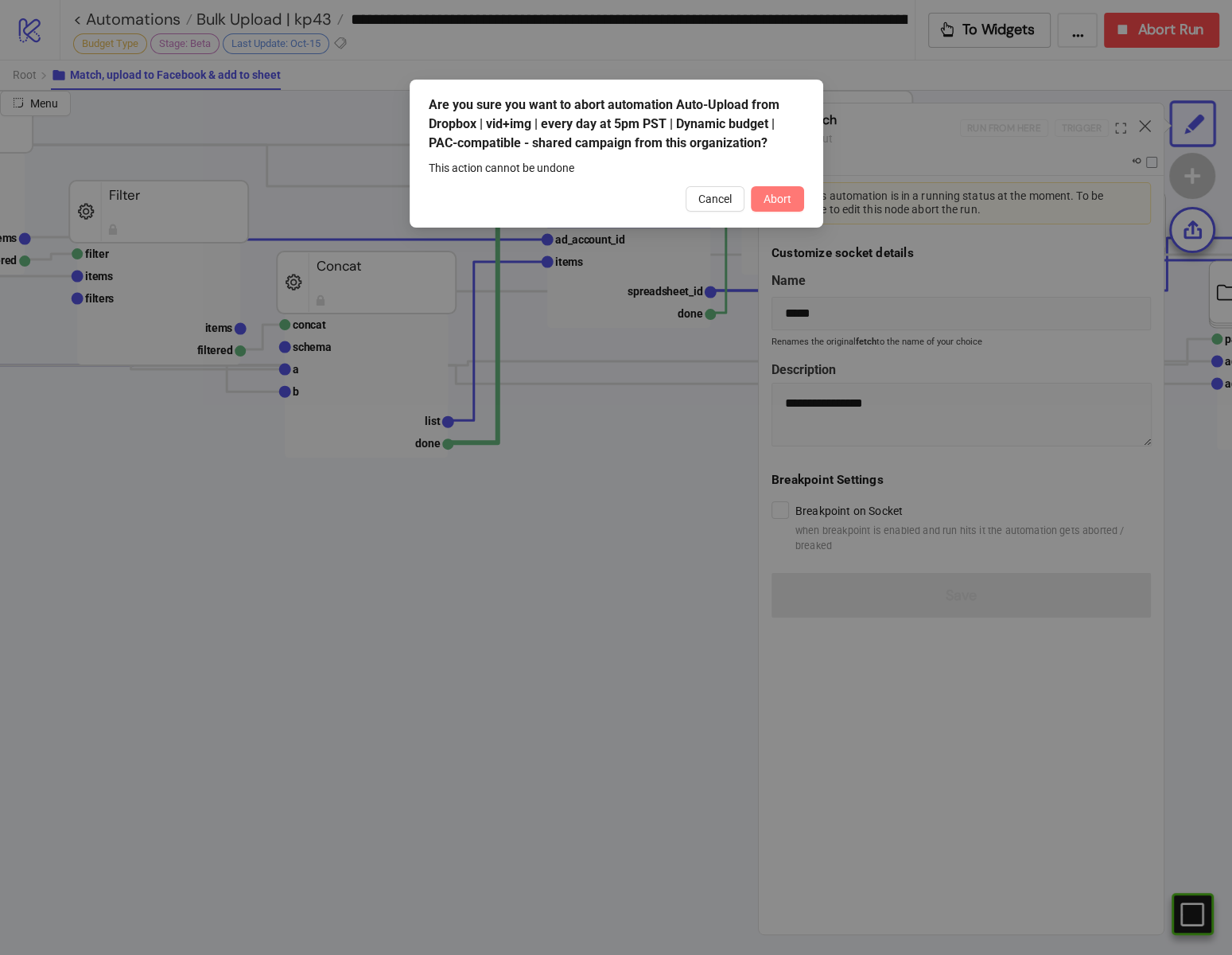
click at [790, 194] on span "Abort" at bounding box center [778, 199] width 28 height 13
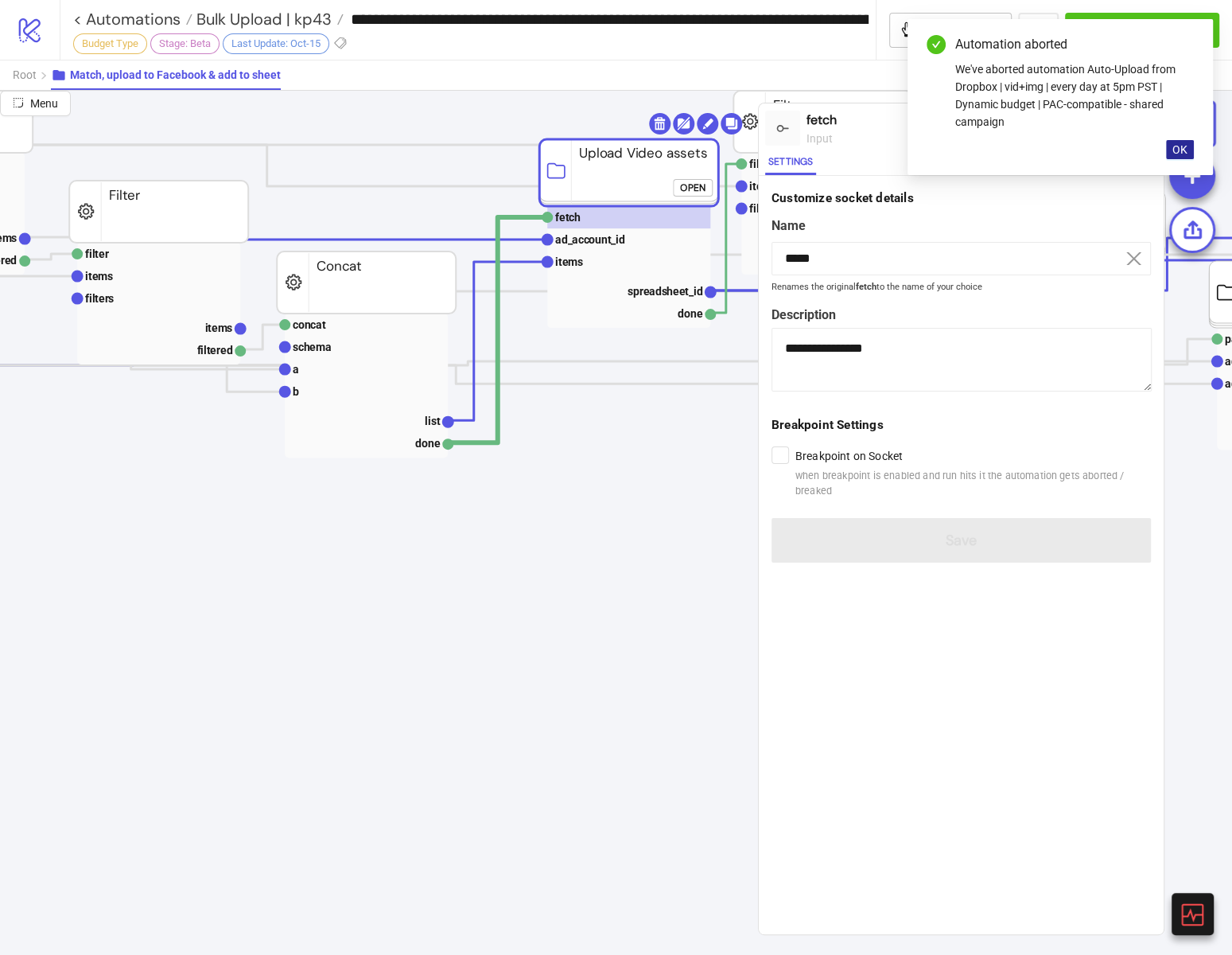
click at [1174, 140] on button "OK" at bounding box center [1180, 149] width 28 height 19
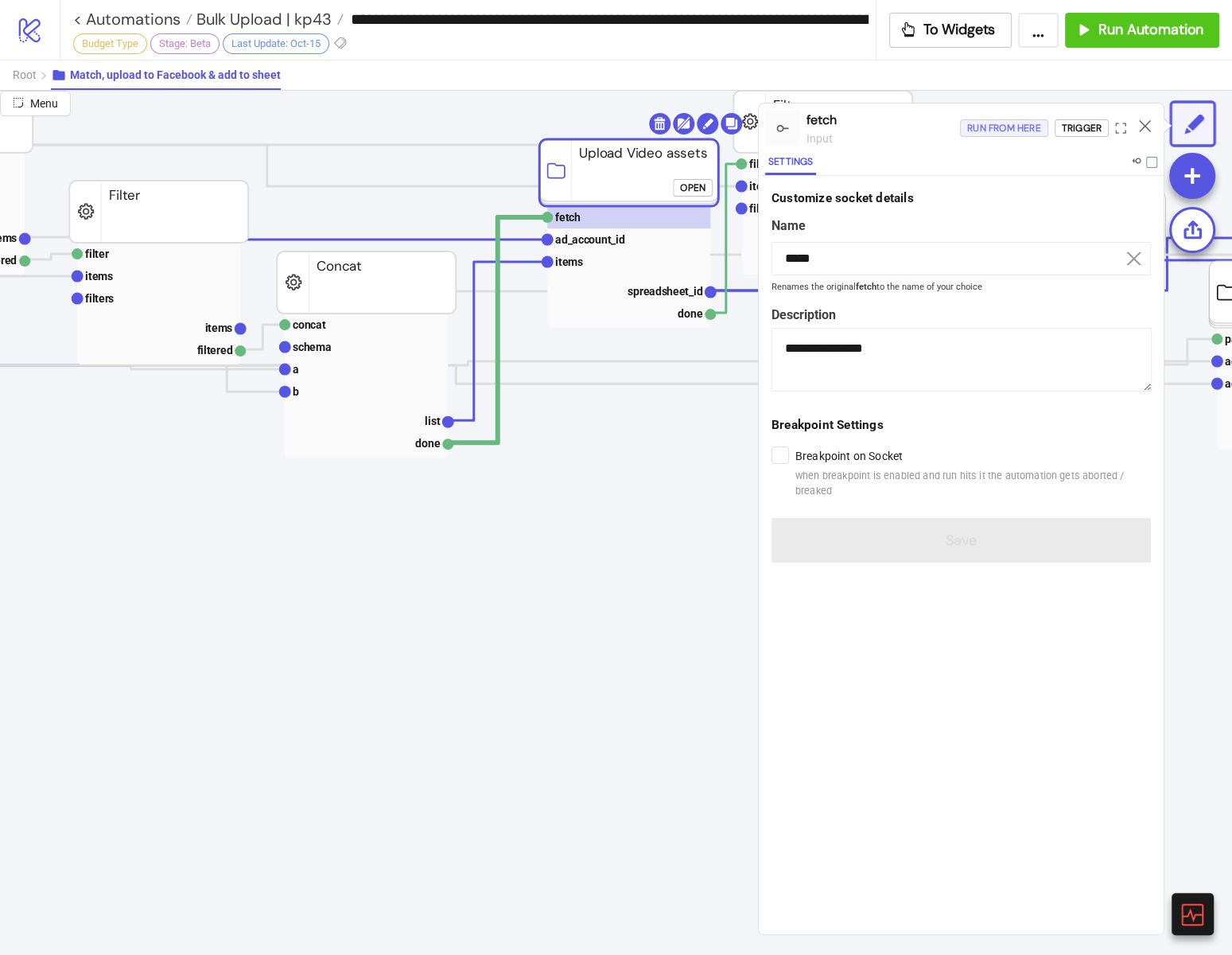
click at [1020, 128] on div "Run from here" at bounding box center [1003, 129] width 74 height 18
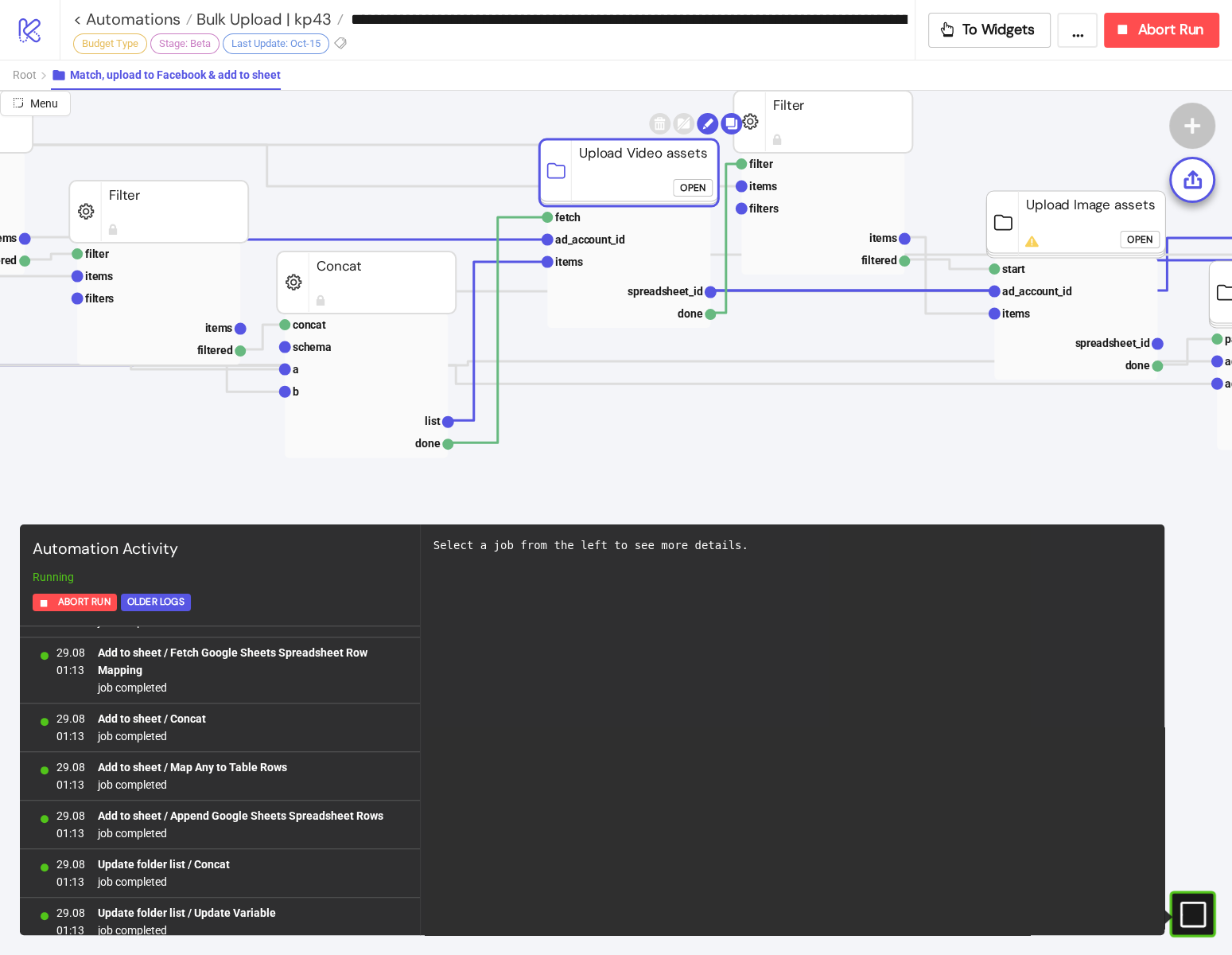
scroll to position [1396, 0]
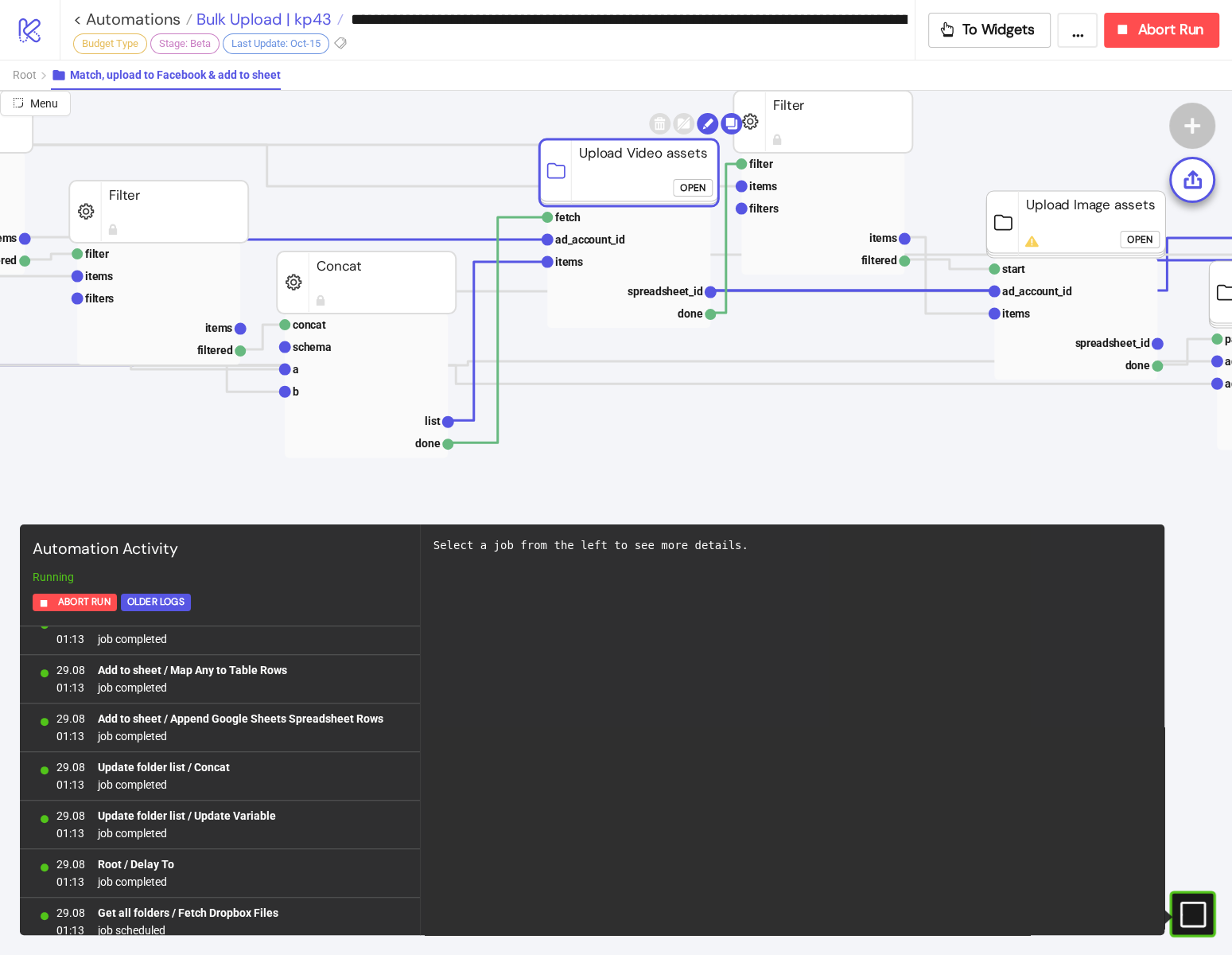
click at [318, 16] on span "Bulk Upload | kp43" at bounding box center [263, 19] width 140 height 21
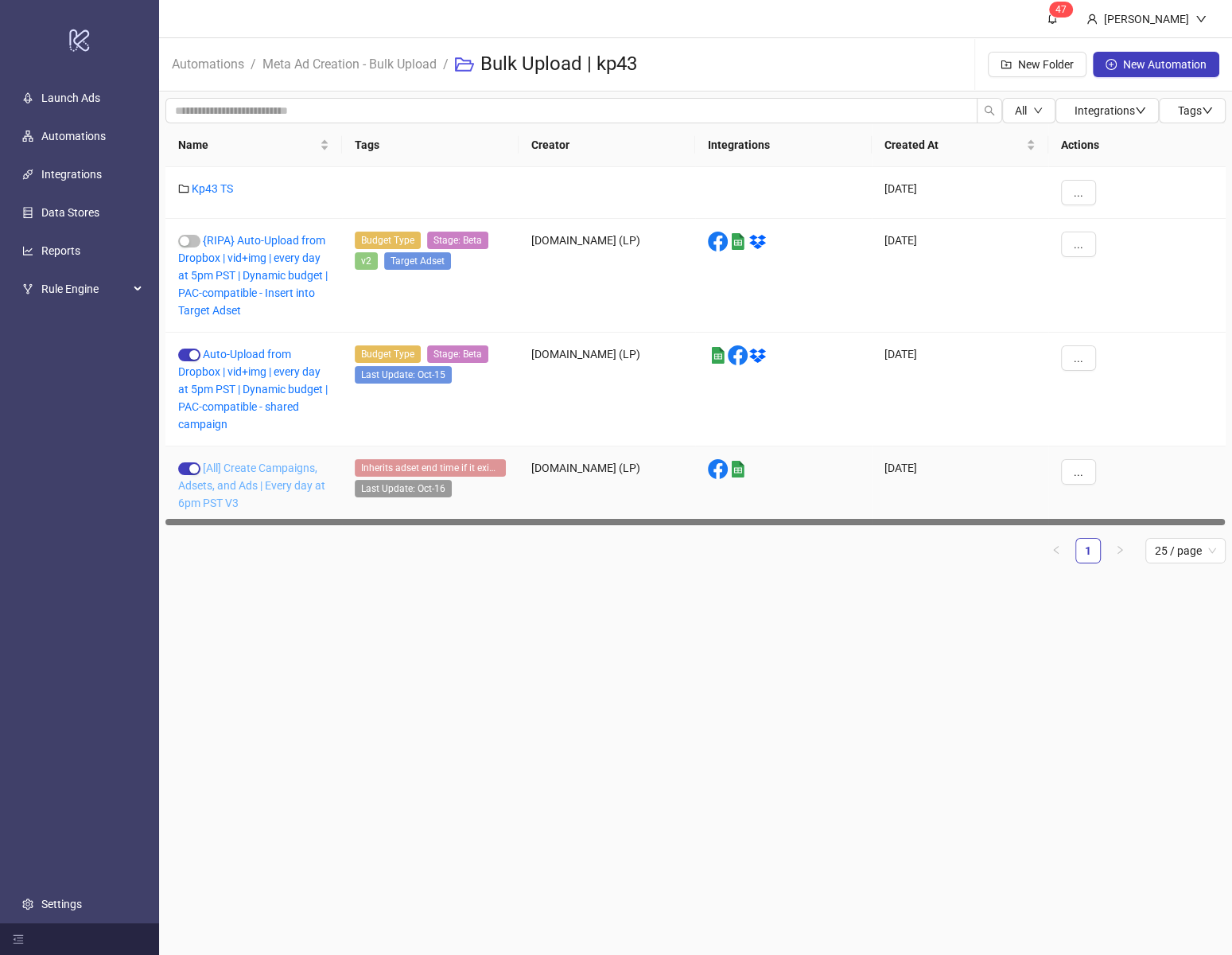
click at [294, 466] on link "[All] Create Campaigns, Adsets, and Ads | Every day at 6pm PST V3" at bounding box center [252, 485] width 147 height 48
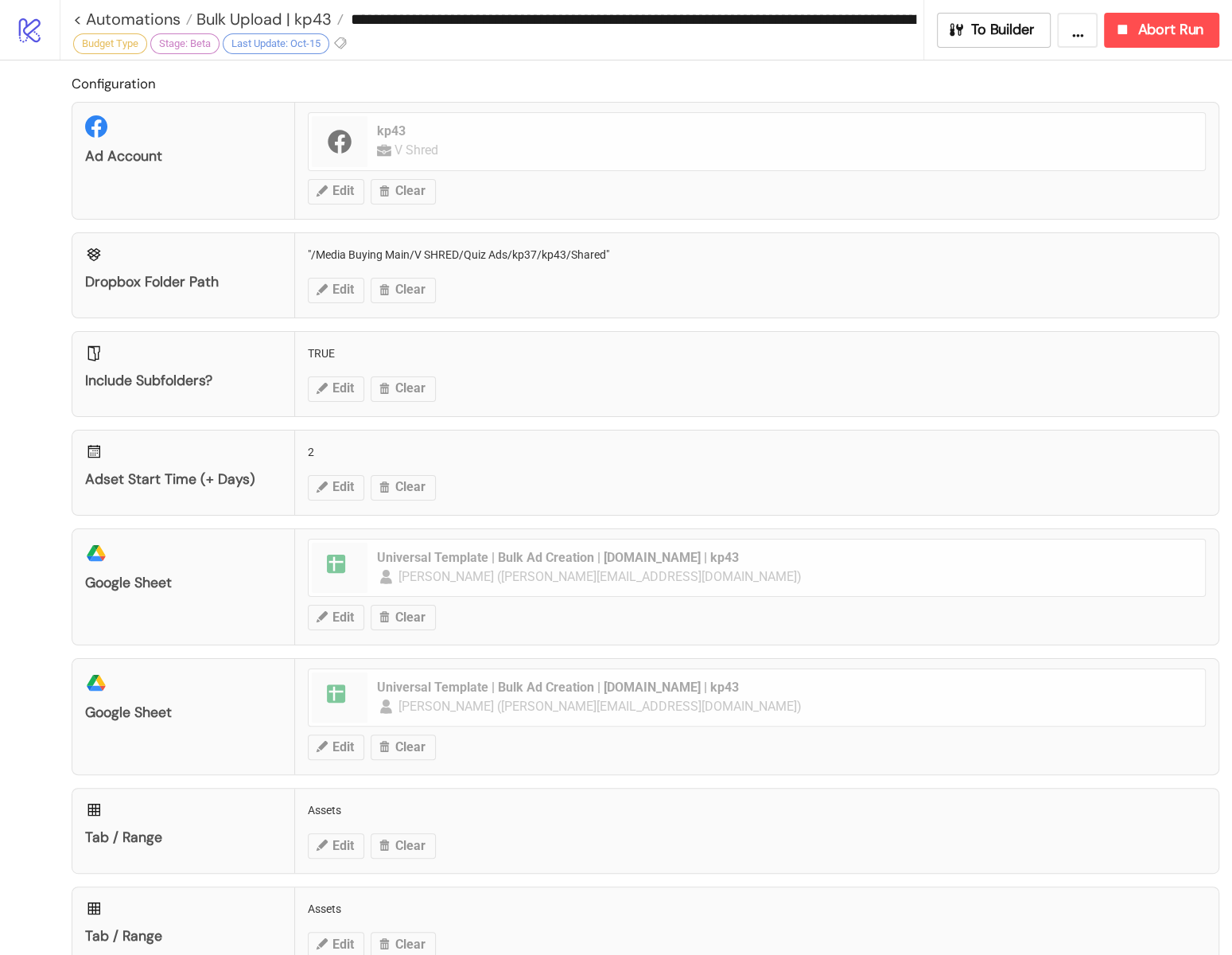
type input "**********"
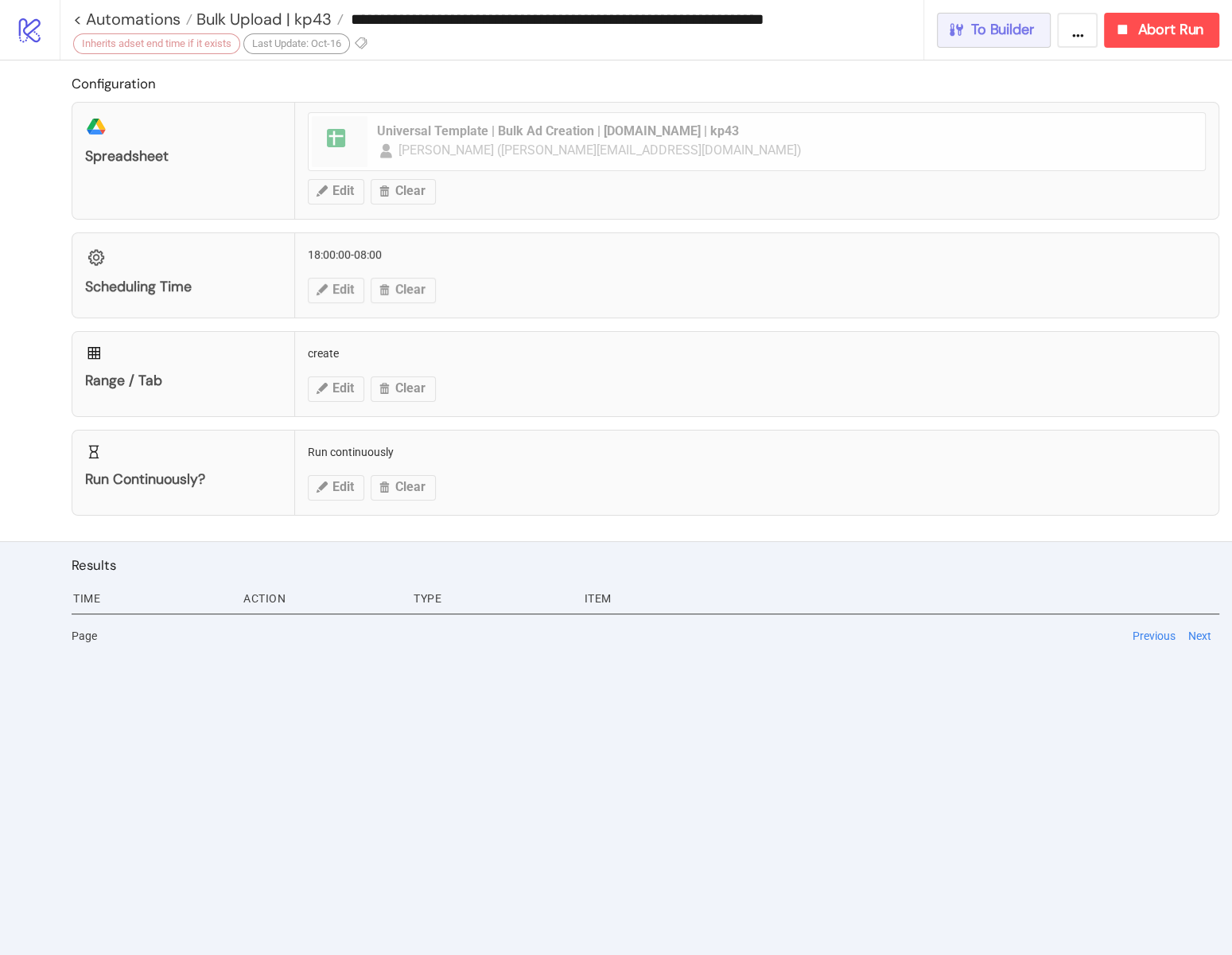
click at [967, 32] on div "To Builder" at bounding box center [991, 30] width 87 height 18
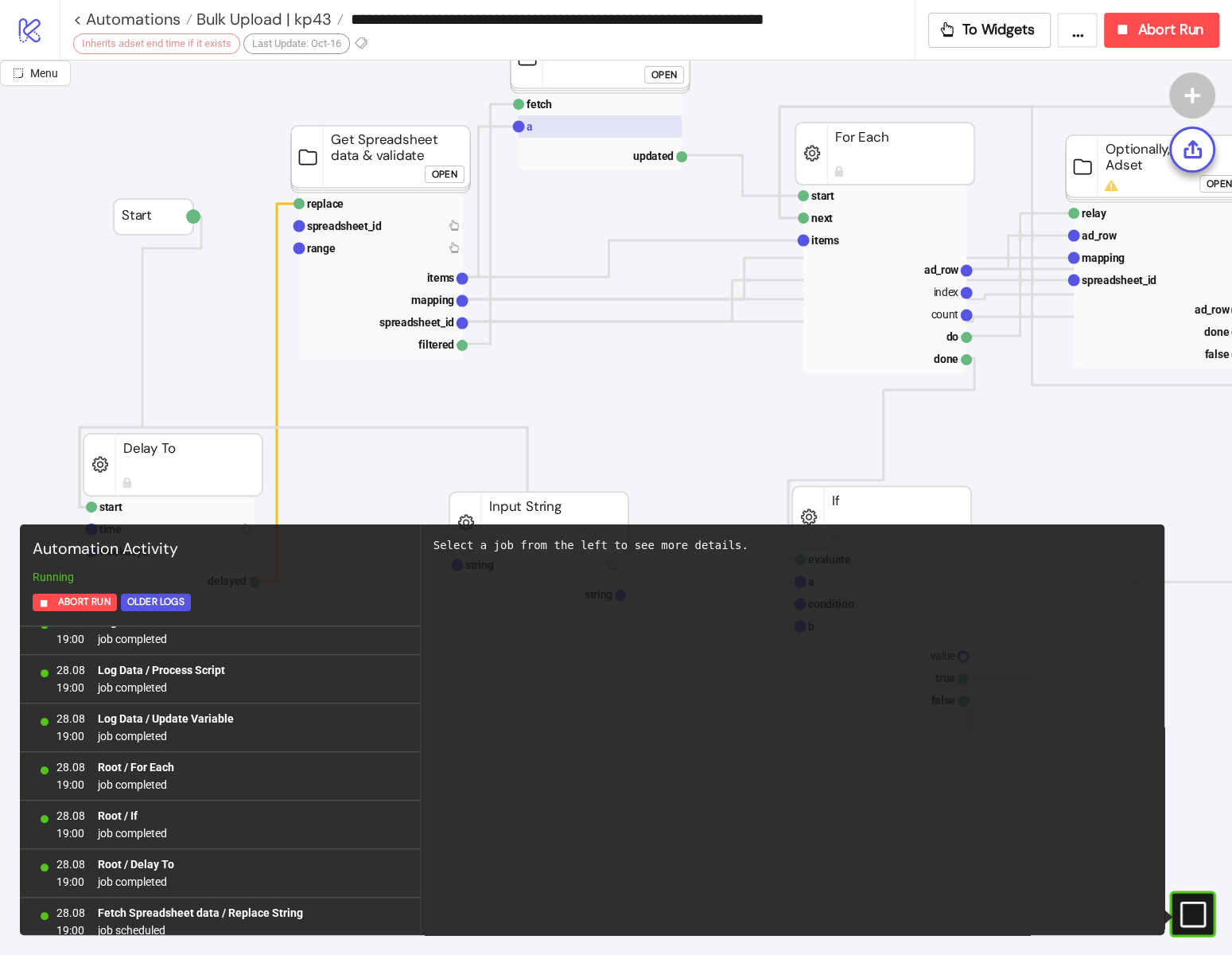
scroll to position [183, 0]
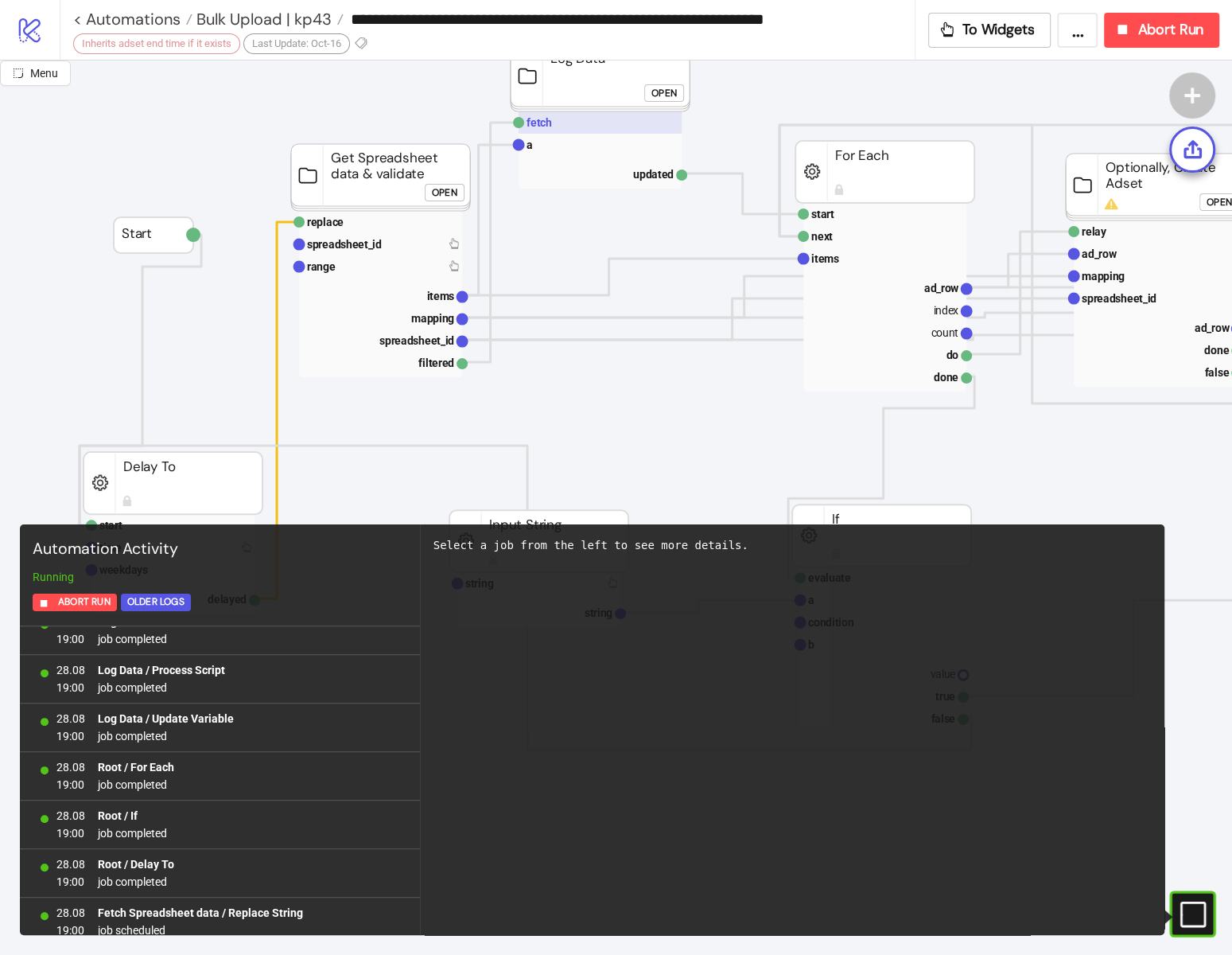
click at [535, 122] on text "fetch" at bounding box center [540, 122] width 26 height 13
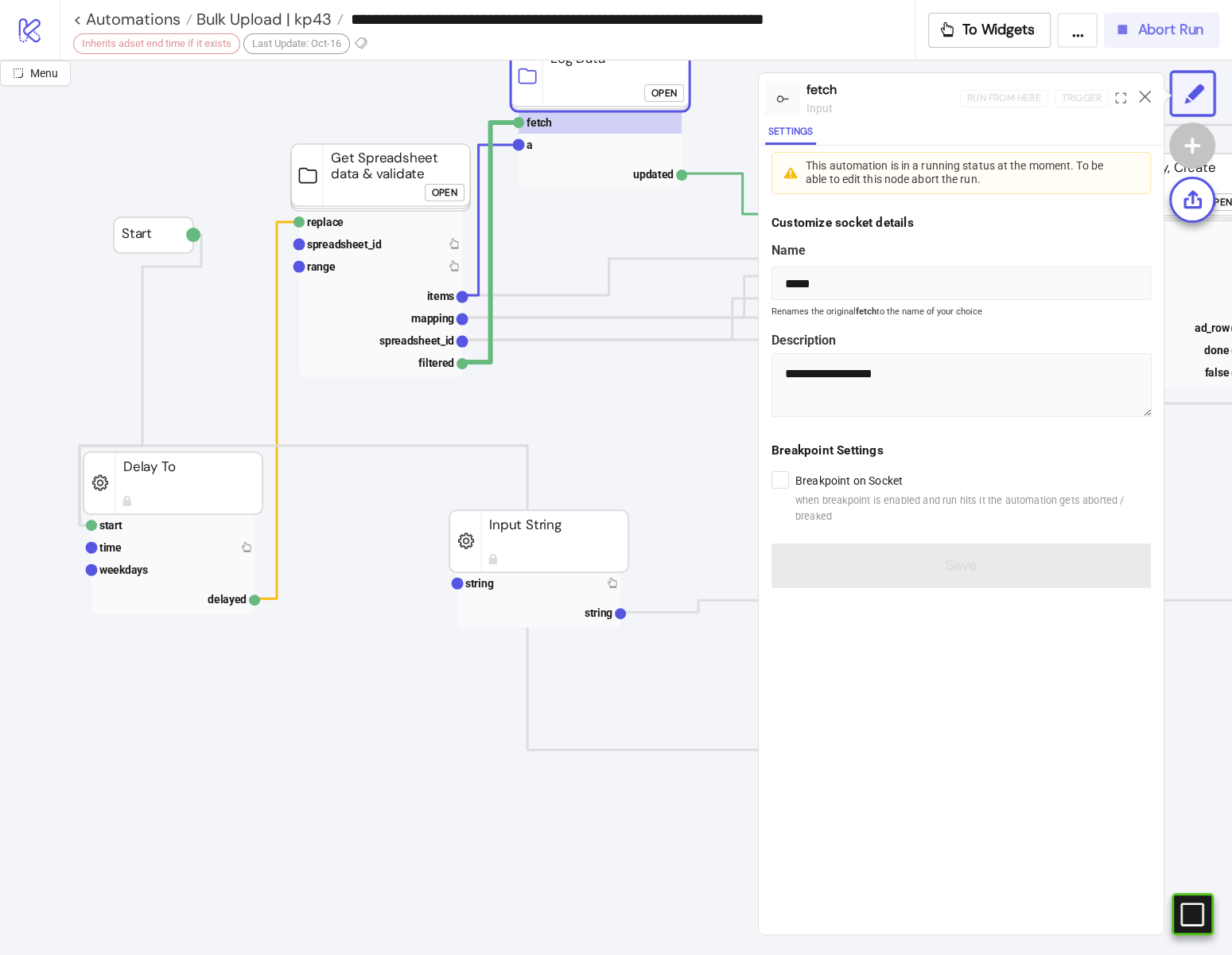
click at [1171, 28] on span "Abort Run" at bounding box center [1170, 30] width 66 height 18
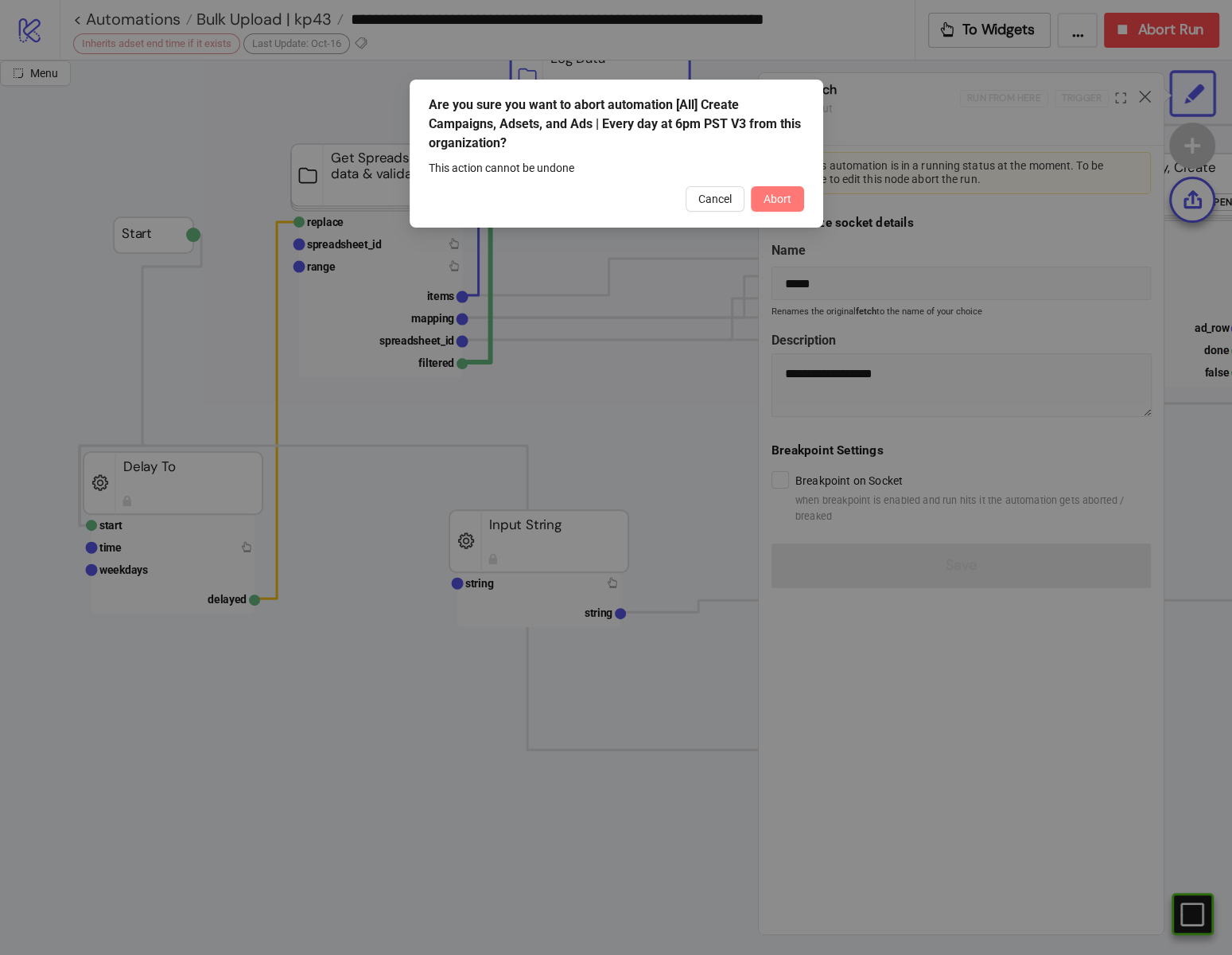
click at [789, 197] on span "Abort" at bounding box center [778, 199] width 28 height 13
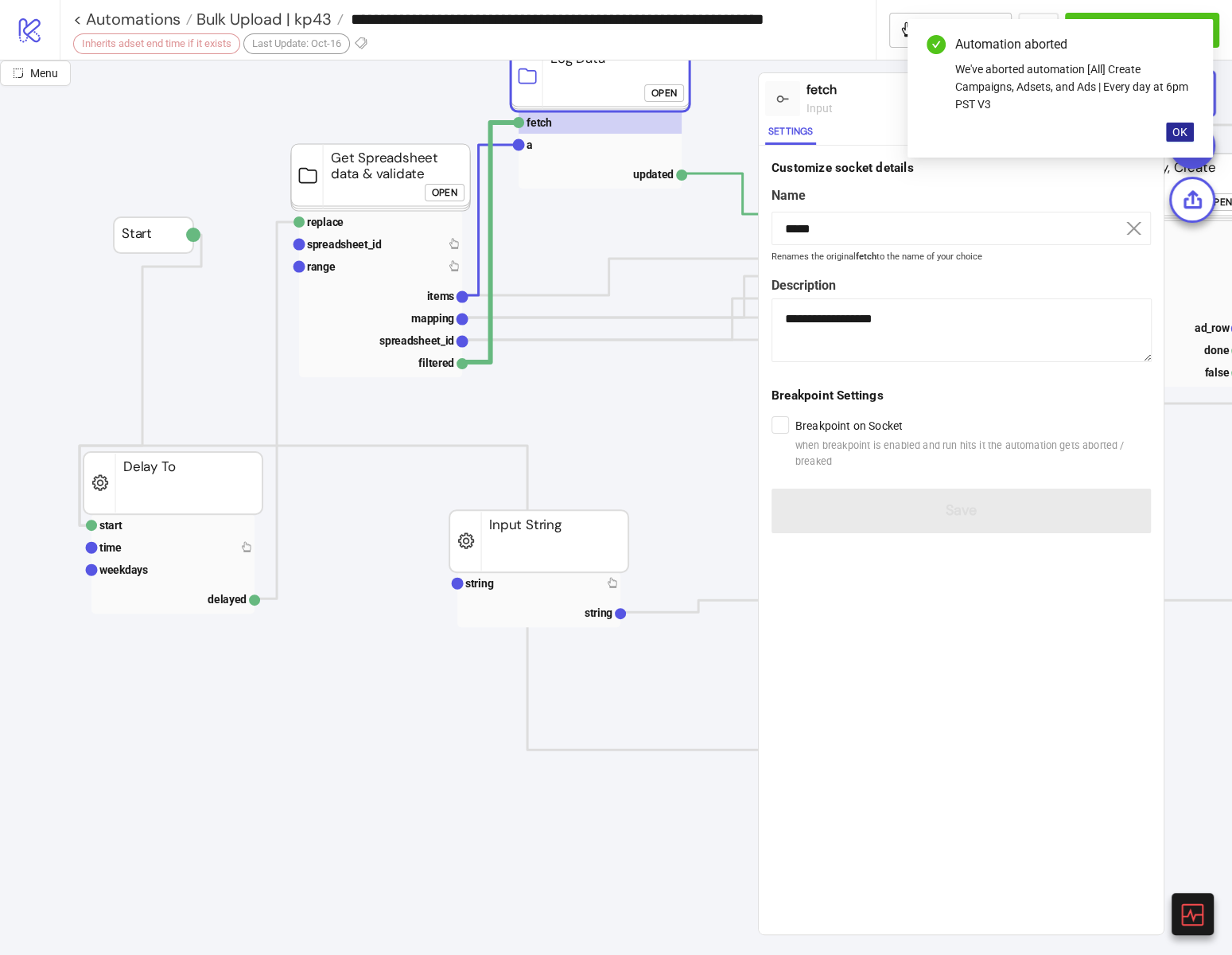
click at [1176, 131] on span "OK" at bounding box center [1180, 132] width 15 height 13
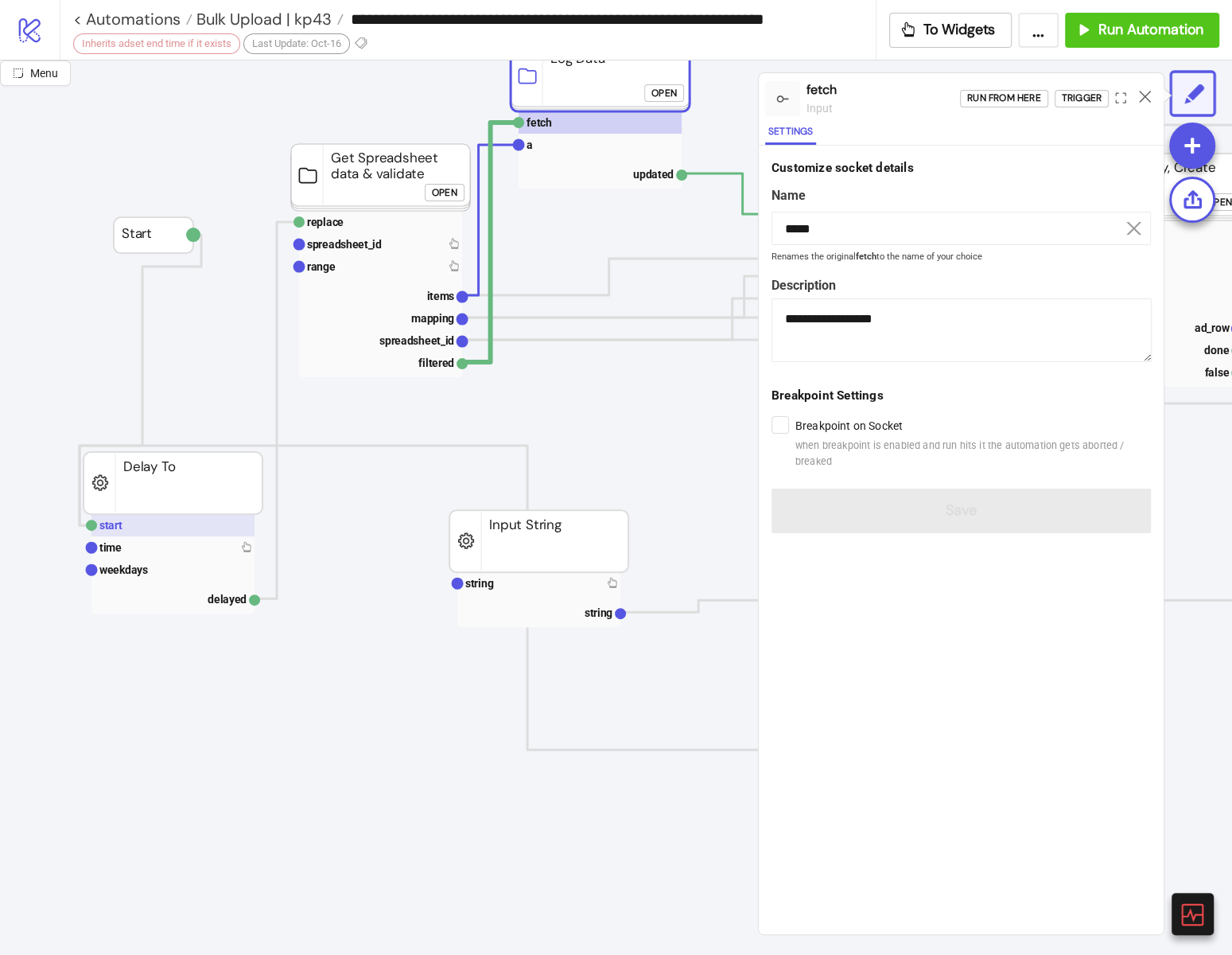
click at [101, 527] on text "start" at bounding box center [110, 525] width 23 height 13
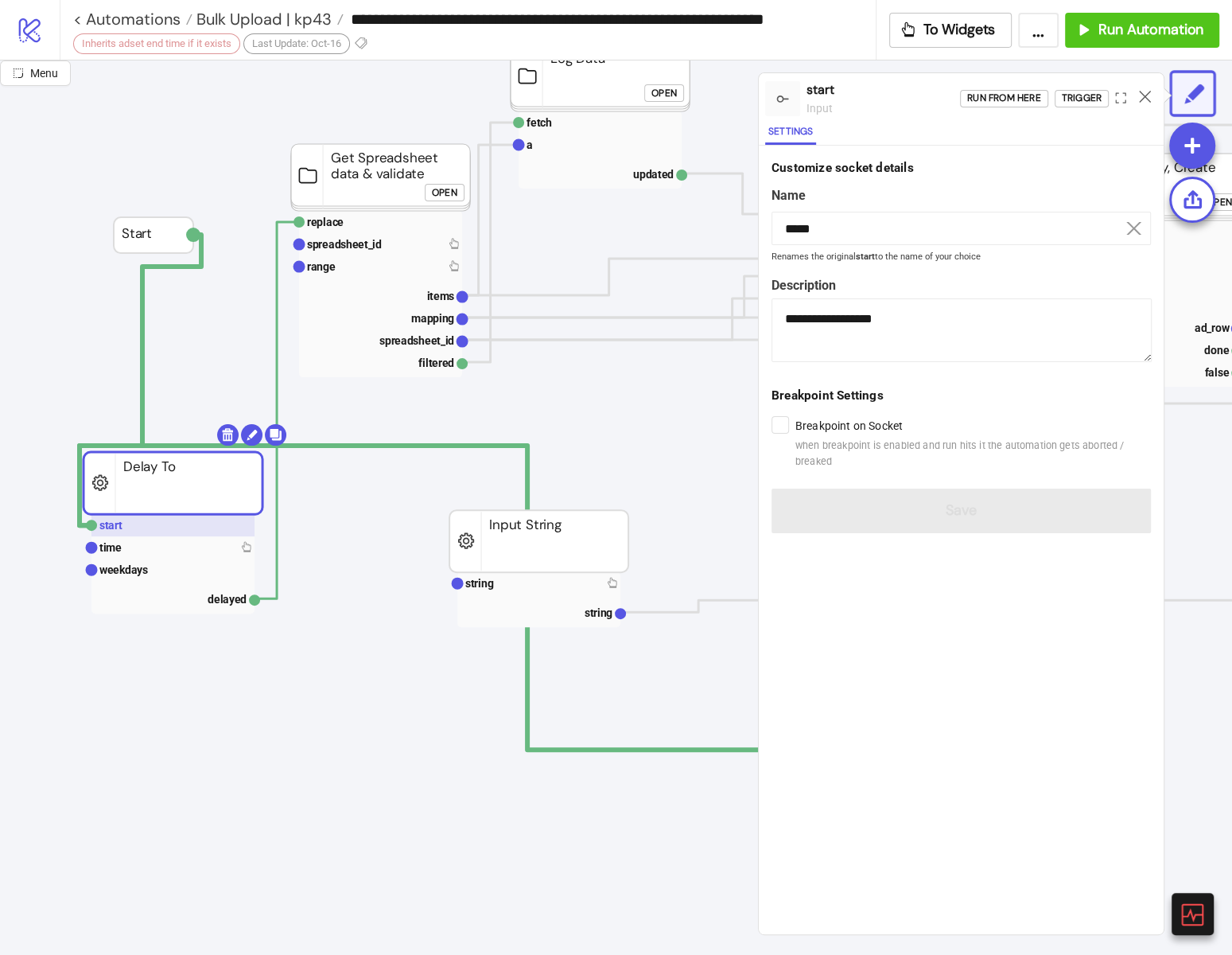
type input "*****"
type textarea "**********"
click at [344, 223] on rect at bounding box center [381, 222] width 163 height 22
type input "*******"
type textarea "**********"
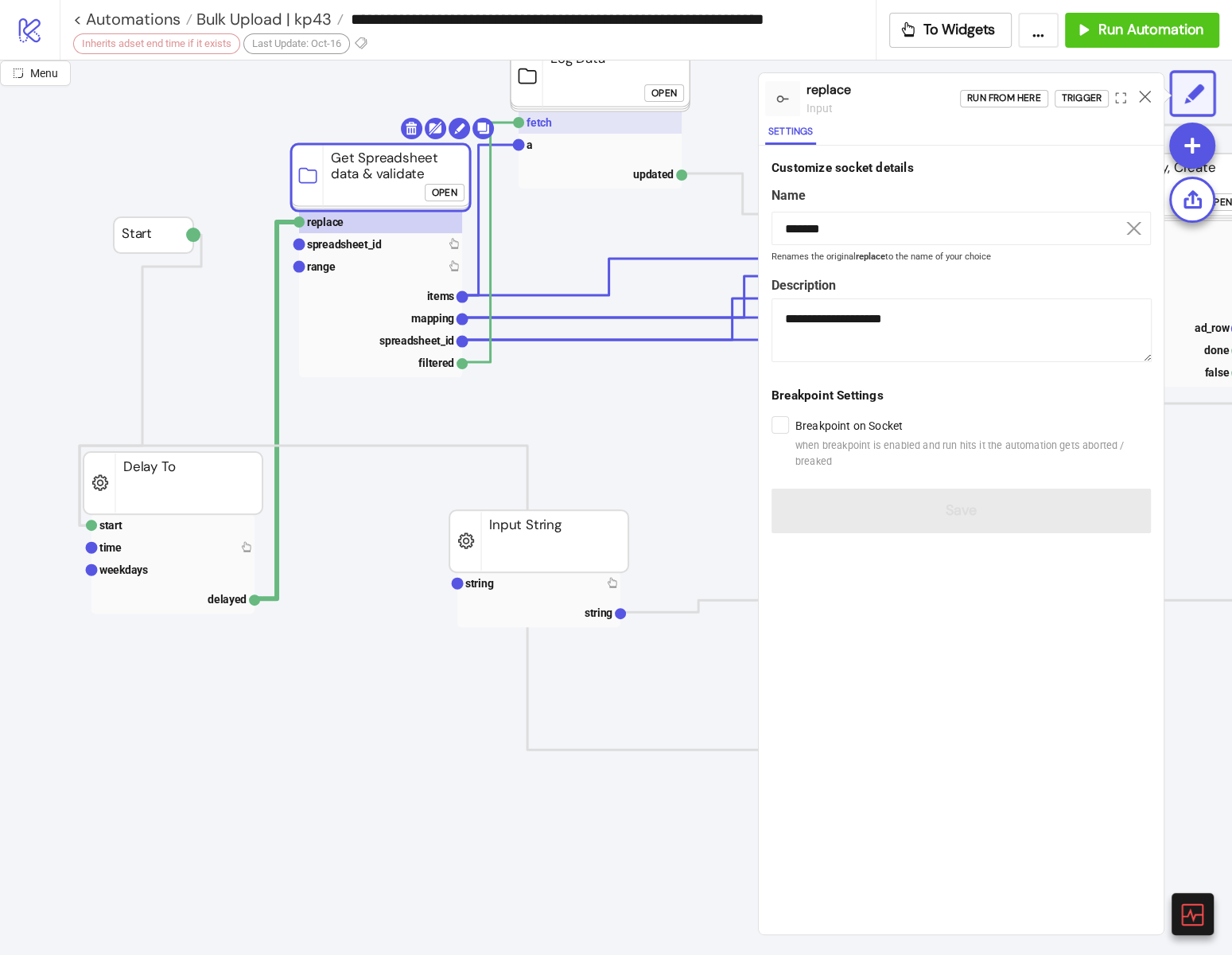
click at [544, 120] on text "fetch" at bounding box center [540, 122] width 26 height 13
type input "*****"
type textarea "**********"
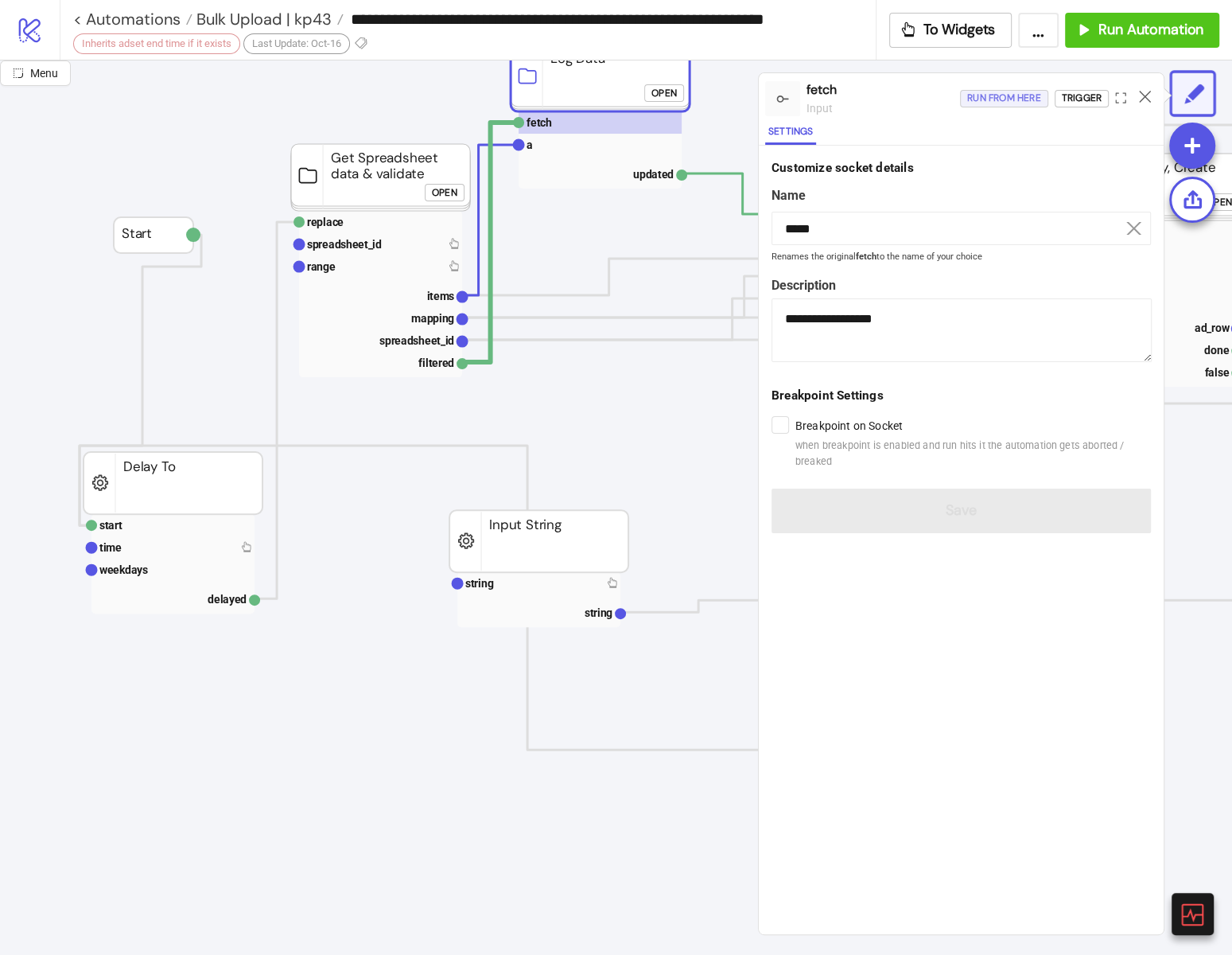
click at [1022, 93] on div "Run from here" at bounding box center [1003, 98] width 74 height 18
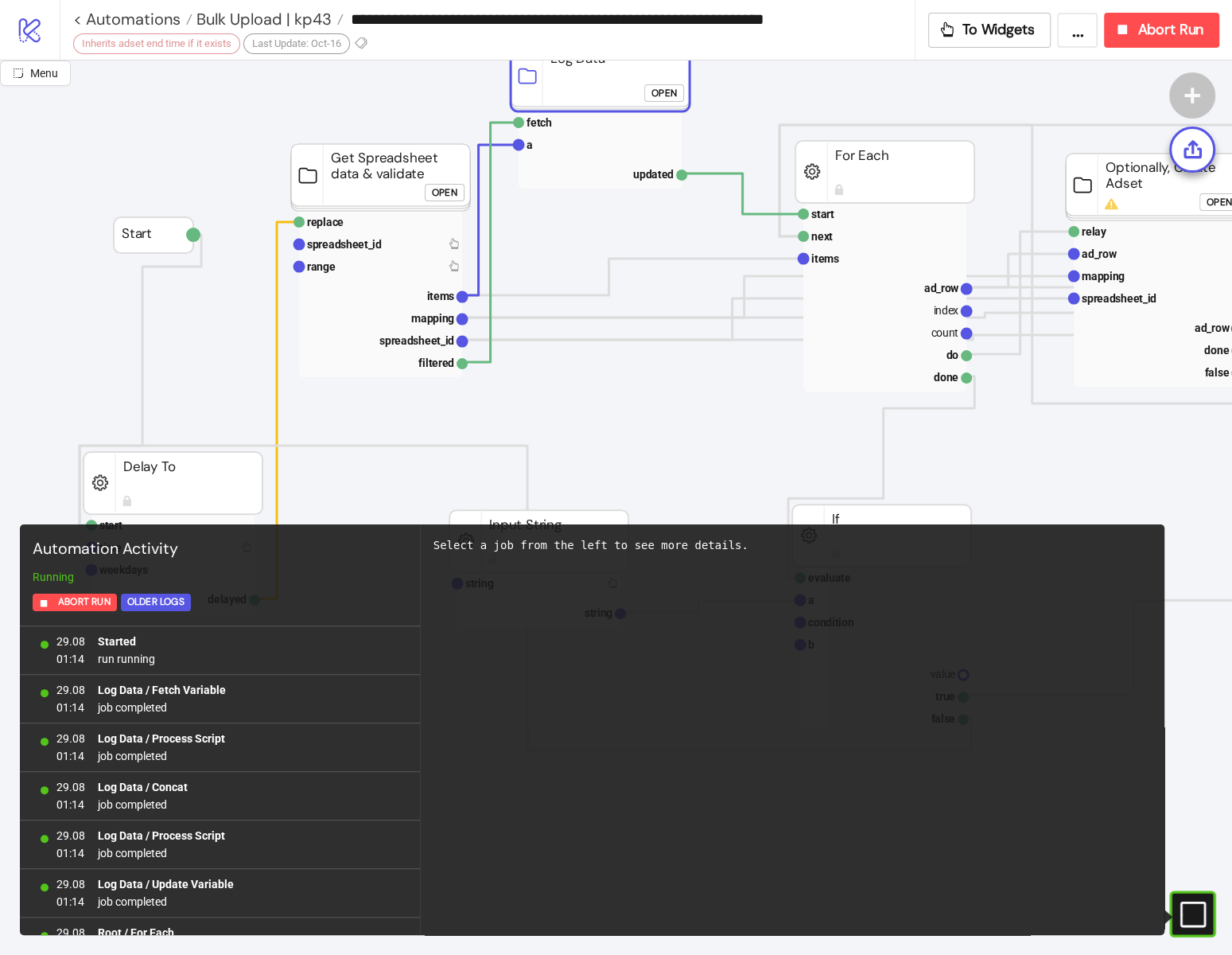
scroll to position [173, 0]
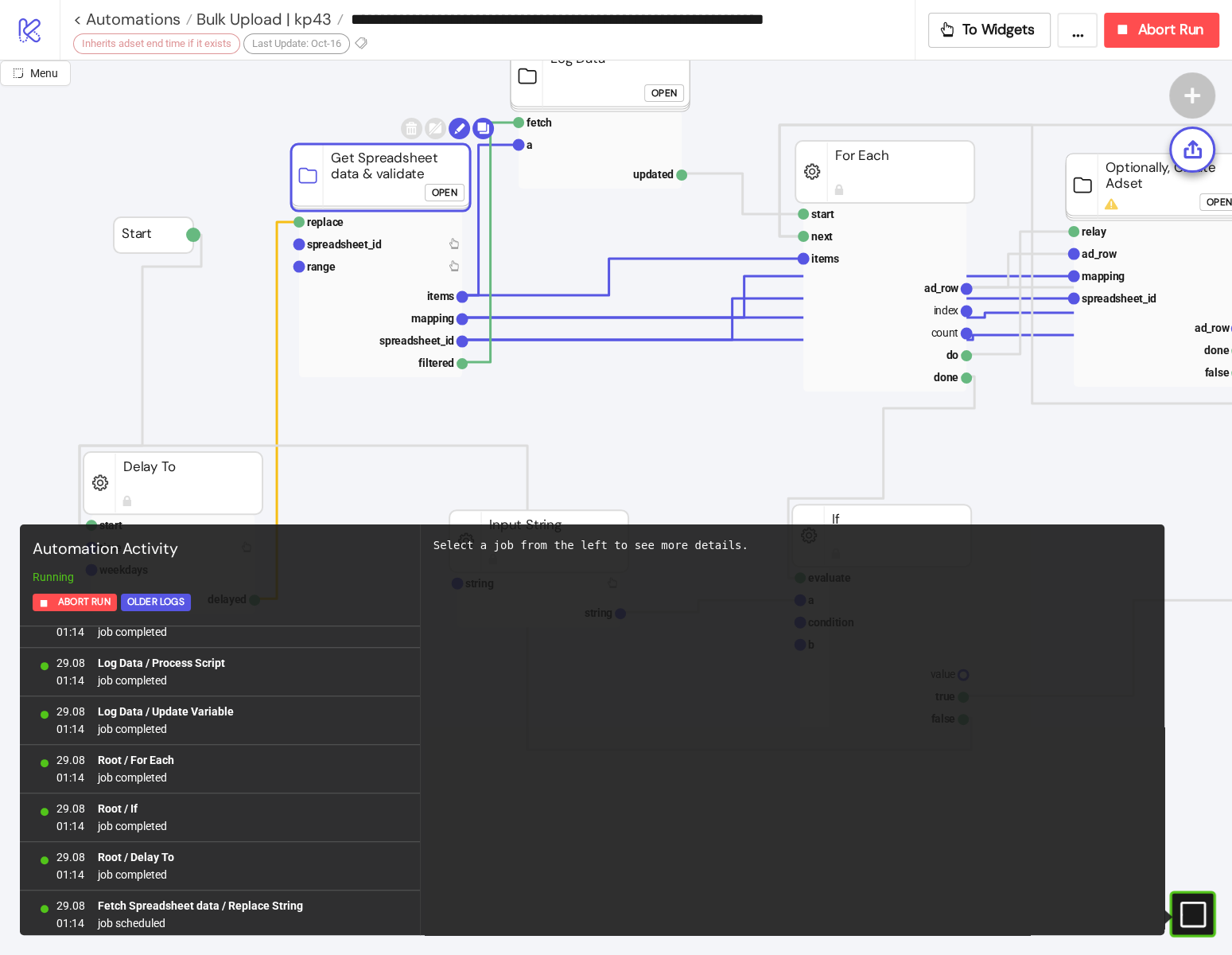
click at [321, 206] on rect at bounding box center [380, 177] width 179 height 67
click at [321, 216] on text "replace" at bounding box center [325, 222] width 37 height 13
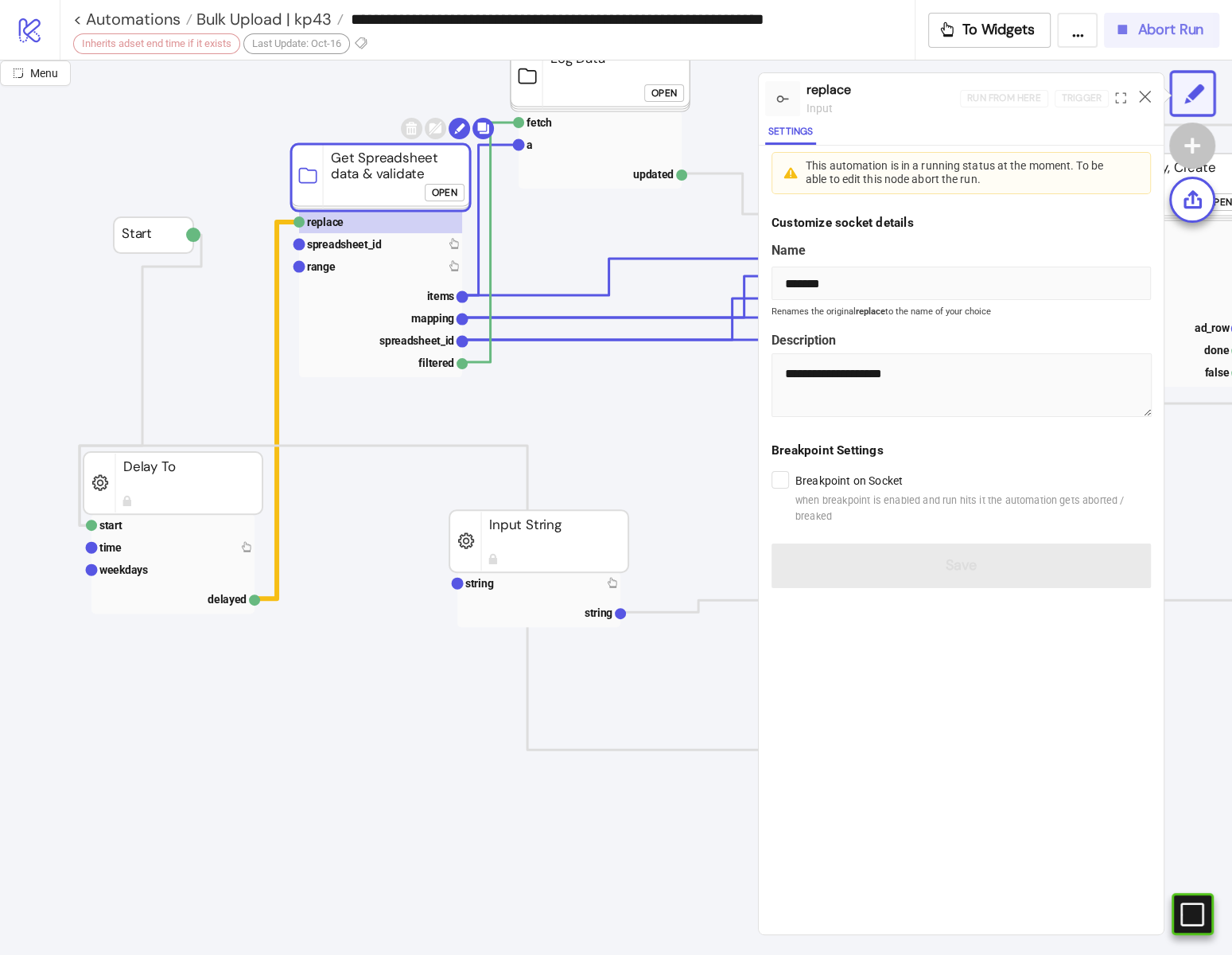
click at [1127, 30] on icon "button" at bounding box center [1122, 29] width 17 height 17
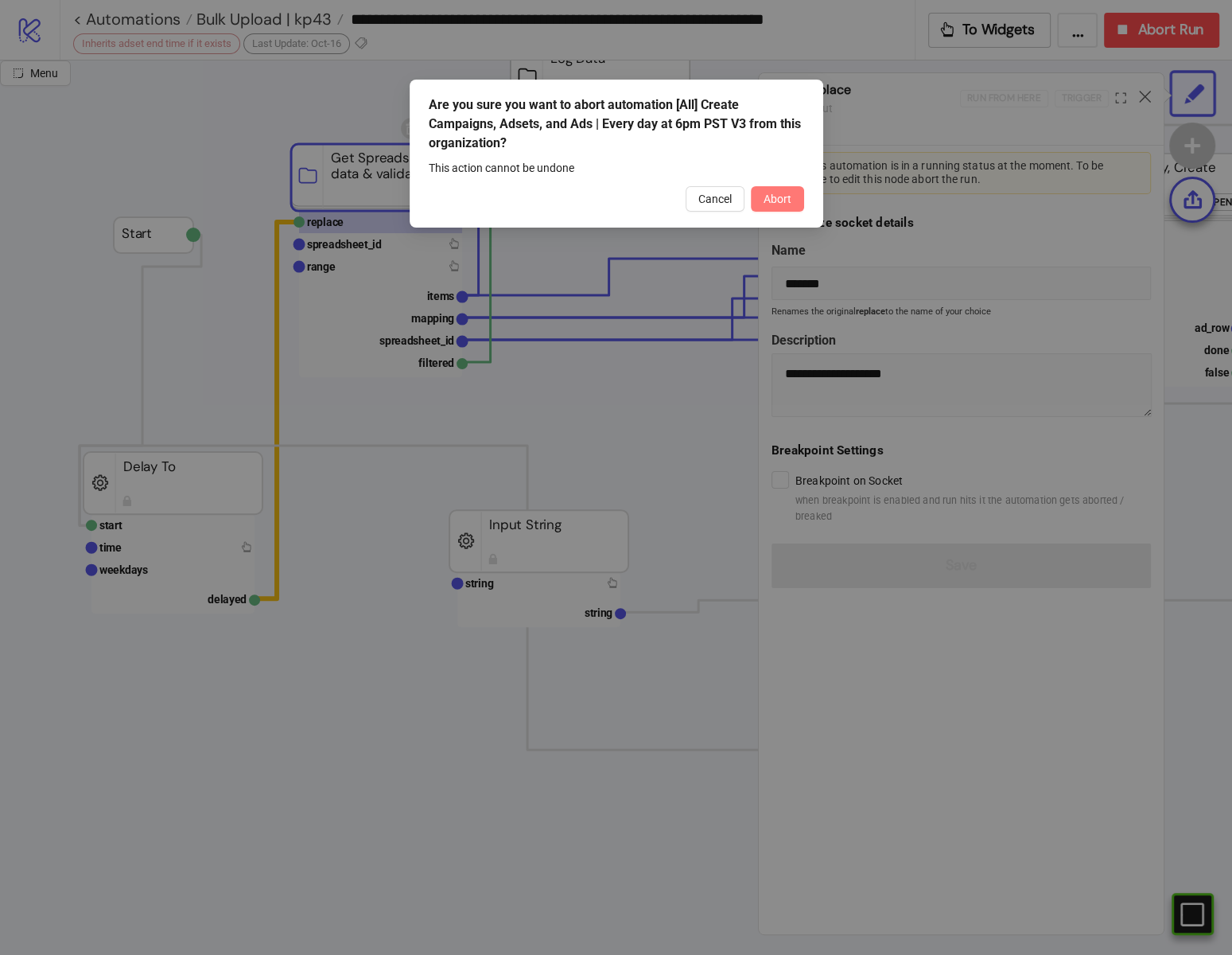
click at [782, 194] on span "Abort" at bounding box center [778, 199] width 28 height 13
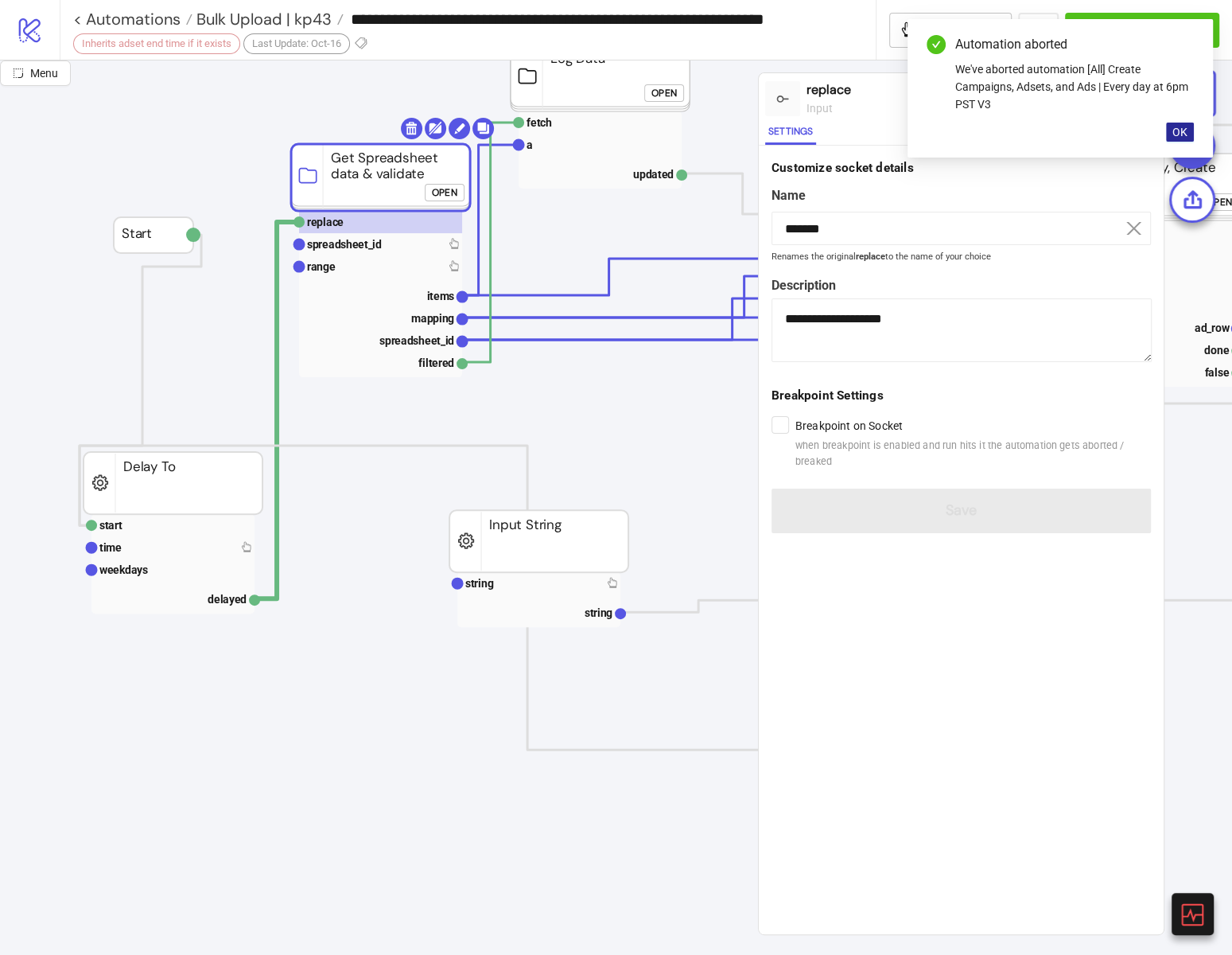
click at [1187, 132] on button "OK" at bounding box center [1180, 131] width 28 height 19
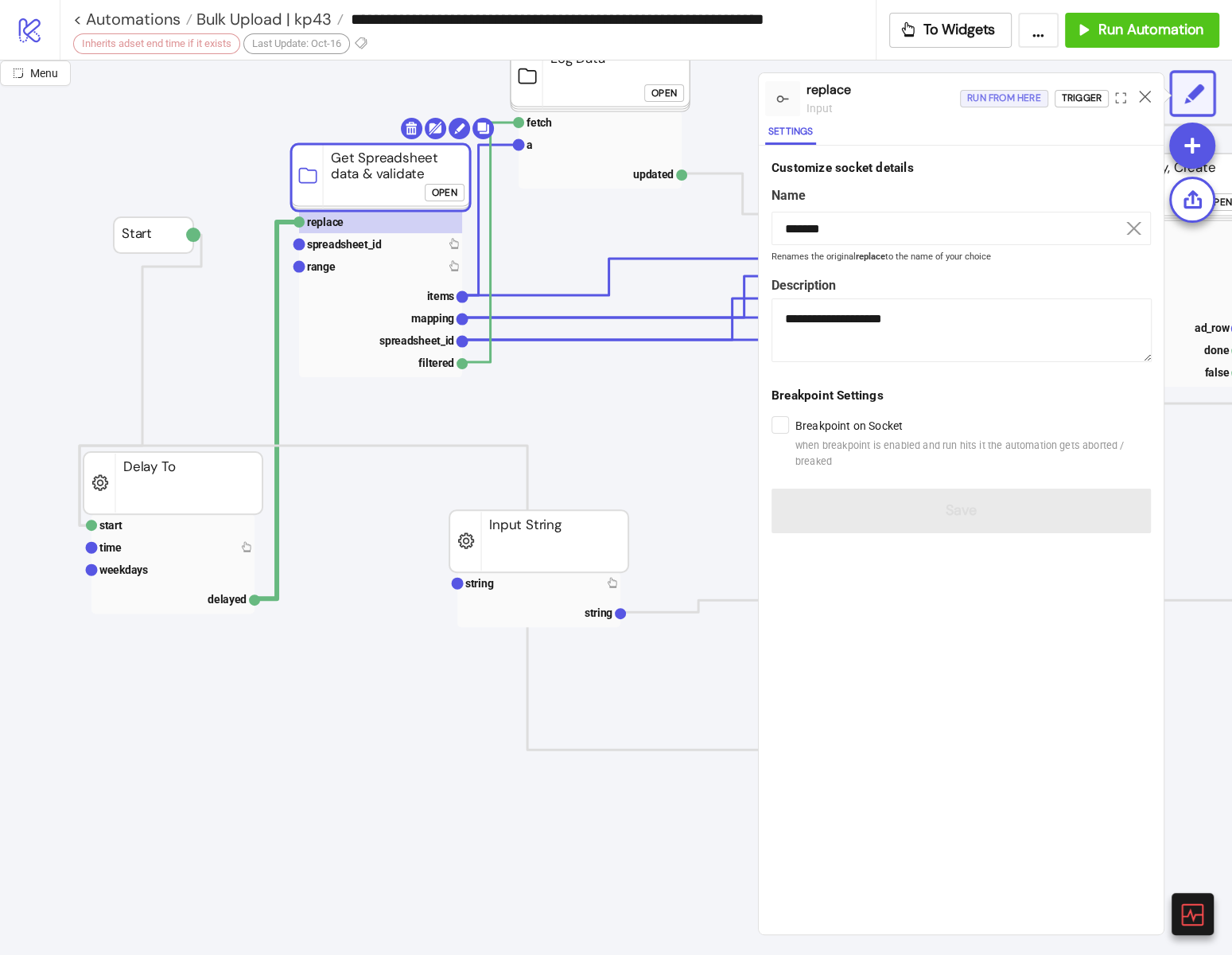
click at [1025, 101] on div "Run from here" at bounding box center [1003, 98] width 74 height 18
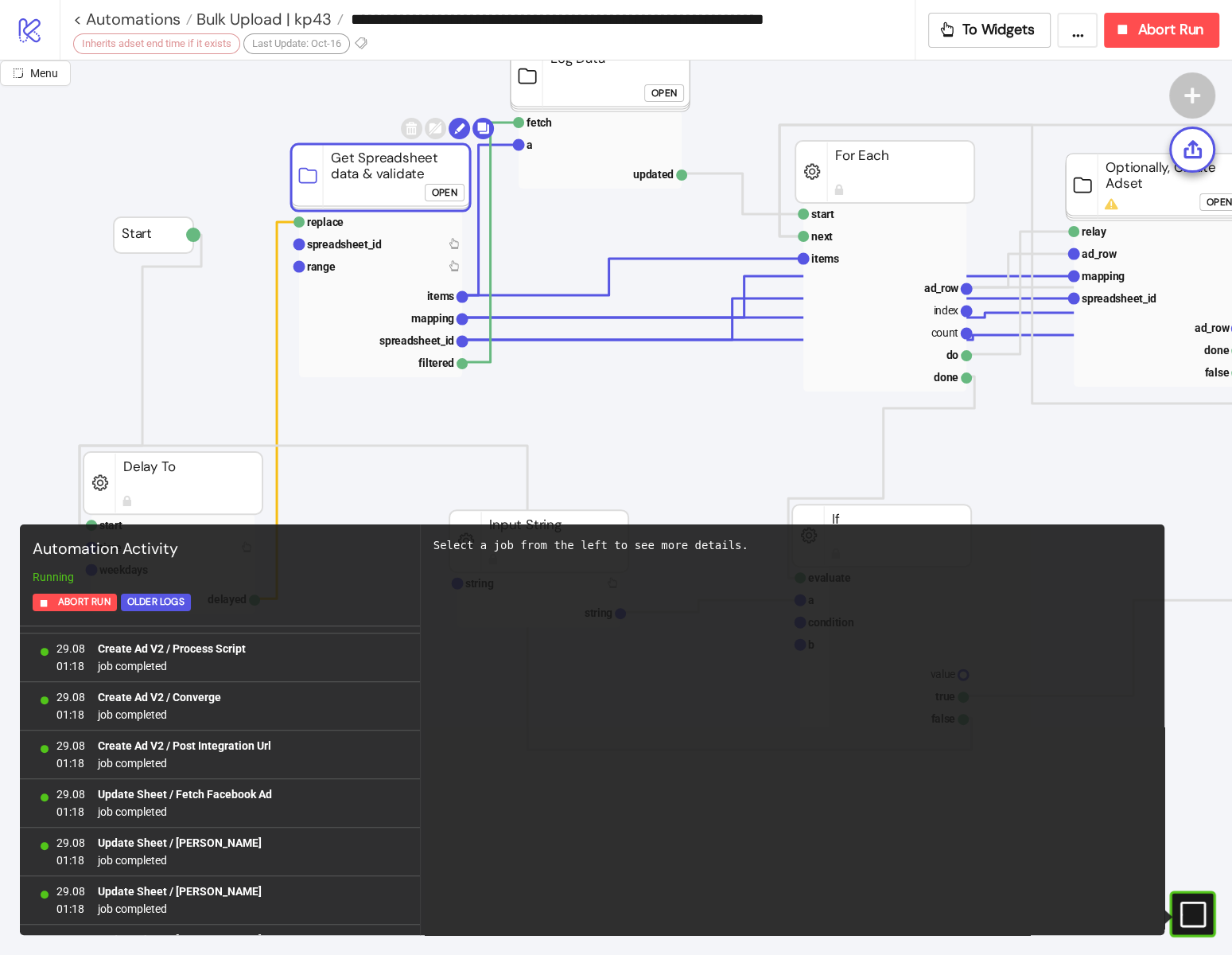
scroll to position [29386, 0]
